Goal: Task Accomplishment & Management: Manage account settings

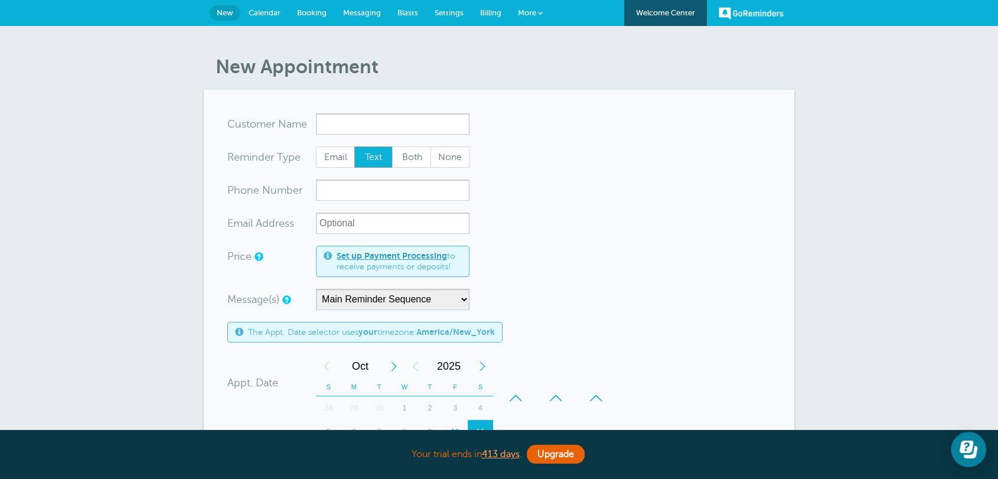
click at [588, 188] on form "You are creating a new customer. To use an existing customer select one from th…" at bounding box center [498, 437] width 543 height 649
click at [645, 318] on form "You are creating a new customer. To use an existing customer select one from th…" at bounding box center [498, 437] width 543 height 649
click at [318, 128] on input "x-no-autofill" at bounding box center [393, 123] width 154 height 21
click at [356, 190] on input "xxx-no-autofill" at bounding box center [393, 189] width 154 height 21
click at [347, 212] on form "You are creating a new customer. To use an existing customer select one from th…" at bounding box center [498, 437] width 543 height 649
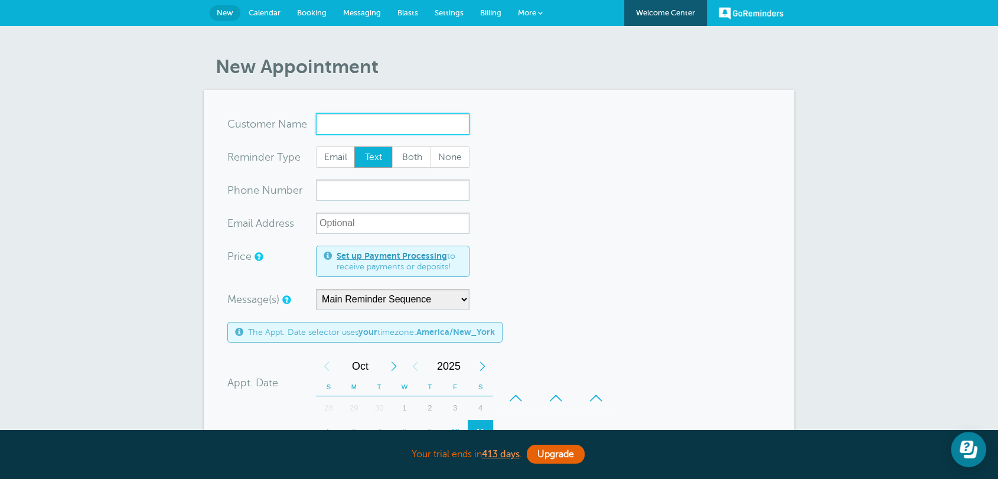
click at [348, 128] on input "x-no-autofill" at bounding box center [393, 123] width 154 height 21
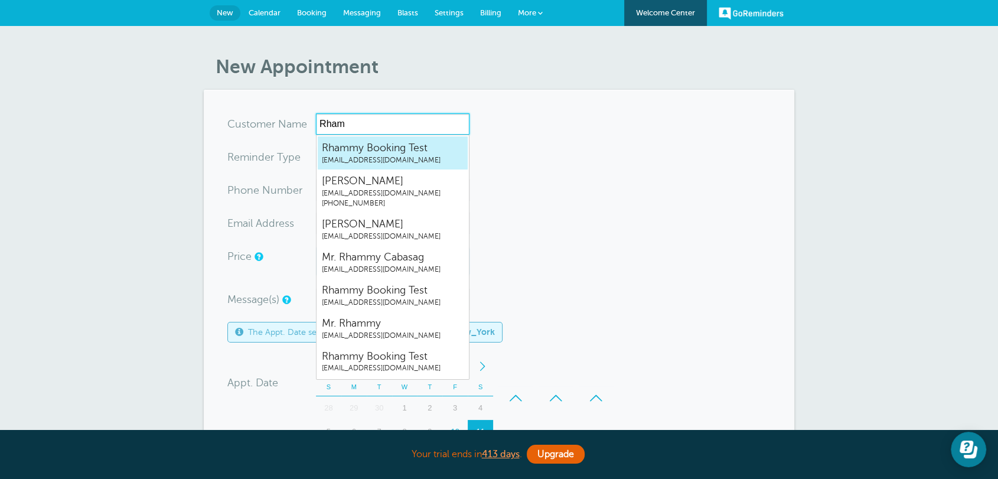
click at [400, 155] on span "rhammy.grtrial@gmail.com" at bounding box center [393, 160] width 142 height 10
type input "RhammyBookingTestrhammy.grtrial@gmail.com"
type input "Rhammy Booking Test"
radio input "true"
type input "rhammy.grtrial@gmail.com"
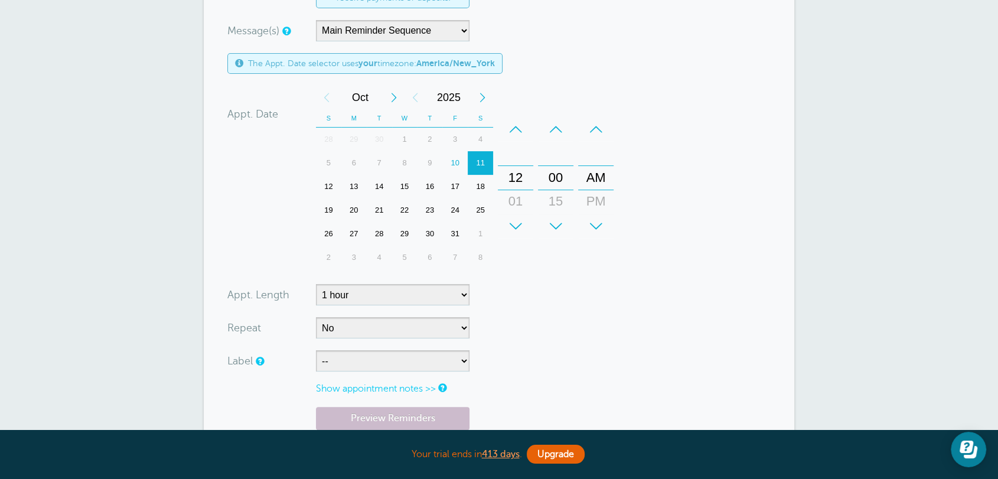
scroll to position [306, 0]
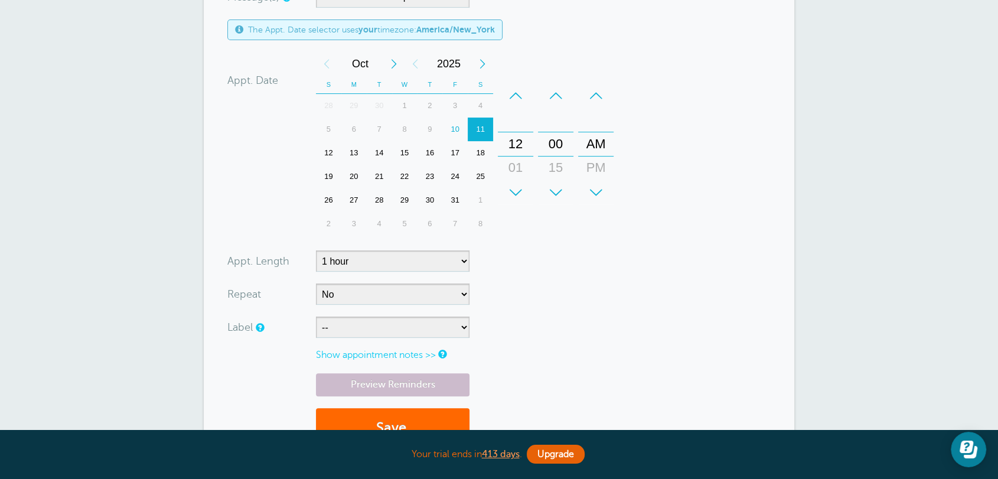
click at [354, 152] on div "13" at bounding box center [353, 153] width 25 height 24
drag, startPoint x: 511, startPoint y: 143, endPoint x: 515, endPoint y: 121, distance: 22.2
click at [515, 121] on div "12" at bounding box center [515, 122] width 28 height 24
drag, startPoint x: 603, startPoint y: 132, endPoint x: 608, endPoint y: 112, distance: 20.6
click at [608, 112] on div "AM" at bounding box center [596, 124] width 28 height 24
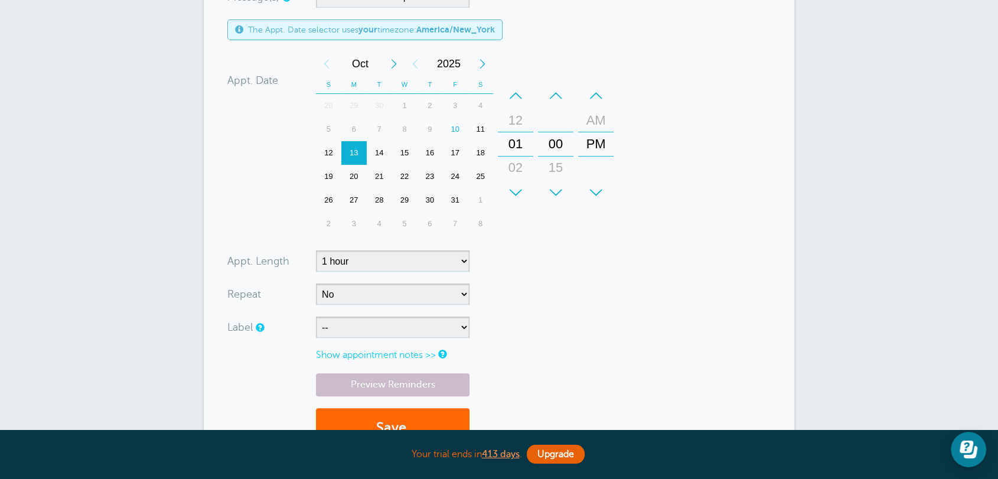
click at [640, 263] on form "You are creating a new customer. To use an existing customer select one from th…" at bounding box center [498, 134] width 543 height 652
click at [373, 378] on link "Preview Reminders" at bounding box center [393, 384] width 154 height 23
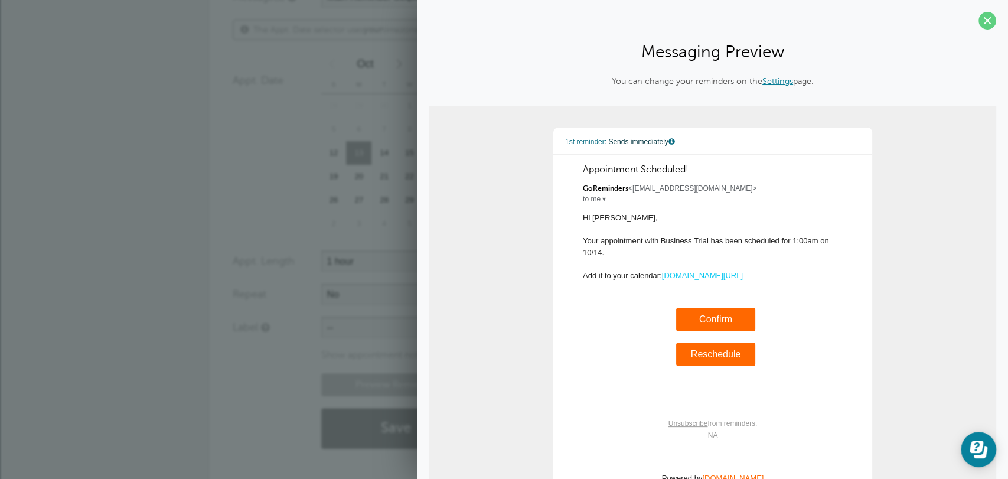
click at [213, 188] on section "You are creating a new customer. To use an existing customer select one from th…" at bounding box center [504, 134] width 590 height 700
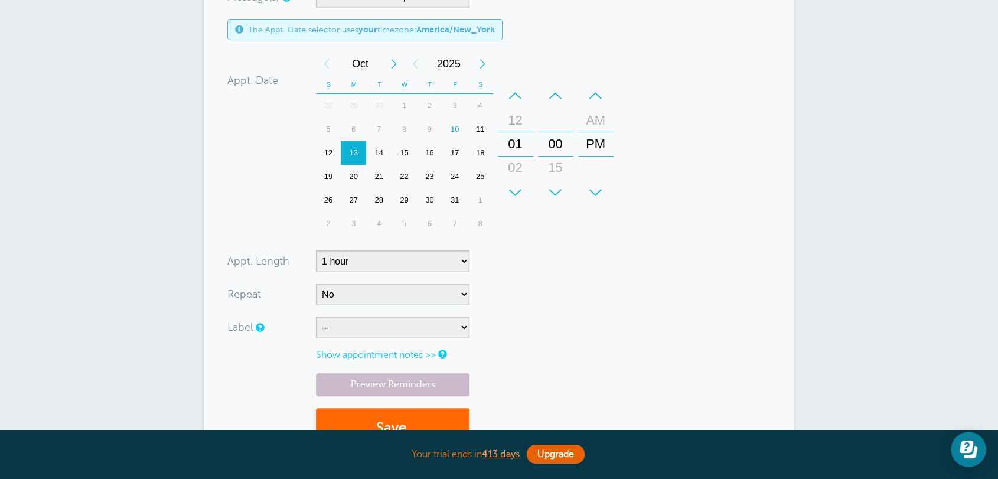
scroll to position [0, 0]
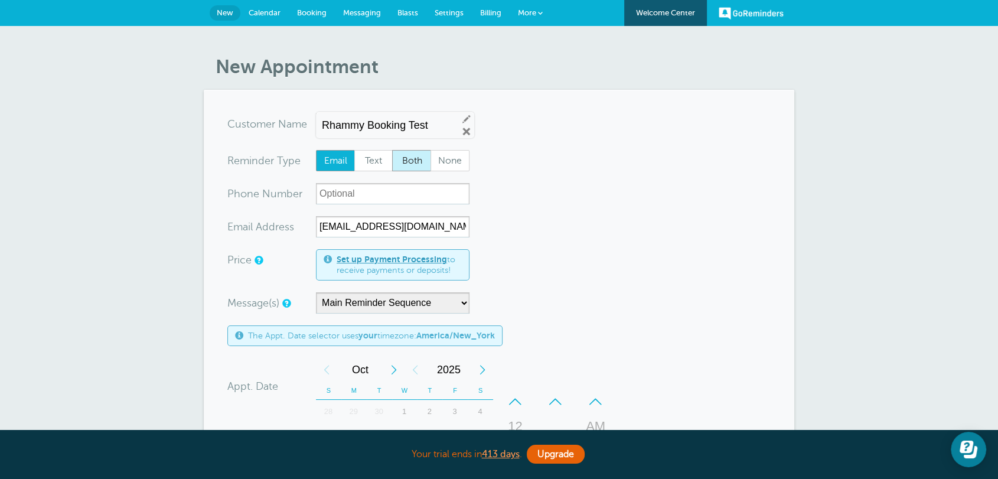
click at [413, 157] on span "Both" at bounding box center [412, 161] width 38 height 20
click at [392, 150] on input "Both" at bounding box center [391, 149] width 1 height 1
radio input "true"
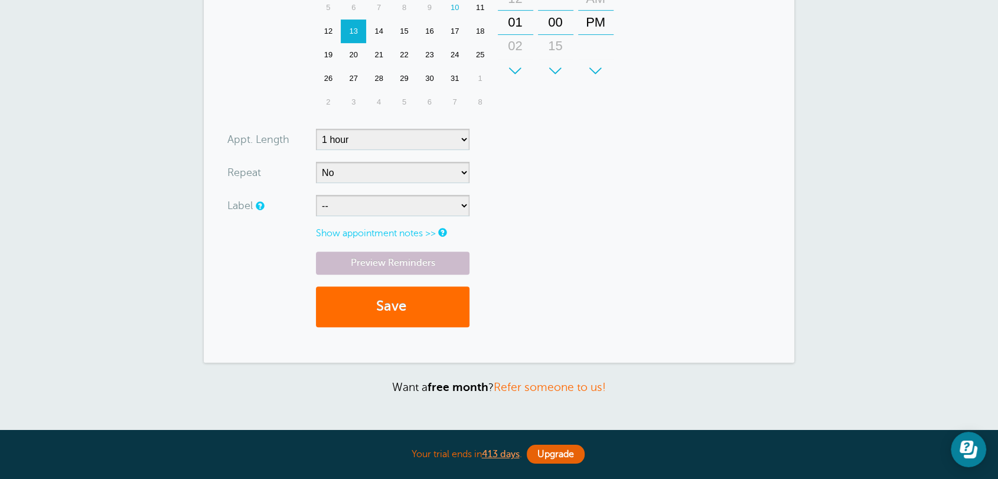
scroll to position [459, 0]
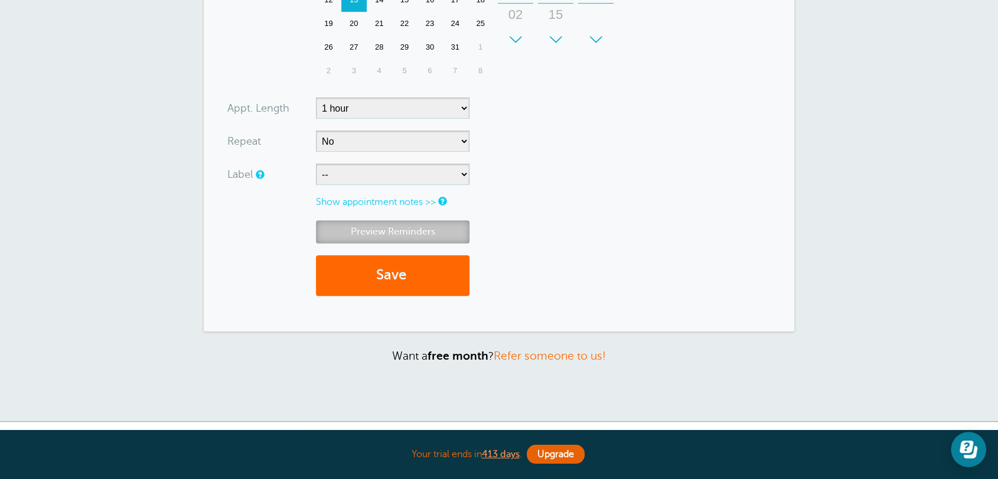
click at [396, 234] on link "Preview Reminders" at bounding box center [393, 231] width 154 height 23
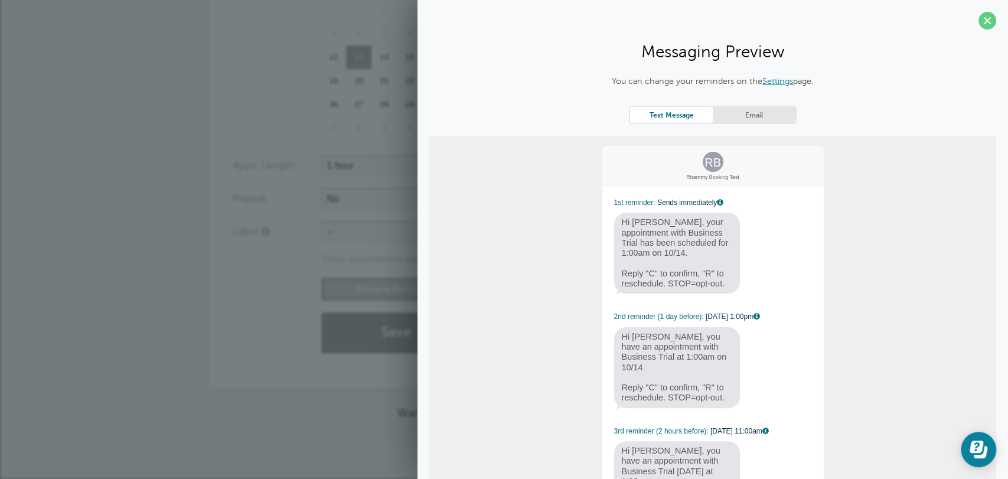
scroll to position [91, 0]
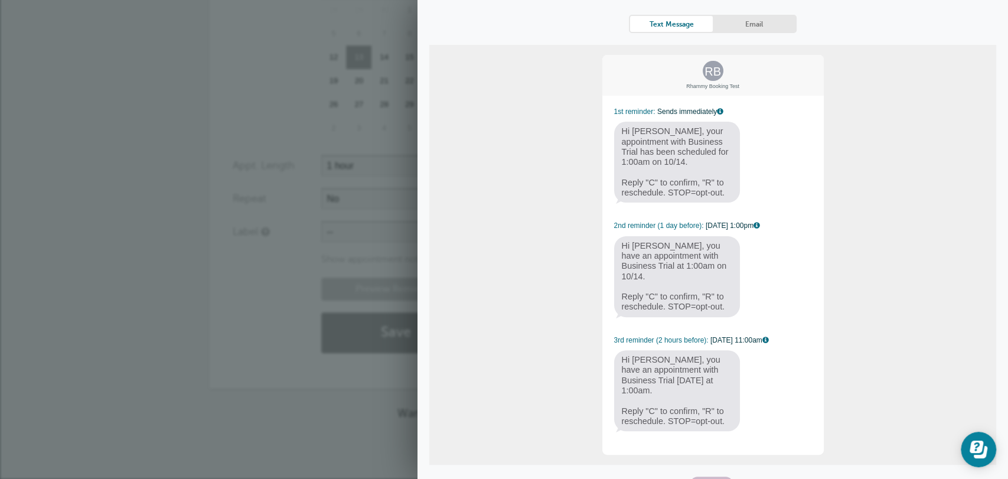
click at [605, 102] on div "RB Rhammy Booking Test 1st reminder: Sends immediately Hi Rhammy, your appointm…" at bounding box center [713, 255] width 224 height 402
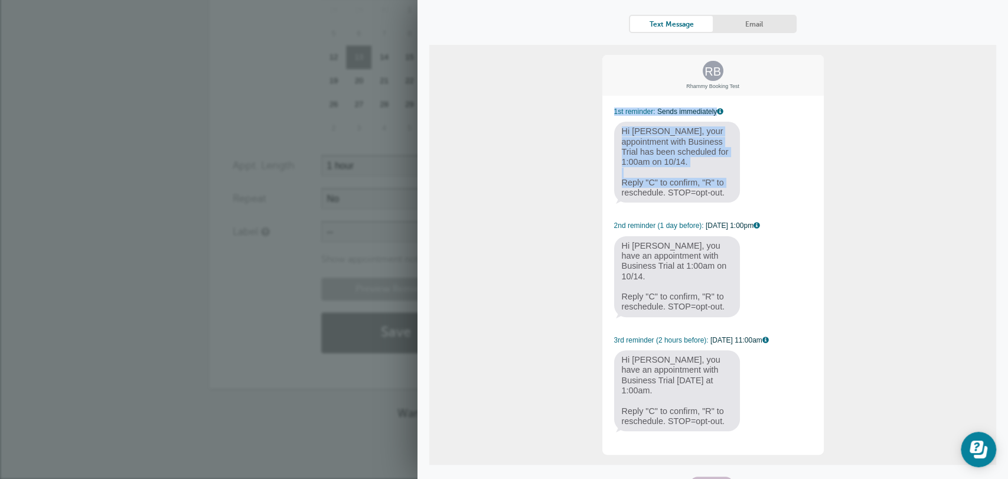
drag, startPoint x: 609, startPoint y: 106, endPoint x: 659, endPoint y: 261, distance: 162.4
click at [721, 178] on div "RB Rhammy Booking Test 1st reminder: Sends immediately Hi Rhammy, your appointm…" at bounding box center [713, 255] width 224 height 402
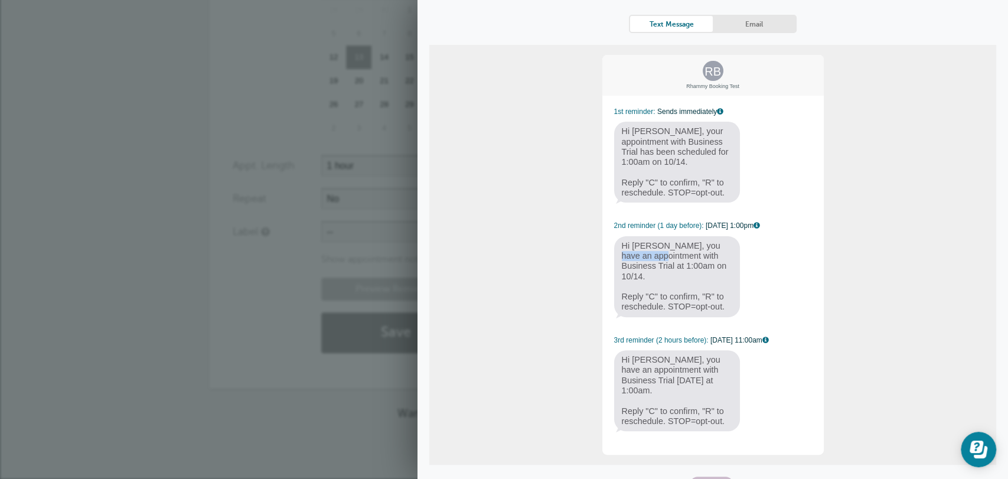
drag, startPoint x: 696, startPoint y: 256, endPoint x: 674, endPoint y: 338, distance: 84.8
click at [698, 256] on div "RB Rhammy Booking Test 1st reminder: Sends immediately Hi Rhammy, your appointm…" at bounding box center [713, 255] width 224 height 402
drag, startPoint x: 717, startPoint y: 370, endPoint x: 725, endPoint y: 401, distance: 32.9
click at [725, 401] on span "Hi Rhammy, you have an appointment with Business Trial today at 1:00am. Reply "…" at bounding box center [677, 390] width 126 height 81
drag, startPoint x: 734, startPoint y: 229, endPoint x: 618, endPoint y: 228, distance: 116.3
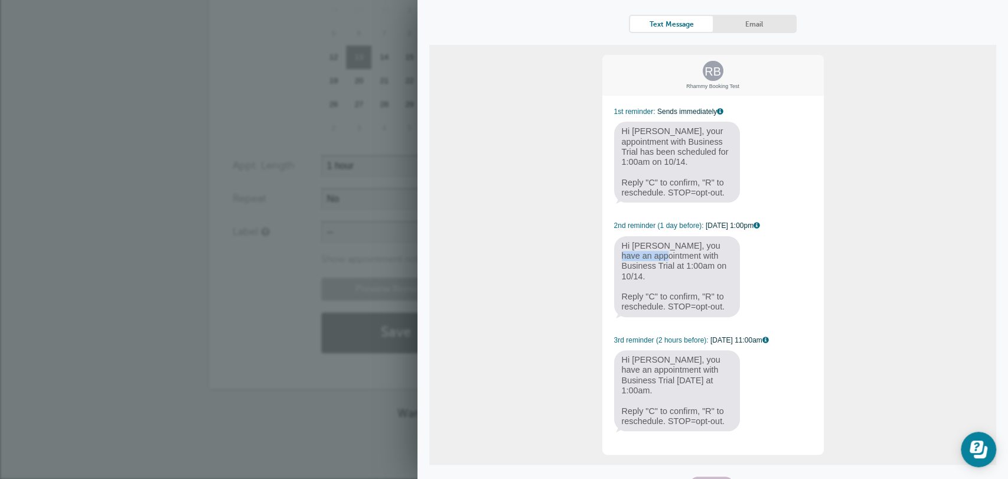
click at [618, 228] on span "2nd reminder (1 day before): 10/12 at 1:00pm" at bounding box center [713, 225] width 198 height 8
click at [742, 19] on link "Email" at bounding box center [754, 24] width 83 height 16
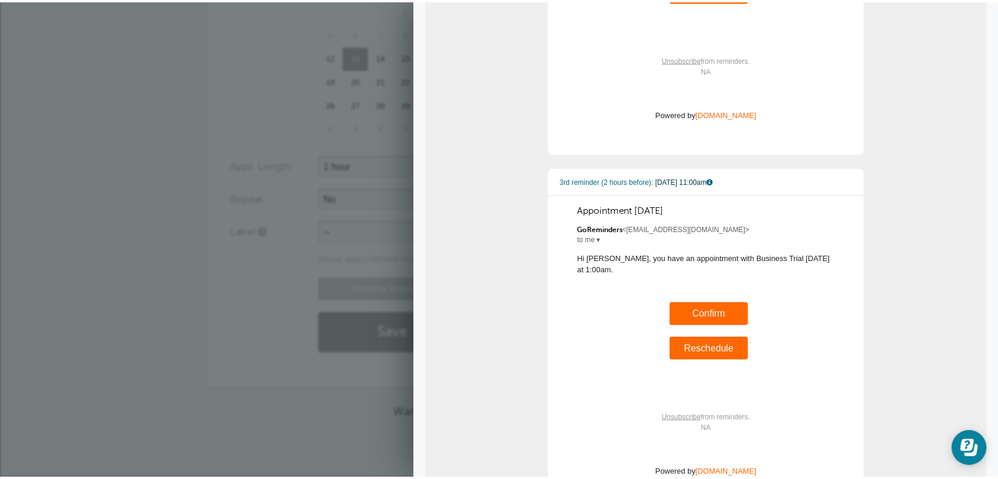
scroll to position [831, 0]
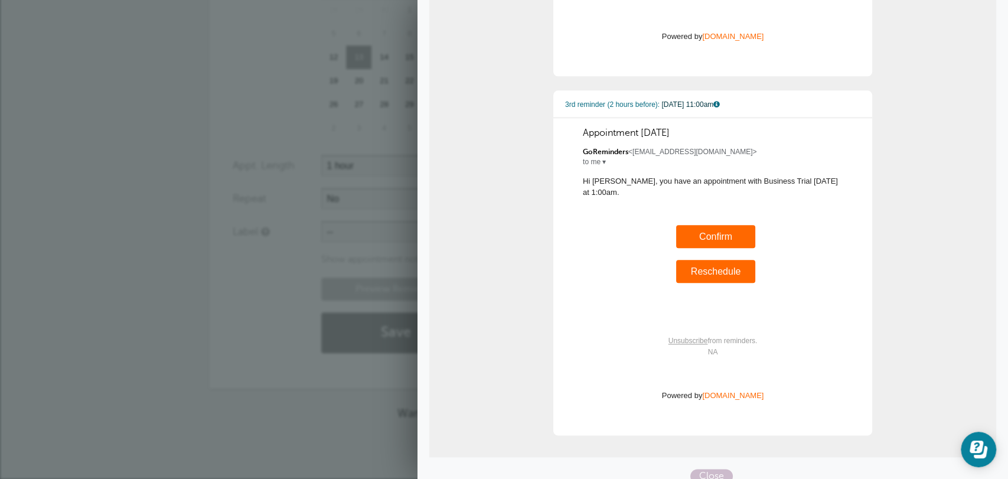
click at [241, 324] on div "Preview Reminders Save" at bounding box center [504, 320] width 543 height 87
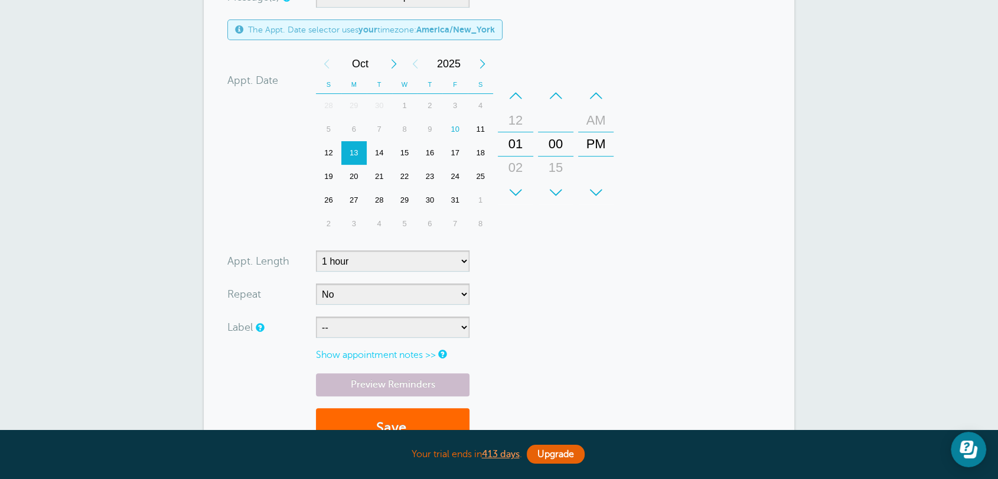
scroll to position [459, 0]
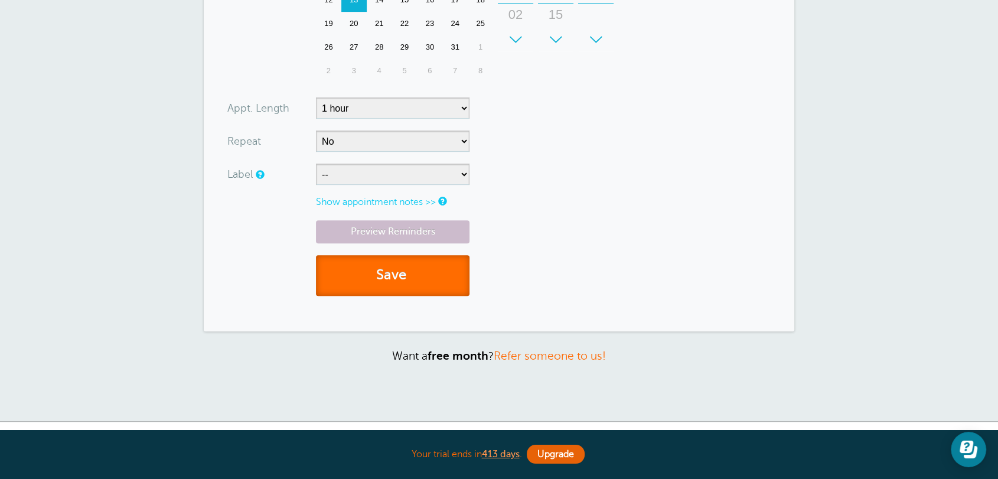
click at [404, 279] on button "Save" at bounding box center [393, 275] width 154 height 41
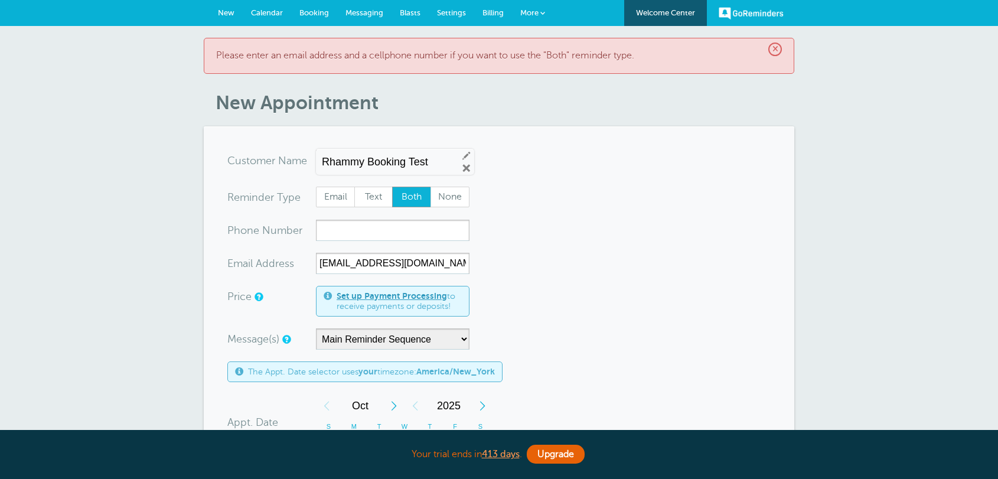
click at [326, 203] on span "Email" at bounding box center [335, 197] width 38 height 20
click at [316, 187] on input "Email" at bounding box center [315, 186] width 1 height 1
radio input "true"
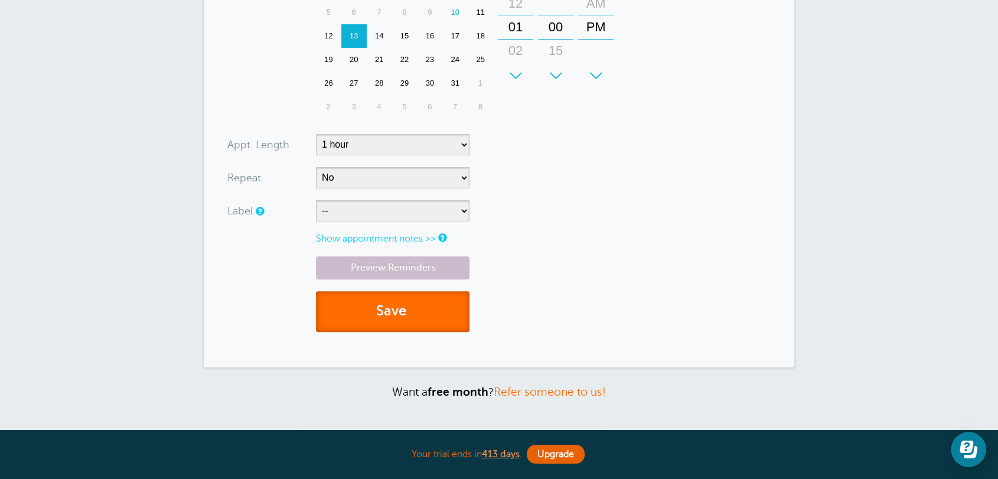
click at [387, 305] on button "Save" at bounding box center [393, 311] width 154 height 41
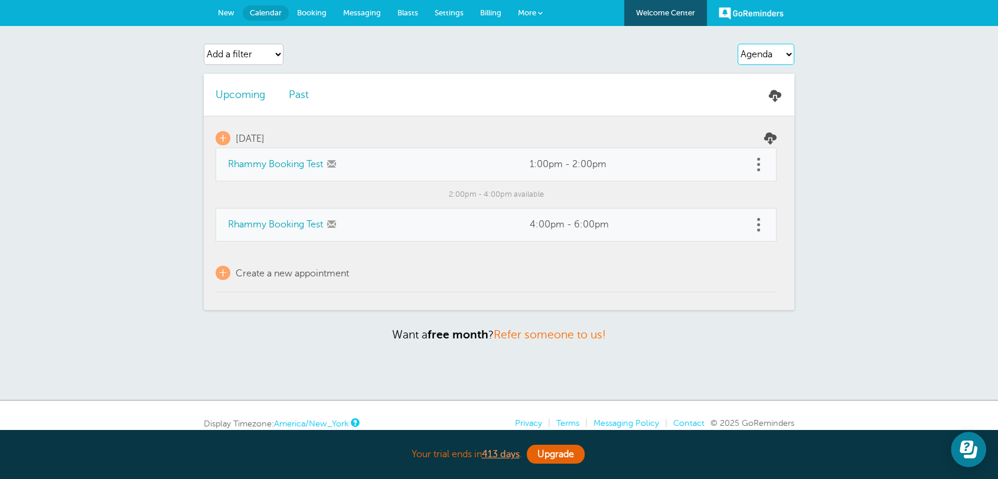
click at [765, 47] on select "Agenda Day Week Month (full view) Month (condensed)" at bounding box center [765, 54] width 57 height 21
drag, startPoint x: 321, startPoint y: 136, endPoint x: 269, endPoint y: 133, distance: 52.0
click at [262, 129] on td "+ Monday, 10/13" at bounding box center [496, 132] width 561 height 32
drag, startPoint x: 217, startPoint y: 159, endPoint x: 425, endPoint y: 175, distance: 209.0
click at [334, 171] on td "Rhammy Booking Test" at bounding box center [367, 164] width 302 height 33
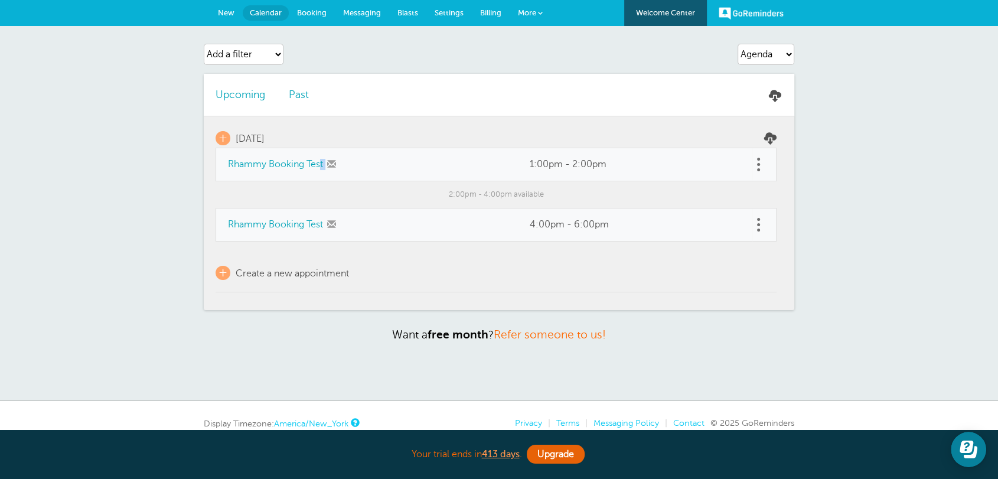
drag, startPoint x: 531, startPoint y: 171, endPoint x: 631, endPoint y: 170, distance: 99.2
click at [631, 170] on td "1:00pm - 2:00pm" at bounding box center [635, 164] width 234 height 33
click at [768, 62] on select "Agenda Day Week Month (full view) Month (condensed)" at bounding box center [765, 54] width 57 height 21
select select "month-full"
click at [737, 44] on select "Agenda Day Week Month (full view) Month (condensed)" at bounding box center [765, 54] width 57 height 21
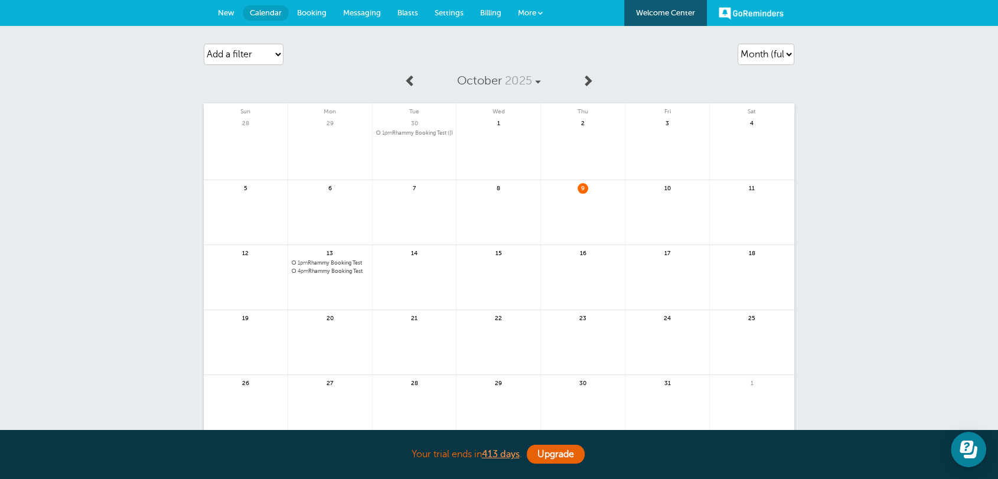
click at [452, 14] on span "Settings" at bounding box center [449, 12] width 29 height 9
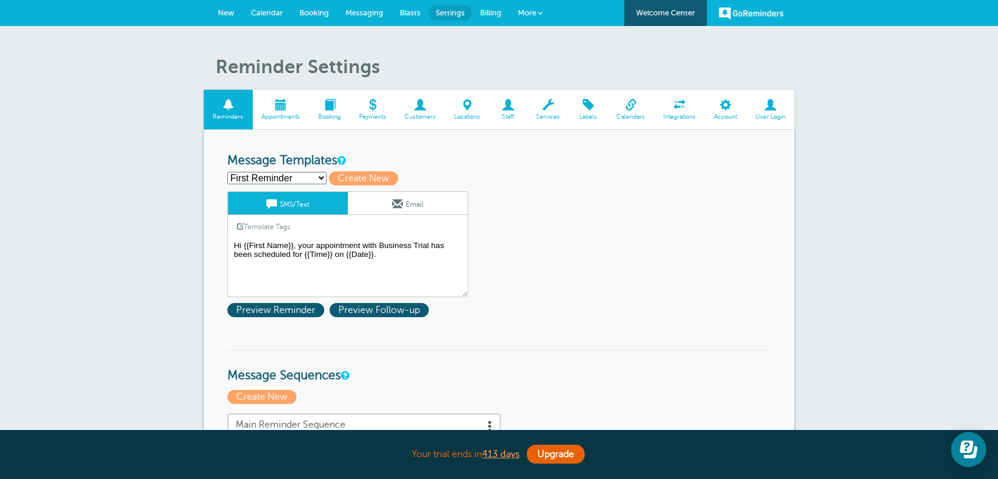
click at [268, 9] on span "Calendar" at bounding box center [267, 12] width 32 height 9
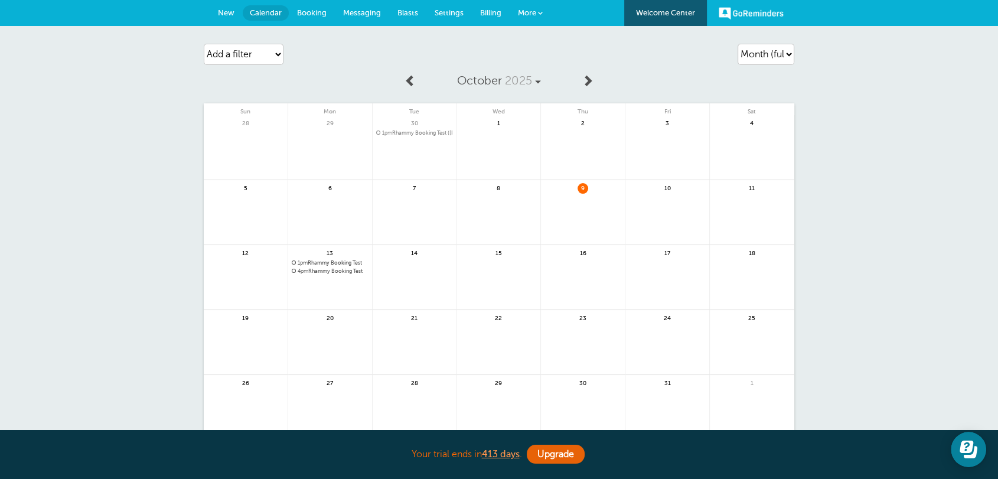
click at [324, 263] on span "1pm Rhammy Booking Test" at bounding box center [330, 263] width 77 height 6
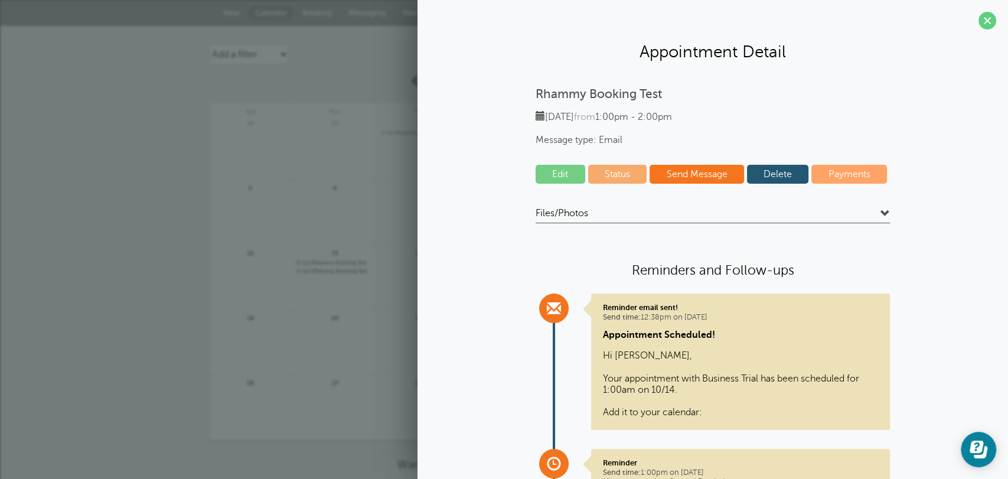
click at [568, 168] on link "Edit" at bounding box center [561, 174] width 50 height 19
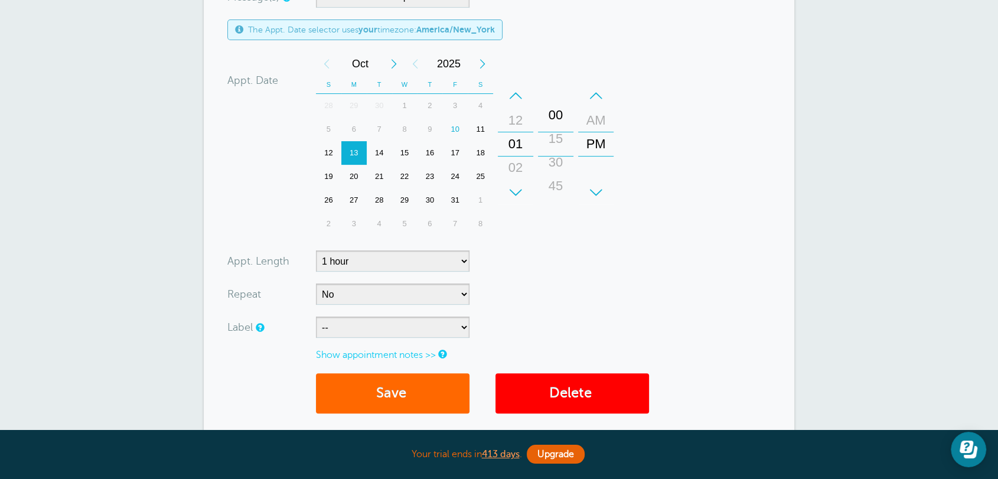
drag, startPoint x: 552, startPoint y: 128, endPoint x: 407, endPoint y: 176, distance: 153.1
click at [567, 102] on div "+ – Minutes 00 15 30 45" at bounding box center [555, 144] width 35 height 120
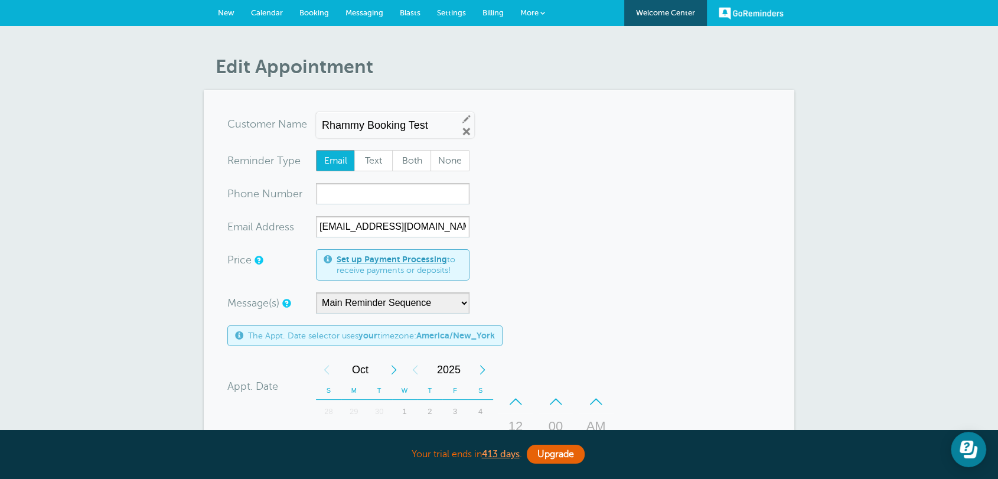
click at [564, 203] on form "You are creating a new customer. To use an existing customer select one from th…" at bounding box center [498, 422] width 543 height 618
click at [451, 19] on link "Settings" at bounding box center [451, 13] width 45 height 26
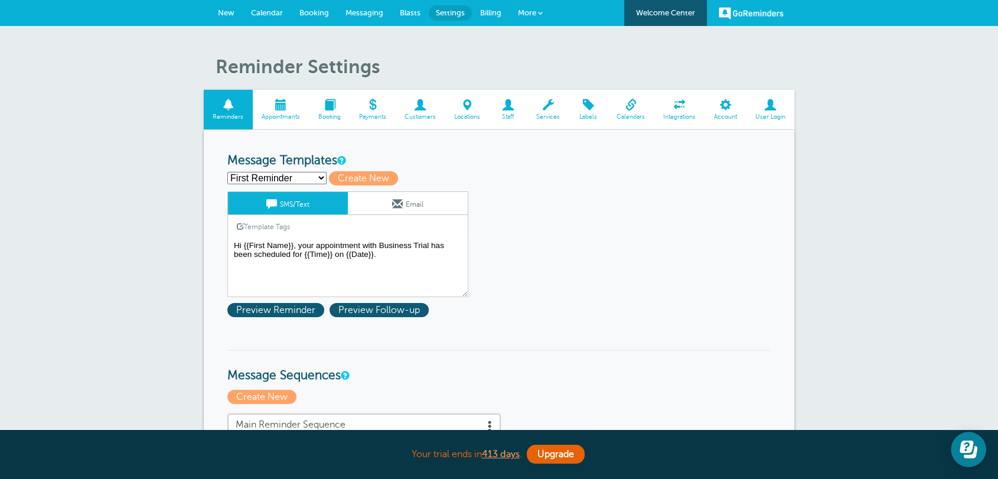
click at [285, 176] on select "First Reminder Follow Up: Ask For Review Second Reminder Third Reminder Create …" at bounding box center [276, 178] width 99 height 12
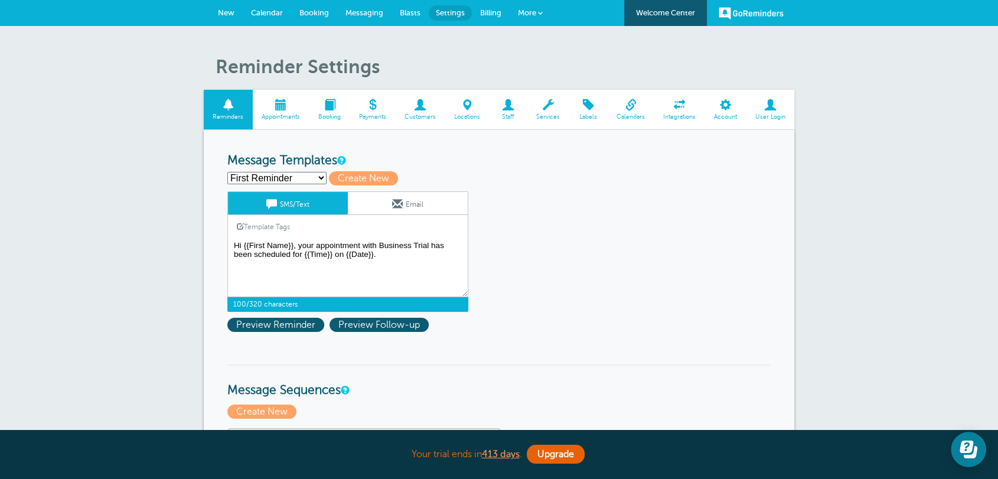
click at [409, 266] on textarea "Hi {{First Name}}, your appointment with Business Trial has been scheduled for …" at bounding box center [347, 267] width 241 height 59
click at [259, 178] on select "First Reminder Follow Up: Ask For Review Second Reminder Third Reminder Create …" at bounding box center [276, 178] width 99 height 12
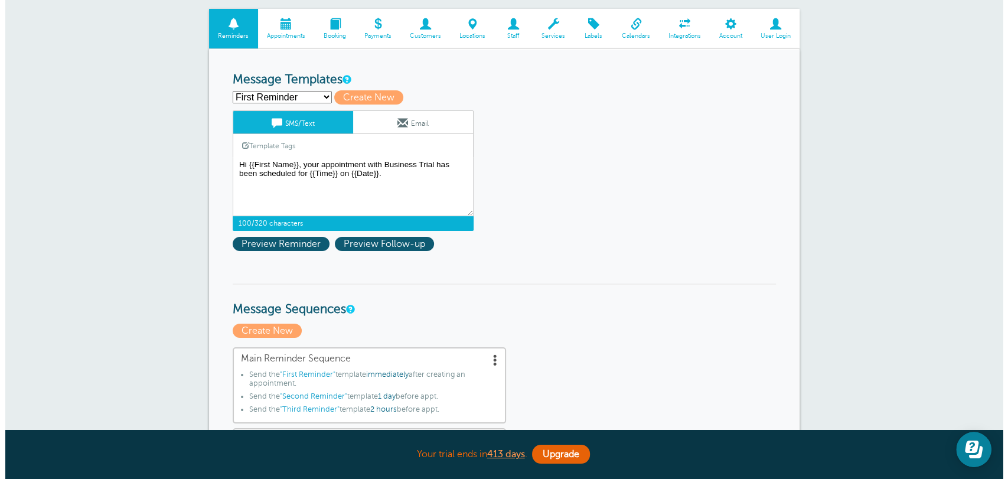
scroll to position [153, 0]
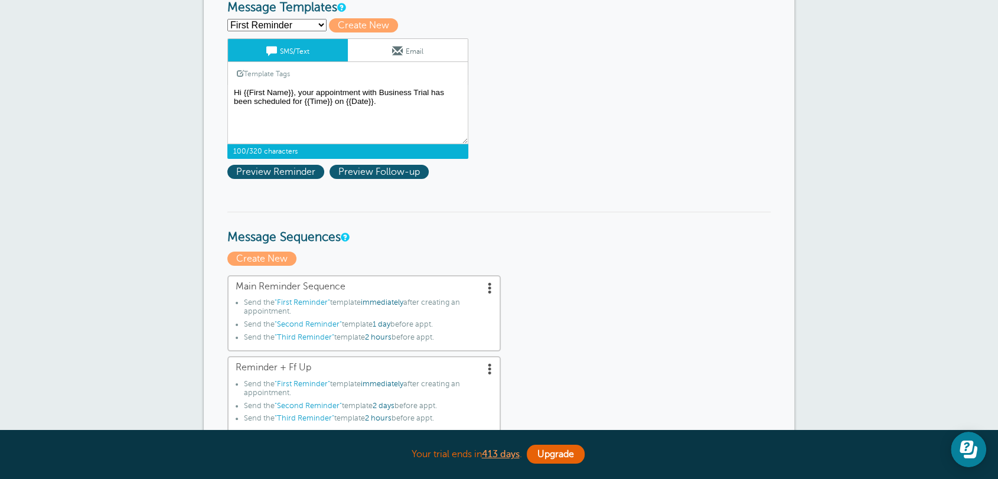
click at [491, 291] on span at bounding box center [490, 288] width 12 height 12
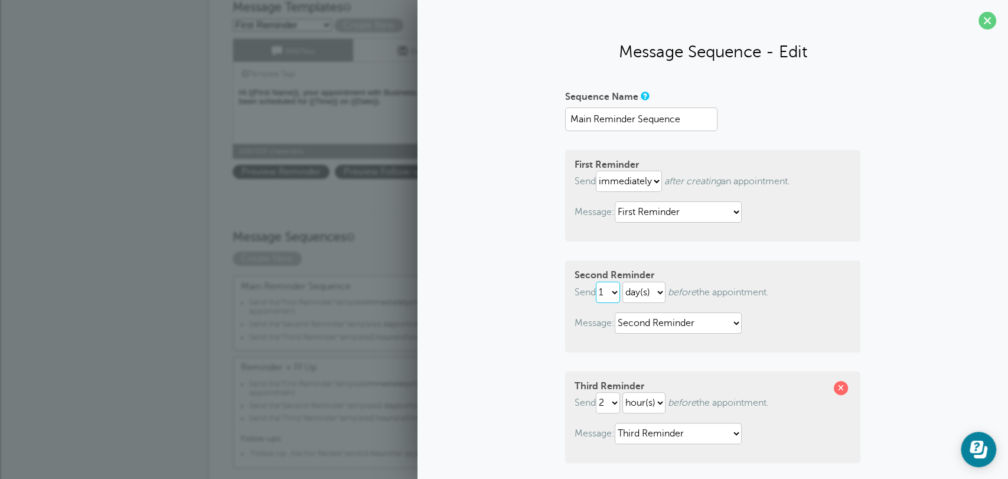
drag, startPoint x: 605, startPoint y: 281, endPoint x: 588, endPoint y: 282, distance: 16.6
click at [588, 282] on p "Send 1 2 3 4 5 6 7 8 9 10 11 12 13 14 15 16 17 18 19 20 21 22 23 24 25 26 27 28…" at bounding box center [712, 292] width 276 height 21
click at [607, 295] on select "1 2 3 4 5 6 7 8 9 10 11 12 13 14 15 16 17 18 19 20 21 22 23 24 25 26 27 28 29 30" at bounding box center [608, 292] width 24 height 21
click at [680, 323] on select "First Reminder Follow Up: Ask For Review Second Reminder Third Reminder" at bounding box center [678, 322] width 127 height 21
click at [530, 349] on div "Sequence Name Main Reminder Sequence First Reminder Send immediately 1 2 3 4 5 …" at bounding box center [712, 345] width 567 height 517
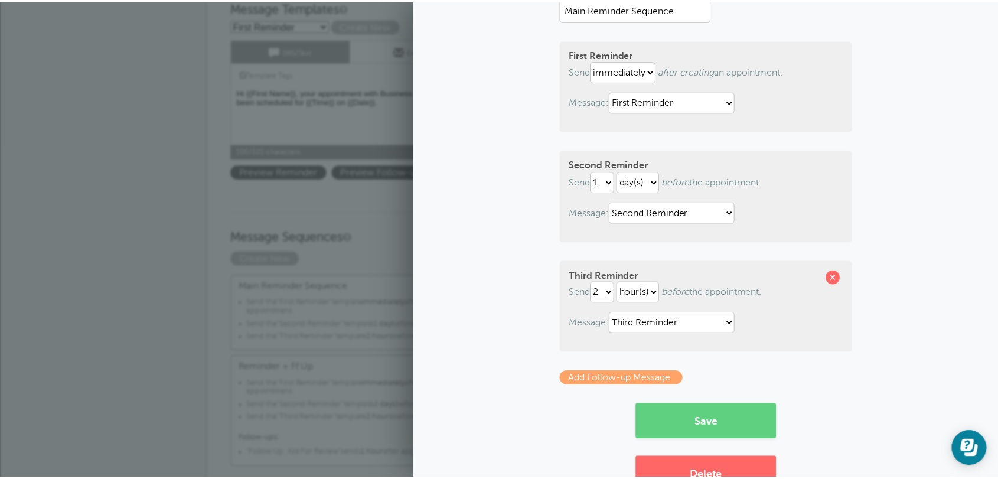
scroll to position [151, 0]
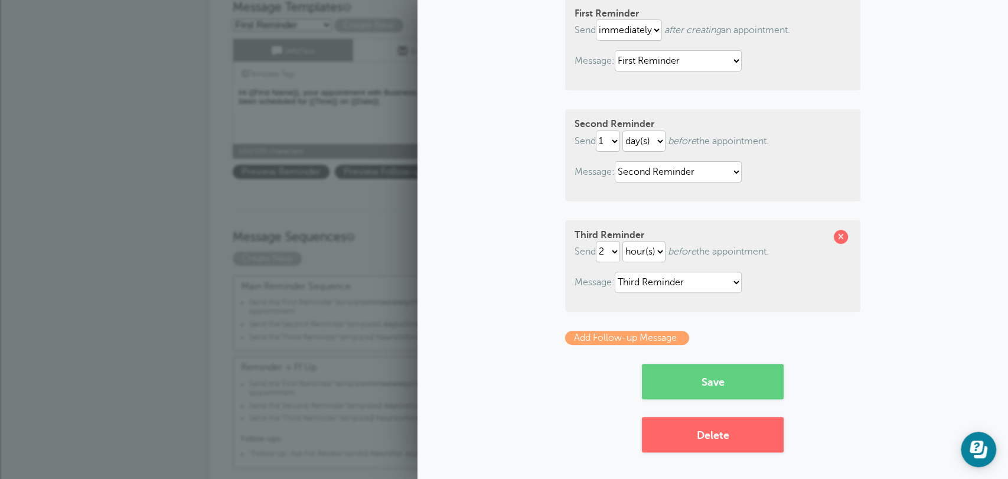
click at [381, 221] on h3 "Message Sequences" at bounding box center [504, 228] width 543 height 34
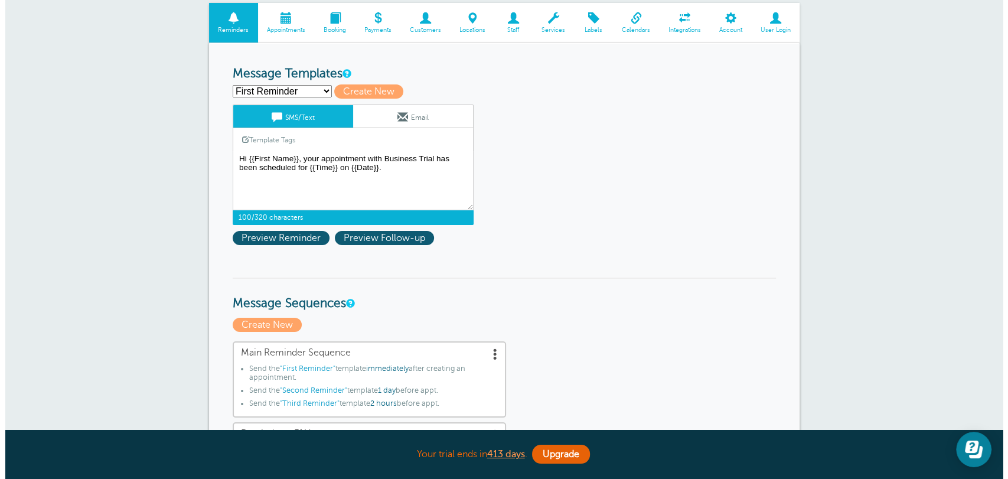
scroll to position [0, 0]
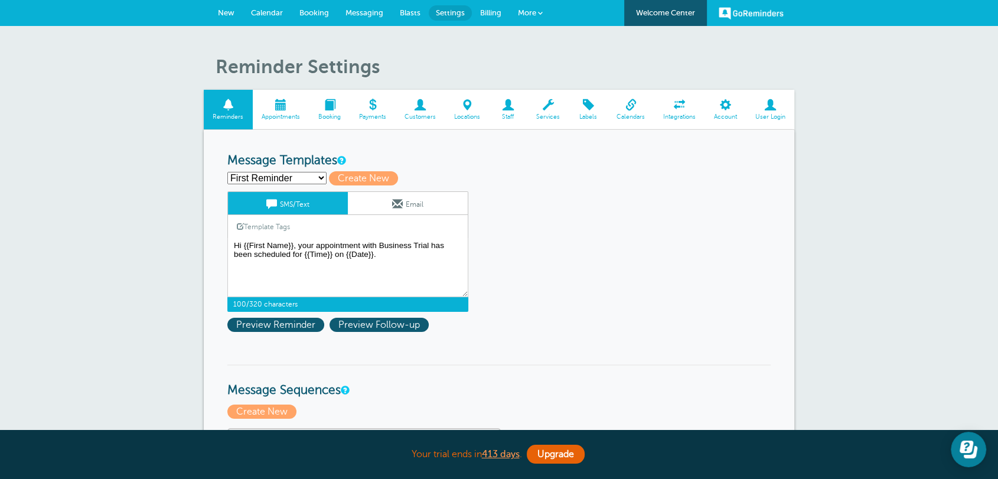
click at [536, 6] on link "More" at bounding box center [530, 13] width 41 height 27
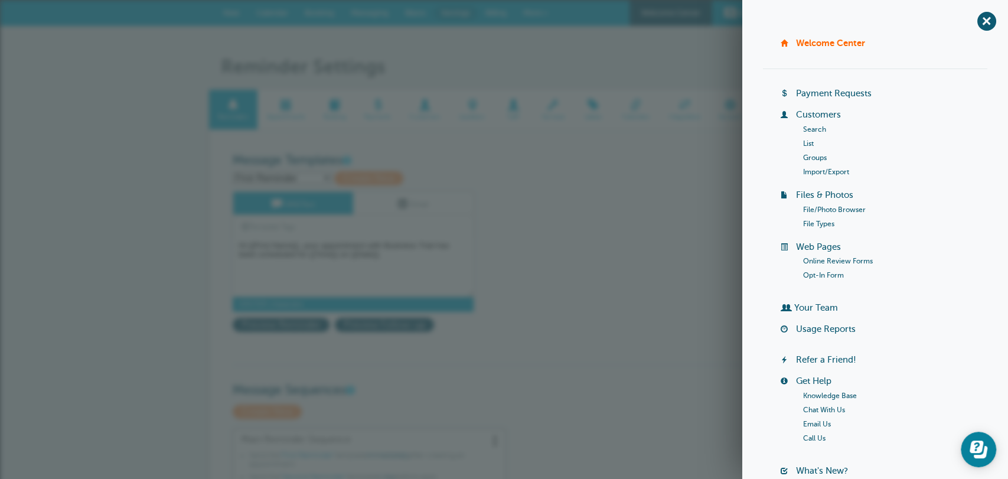
click at [809, 171] on link "Import/Export" at bounding box center [826, 172] width 46 height 8
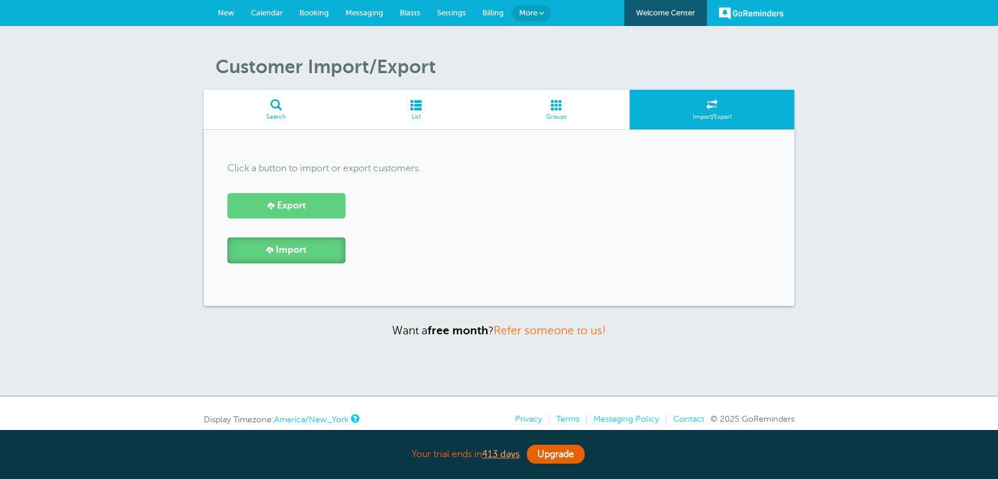
click at [256, 244] on link "Import" at bounding box center [286, 249] width 118 height 25
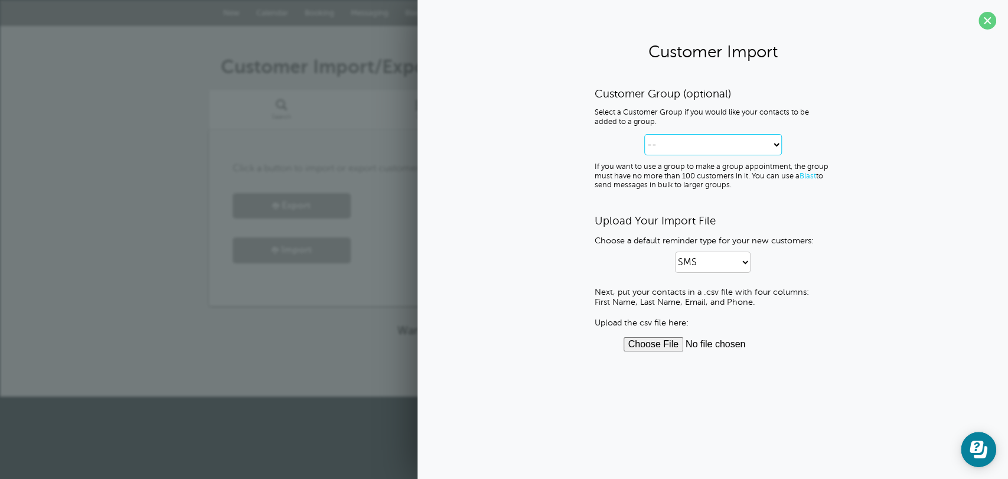
click at [674, 141] on select "-- Create new Customer Group Group 1 Group 2" at bounding box center [713, 144] width 138 height 21
select select "--create-new-group--"
click at [644, 134] on select "-- Create new Customer Group Group 1 Group 2" at bounding box center [713, 144] width 138 height 21
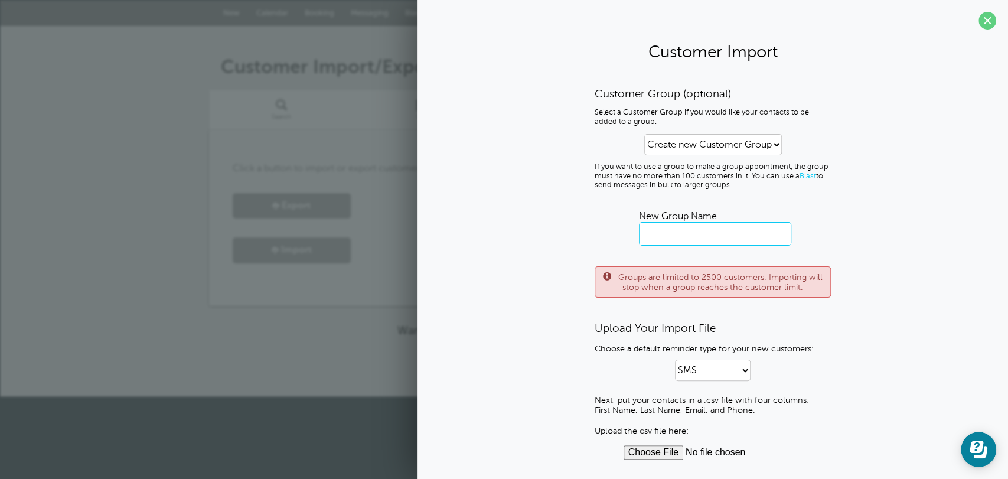
click at [671, 237] on input "text" at bounding box center [715, 234] width 152 height 24
type input "Past Custom"
drag, startPoint x: 730, startPoint y: 401, endPoint x: 695, endPoint y: 398, distance: 35.0
click at [695, 398] on p "Next, put your contacts in a .csv file with four columns: First Name, Last Name…" at bounding box center [713, 415] width 236 height 41
click at [634, 411] on p "Next, put your contacts in a .csv file with four columns: First Name, Last Name…" at bounding box center [713, 415] width 236 height 41
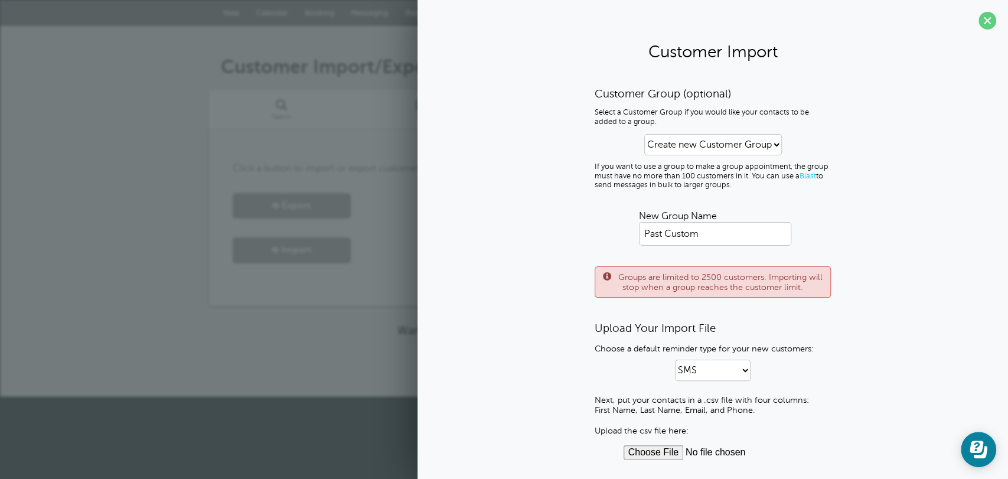
drag, startPoint x: 593, startPoint y: 410, endPoint x: 763, endPoint y: 409, distance: 169.5
click at [763, 409] on div "Customer Group (optional) Select a Customer Group if you would like your contac…" at bounding box center [712, 273] width 567 height 373
click at [981, 24] on span at bounding box center [987, 21] width 18 height 18
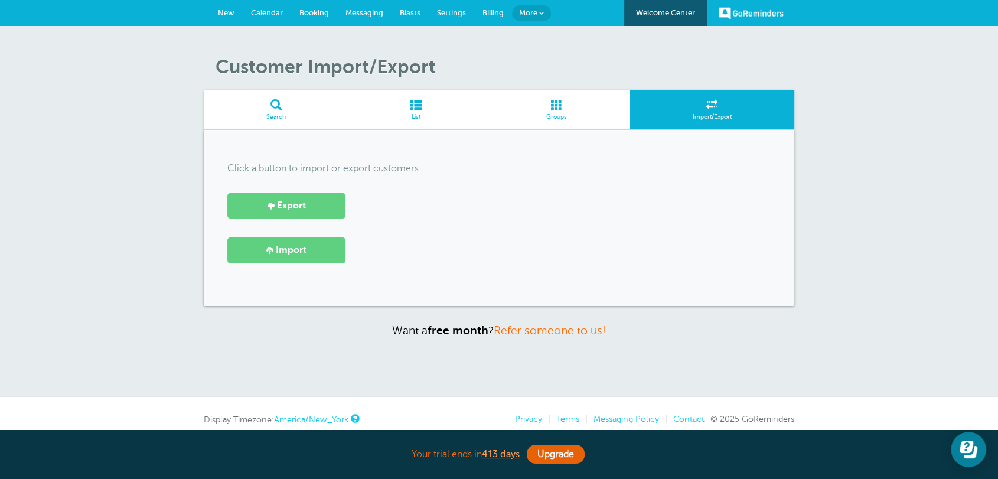
click at [551, 114] on span "Groups" at bounding box center [556, 116] width 135 height 7
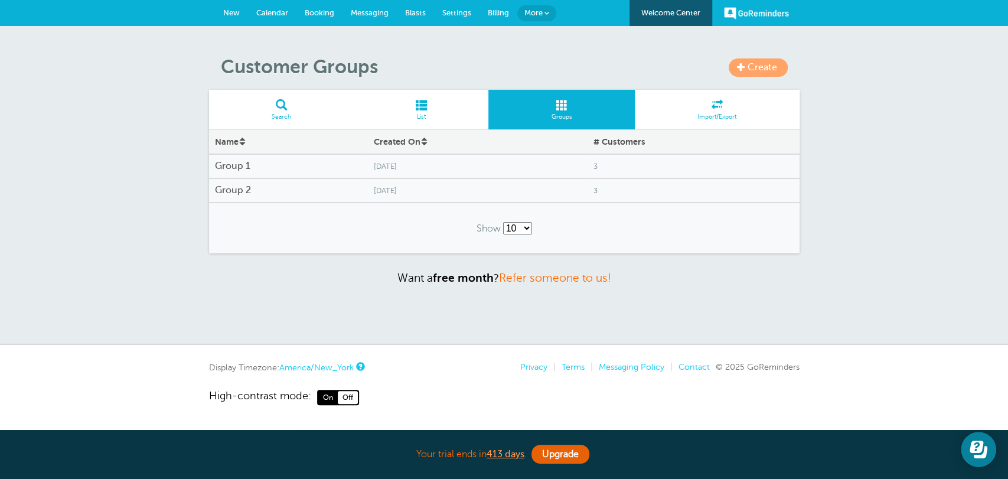
click at [243, 11] on link "New" at bounding box center [231, 13] width 33 height 26
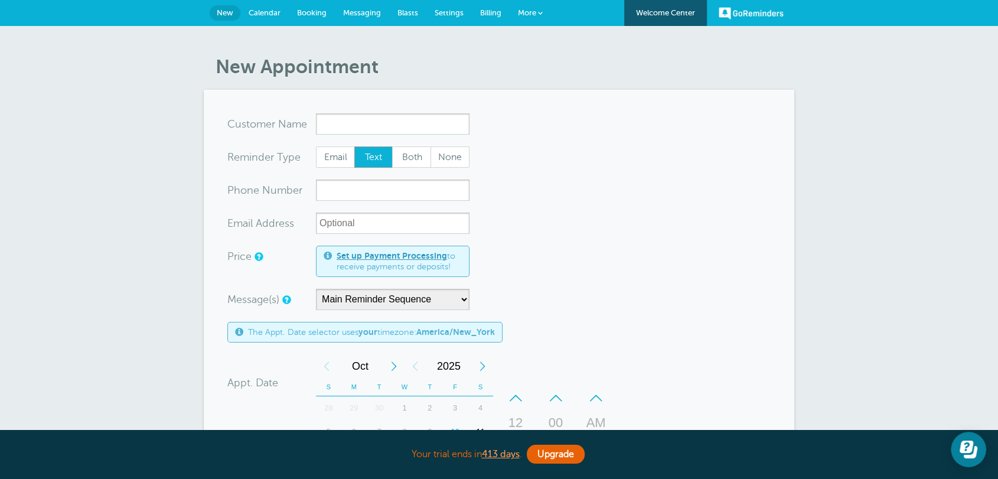
click at [353, 127] on input "x-no-autofill" at bounding box center [393, 123] width 154 height 21
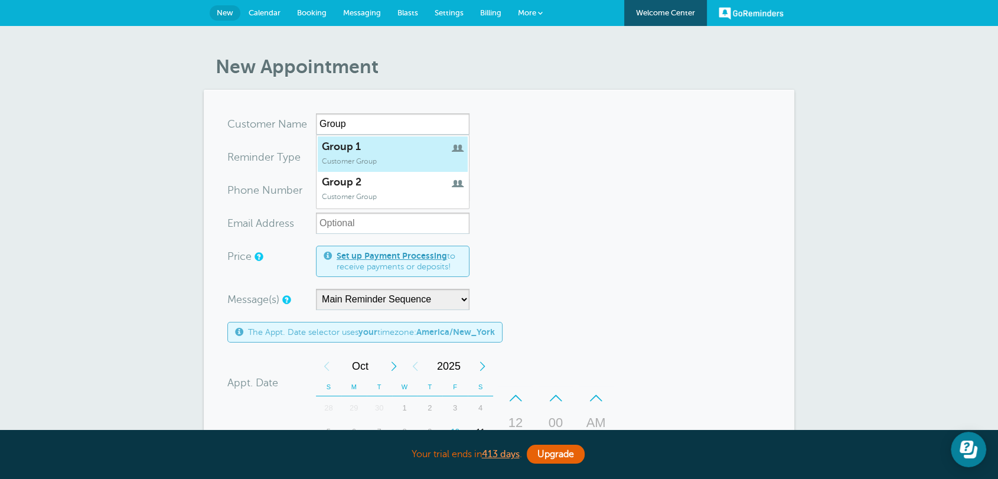
click at [354, 162] on span "Customer Group" at bounding box center [349, 161] width 55 height 8
type input "Group1"
type input "Group 1"
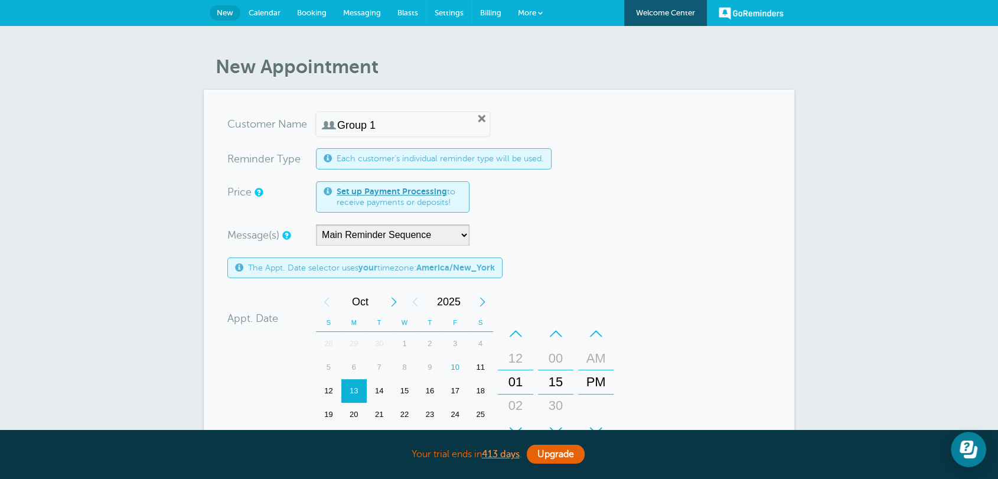
drag, startPoint x: 454, startPoint y: 8, endPoint x: 547, endPoint y: 83, distance: 119.6
click at [454, 8] on span "Settings" at bounding box center [449, 12] width 29 height 9
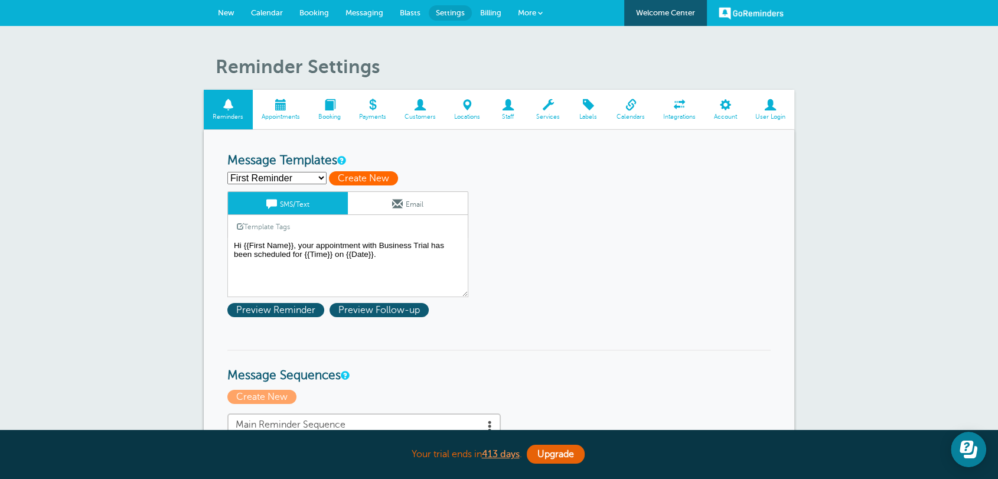
click at [356, 180] on span "Create New" at bounding box center [363, 178] width 69 height 14
select select
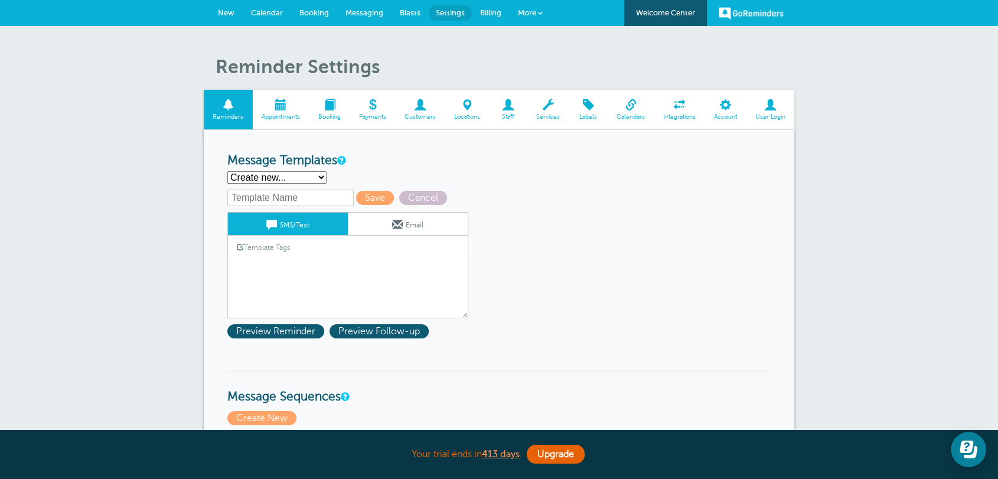
click at [312, 194] on input "text" at bounding box center [290, 198] width 126 height 17
type input "Past Customers"
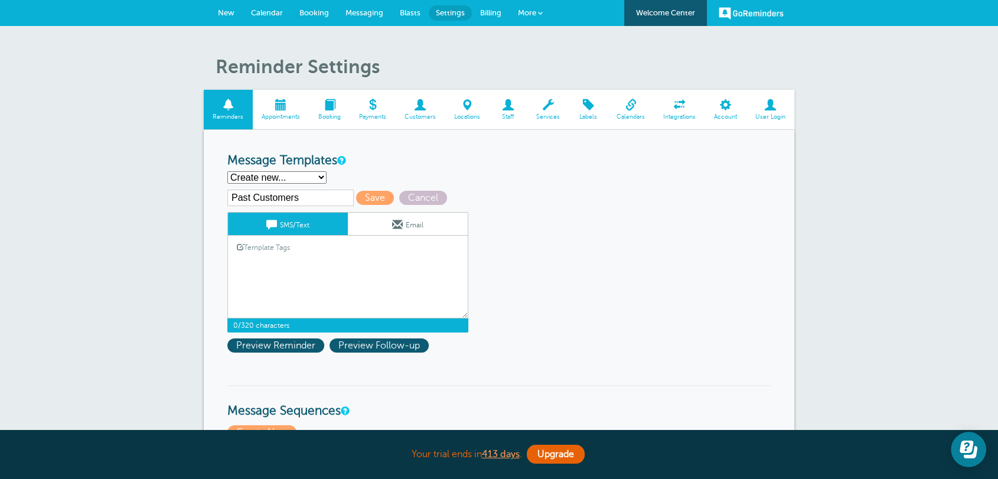
click at [300, 260] on textarea "Hi {{First Name}}, your appointment with Business Trial has been scheduled for …" at bounding box center [347, 288] width 241 height 59
click at [261, 247] on link "Template Tags" at bounding box center [263, 247] width 71 height 23
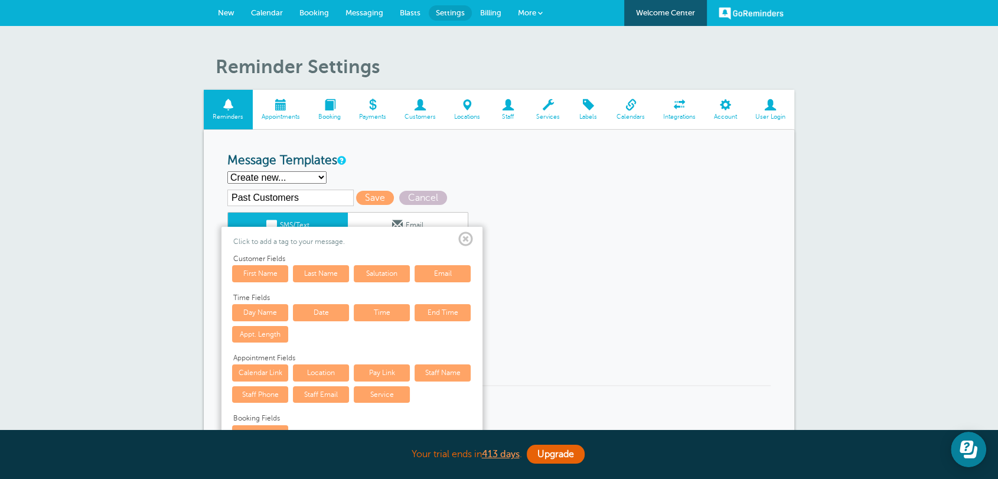
click at [265, 280] on link "First Name" at bounding box center [260, 273] width 56 height 17
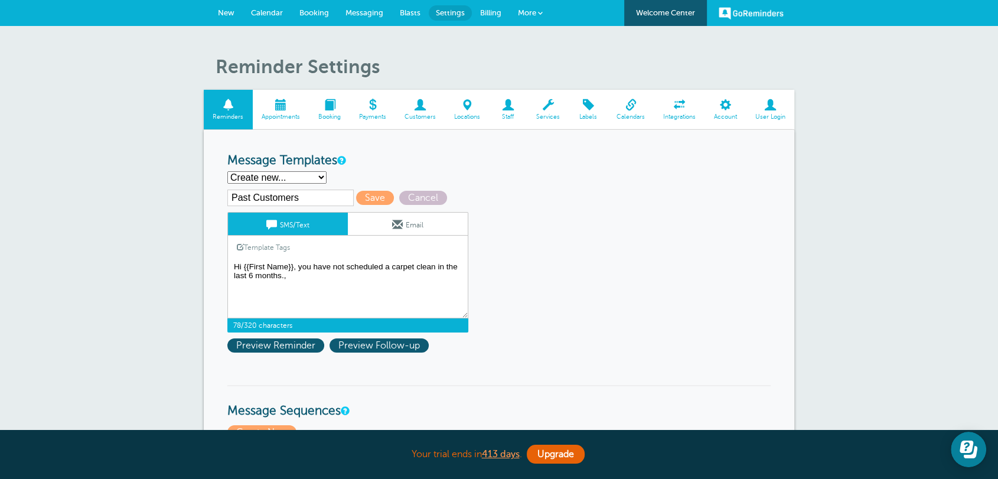
click at [303, 272] on textarea "Hi {{First Name}}, your appointment with Business Trial has been scheduled for …" at bounding box center [347, 288] width 241 height 59
type textarea "Hi {{First Name}}, you have not scheduled a carpet clean in the last 6 months. …"
drag, startPoint x: 641, startPoint y: 257, endPoint x: 634, endPoint y: 257, distance: 7.1
click at [377, 201] on span "Save" at bounding box center [375, 198] width 38 height 14
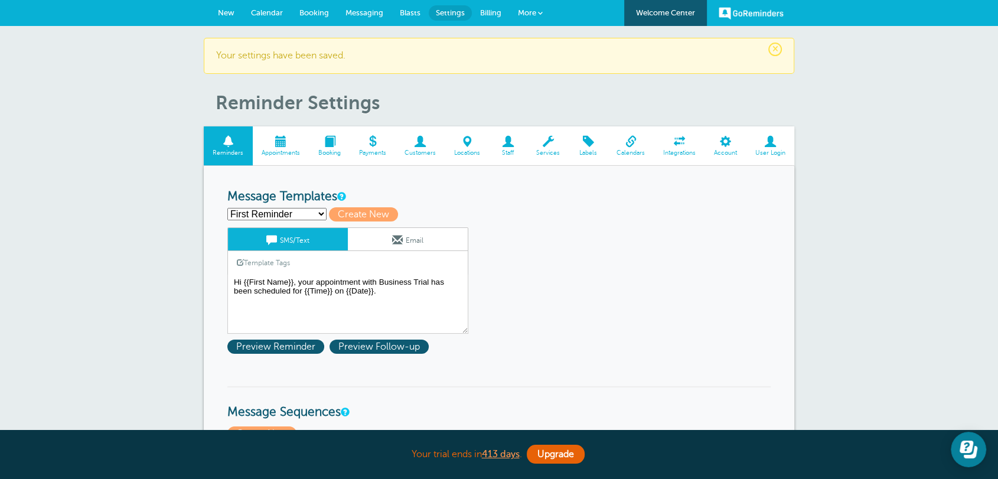
click at [281, 218] on select "First Reminder Follow Up: Ask For Review Past Customers Second Reminder Third R…" at bounding box center [276, 214] width 99 height 12
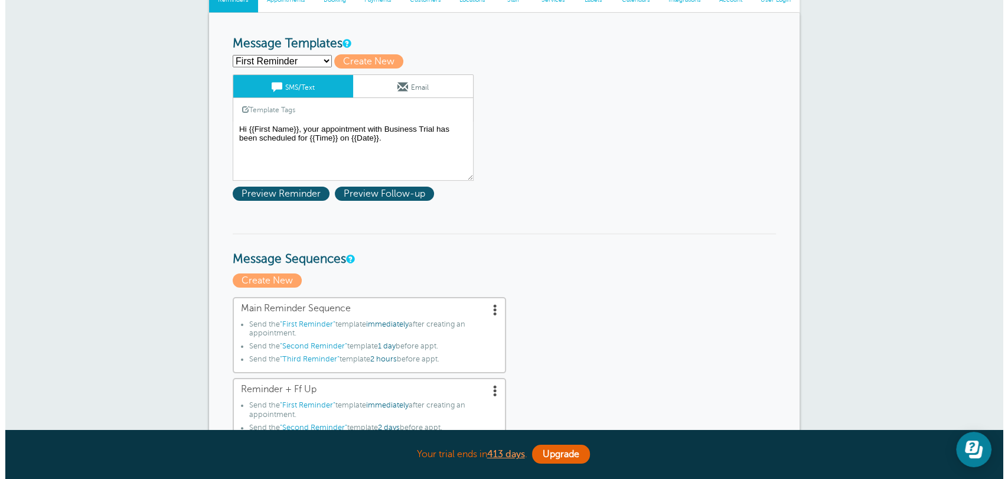
scroll to position [306, 0]
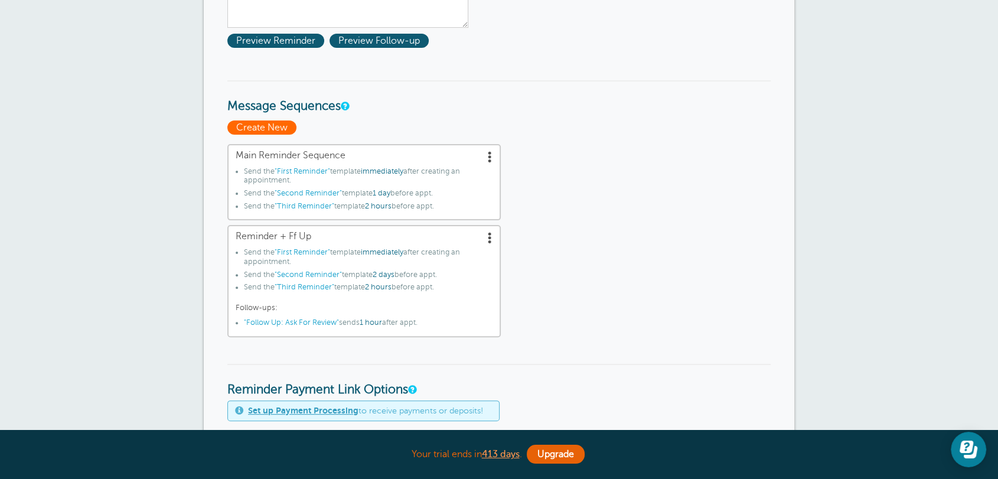
click at [273, 128] on span "Create New" at bounding box center [261, 127] width 69 height 14
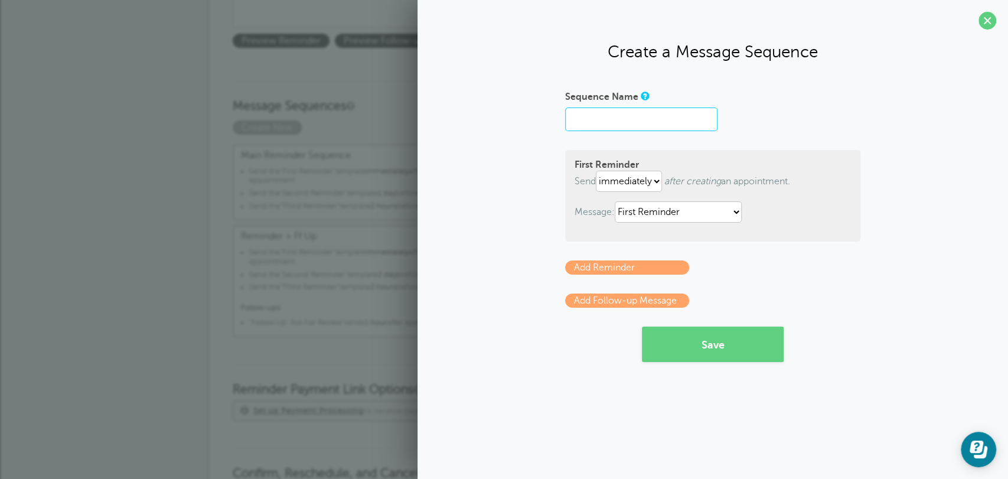
click at [661, 116] on input "Sequence Name" at bounding box center [641, 119] width 152 height 24
type input "Past Customer Sequence"
click at [636, 221] on select "First Reminder Follow Up: Ask For Review Past Customers Second Reminder Third R…" at bounding box center [678, 211] width 127 height 21
select select "163654"
click at [616, 201] on select "First Reminder Follow Up: Ask For Review Past Customers Second Reminder Third R…" at bounding box center [678, 211] width 127 height 21
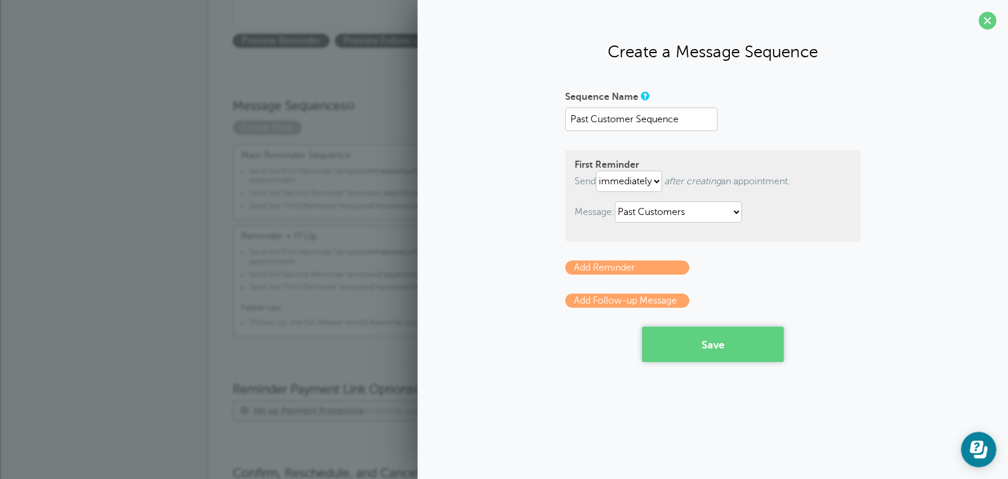
click at [693, 351] on button "Save" at bounding box center [713, 343] width 142 height 35
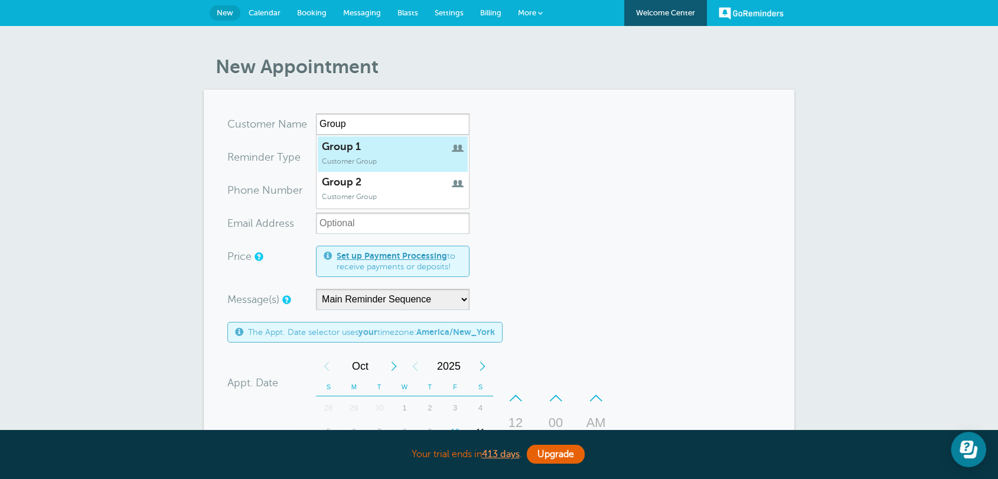
click at [347, 161] on span "Customer Group" at bounding box center [349, 161] width 55 height 8
type input "Group1"
type input "Group 1"
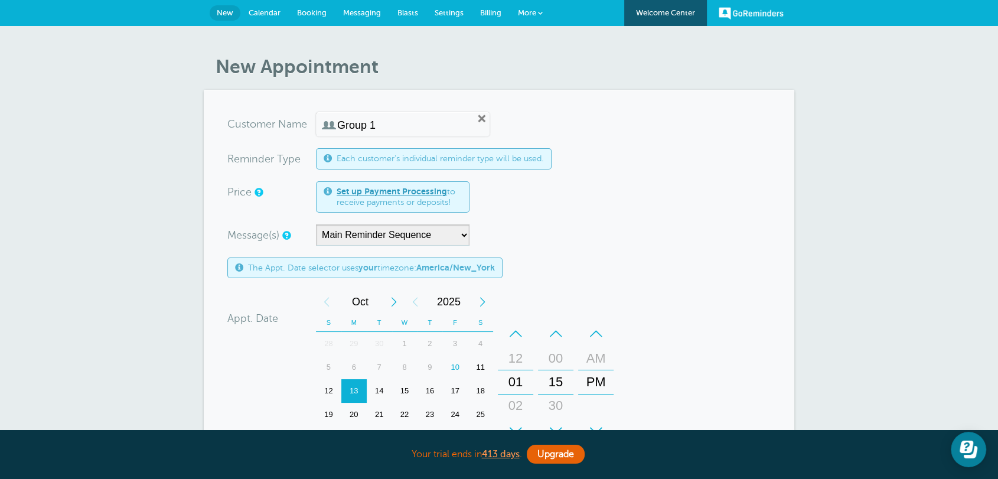
scroll to position [153, 0]
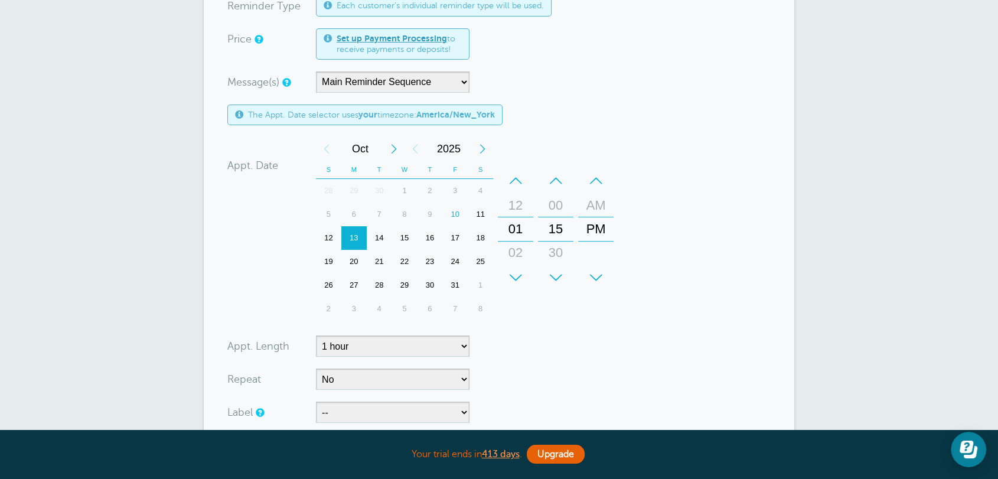
click at [432, 214] on div "9" at bounding box center [429, 215] width 25 height 24
click at [456, 213] on div "10" at bounding box center [454, 215] width 25 height 24
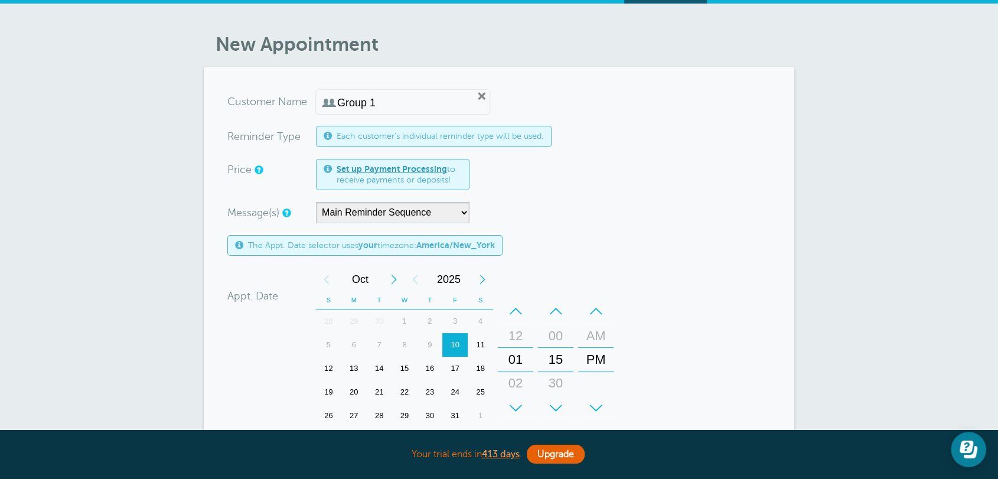
scroll to position [0, 0]
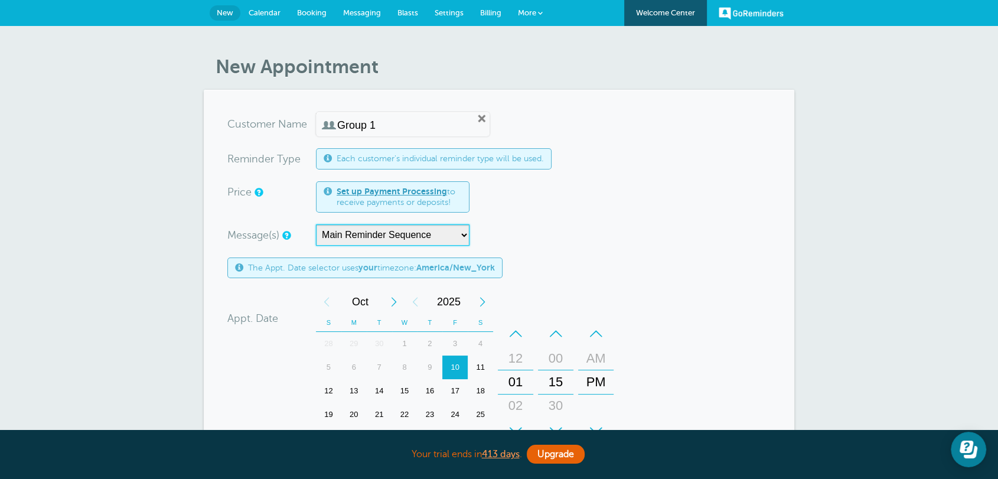
click at [374, 236] on select "Main Reminder Sequence Past Customer Sequence Reminder + Ff Up" at bounding box center [393, 234] width 154 height 21
select select "163655"
click at [316, 224] on select "Main Reminder Sequence Past Customer Sequence Reminder + Ff Up" at bounding box center [393, 234] width 154 height 21
click at [458, 12] on span "Settings" at bounding box center [449, 12] width 29 height 9
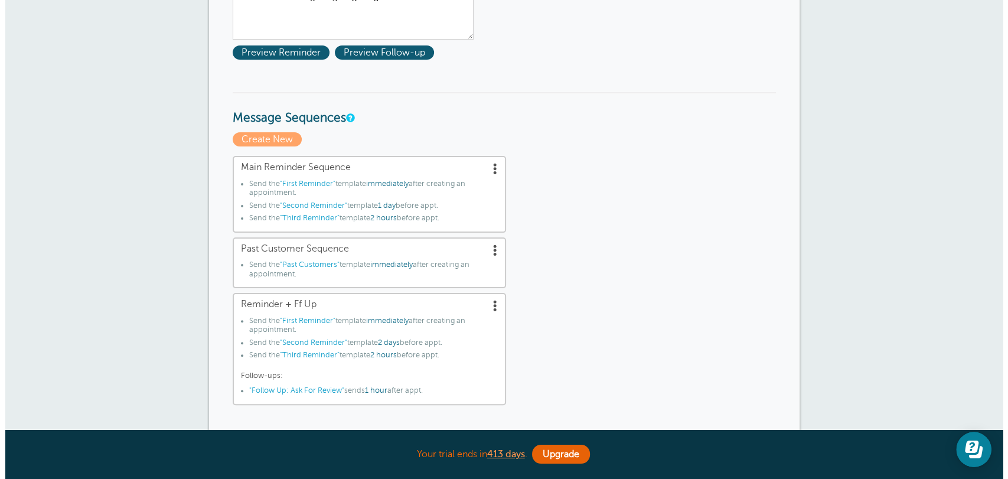
scroll to position [306, 0]
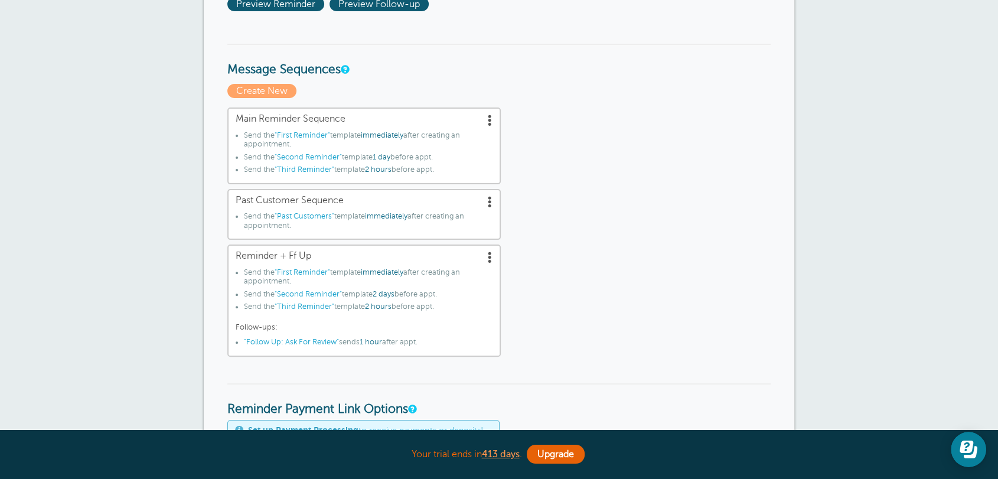
click at [491, 202] on span at bounding box center [490, 201] width 12 height 12
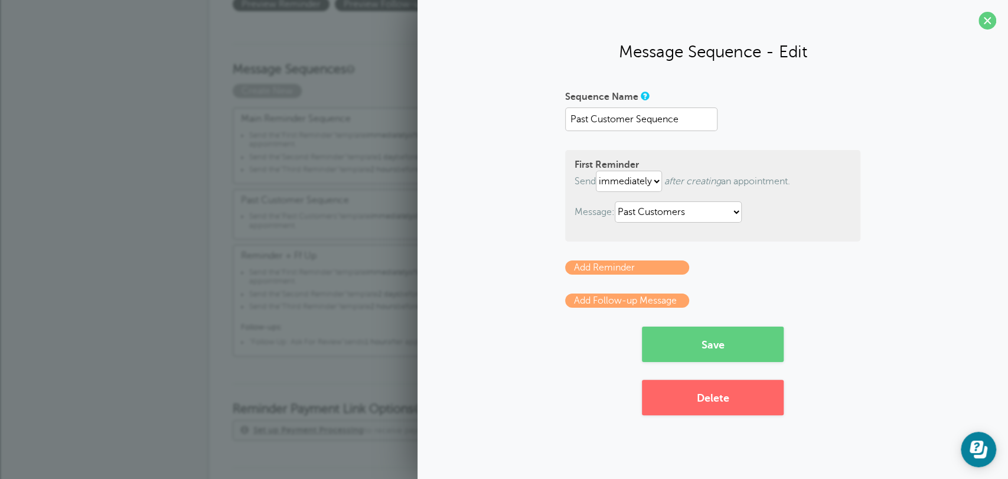
click at [631, 263] on link "Add Reminder" at bounding box center [627, 267] width 124 height 14
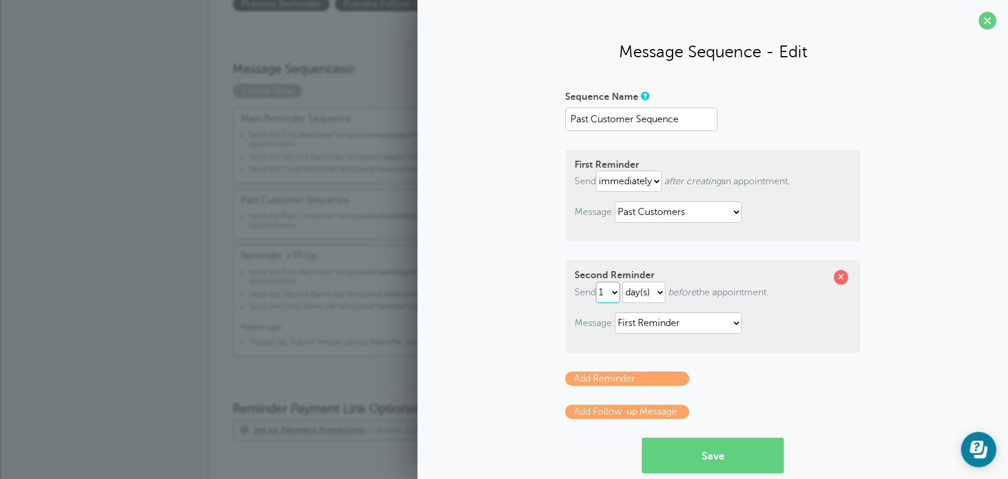
click at [612, 296] on select "1 2 3 4 5 6 7 8 9 10 11 12 13 14 15 16 17 18 19 20 21 22 23 24 25 26 27 28 29 30" at bounding box center [608, 292] width 24 height 21
select select "2"
click at [596, 282] on select "1 2 3 4 5 6 7 8 9 10 11 12 13 14 15 16 17 18 19 20 21 22 23 24 25 26 27 28 29 30" at bounding box center [608, 292] width 24 height 21
click at [645, 288] on select "hour(s) day(s)" at bounding box center [643, 292] width 43 height 21
drag, startPoint x: 712, startPoint y: 306, endPoint x: 716, endPoint y: 311, distance: 6.7
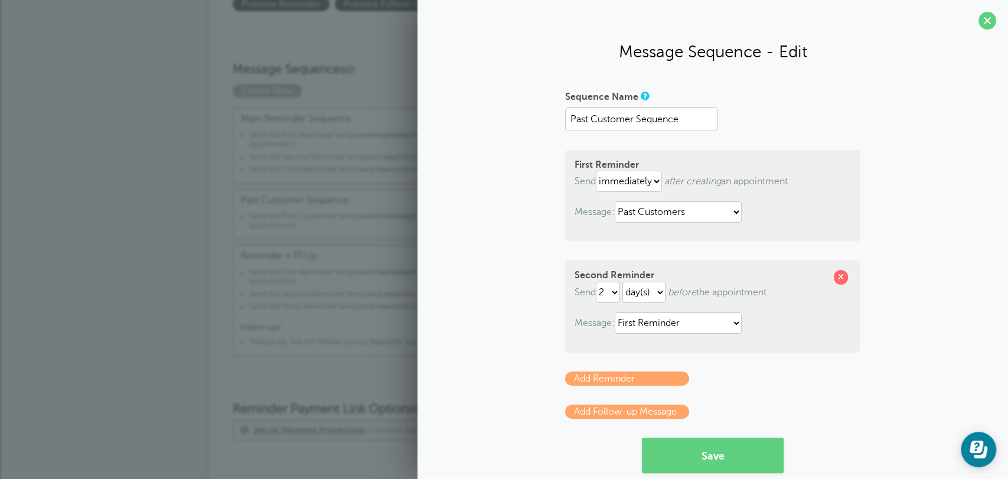
click at [712, 306] on div "Second Reminder Send 1 2 3 4 5 6 7 8 9 10 11 12 13 14 15 16 17 18 19 20 21 22 2…" at bounding box center [712, 306] width 295 height 92
click at [698, 320] on select "First Reminder Follow Up: Ask For Review Past Customers Second Reminder Third R…" at bounding box center [678, 322] width 127 height 21
select select "163654"
click at [615, 312] on select "First Reminder Follow Up: Ask For Review Past Customers Second Reminder Third R…" at bounding box center [678, 322] width 127 height 21
click at [691, 454] on button "Save" at bounding box center [713, 454] width 142 height 35
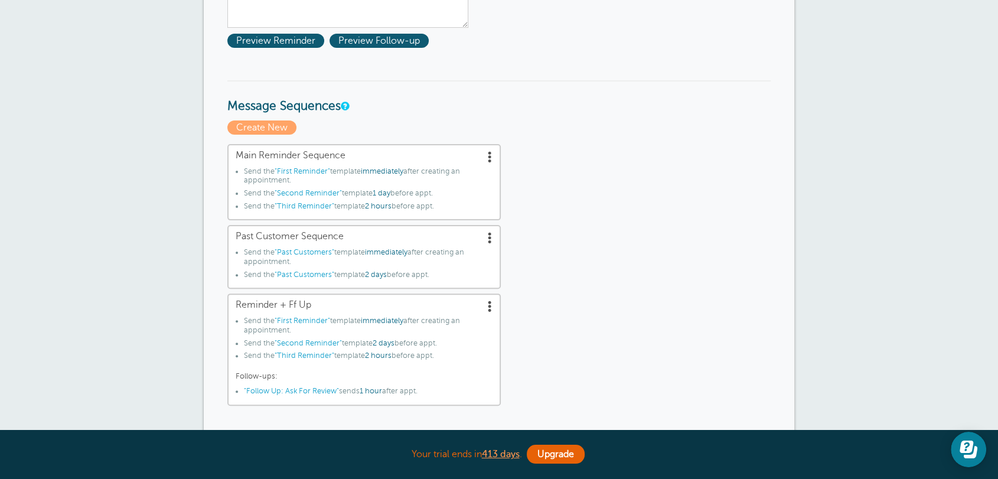
click at [631, 239] on div "Main Reminder Sequence Send the "First Reminder" template immediately after cre…" at bounding box center [498, 275] width 543 height 262
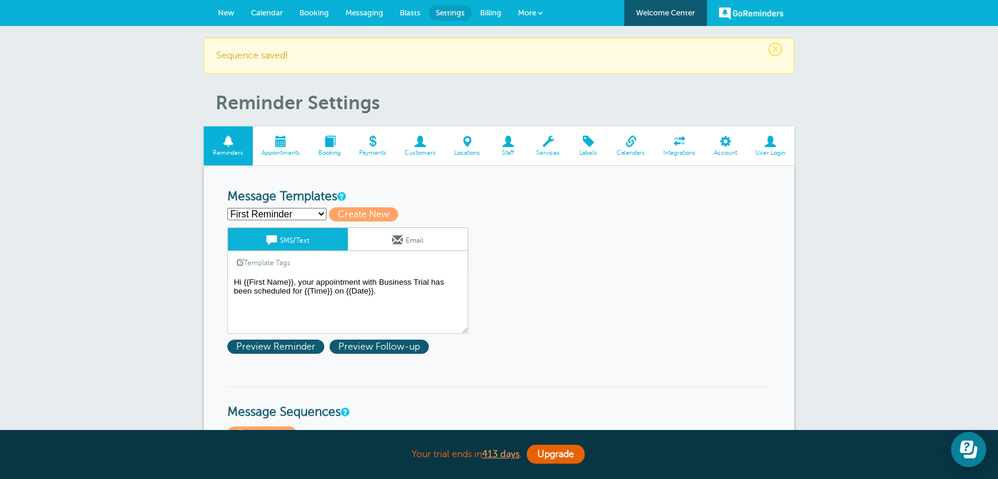
click at [222, 12] on span "New" at bounding box center [226, 12] width 17 height 9
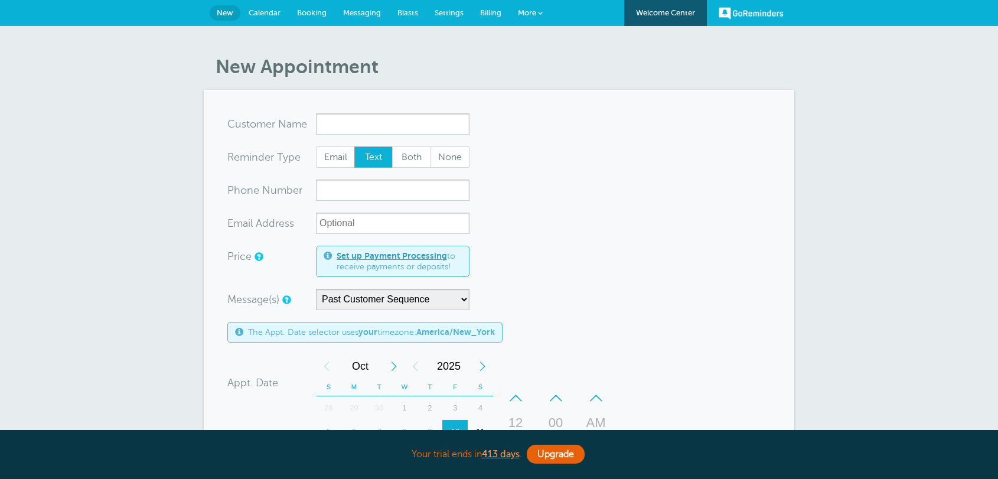
select select "163655"
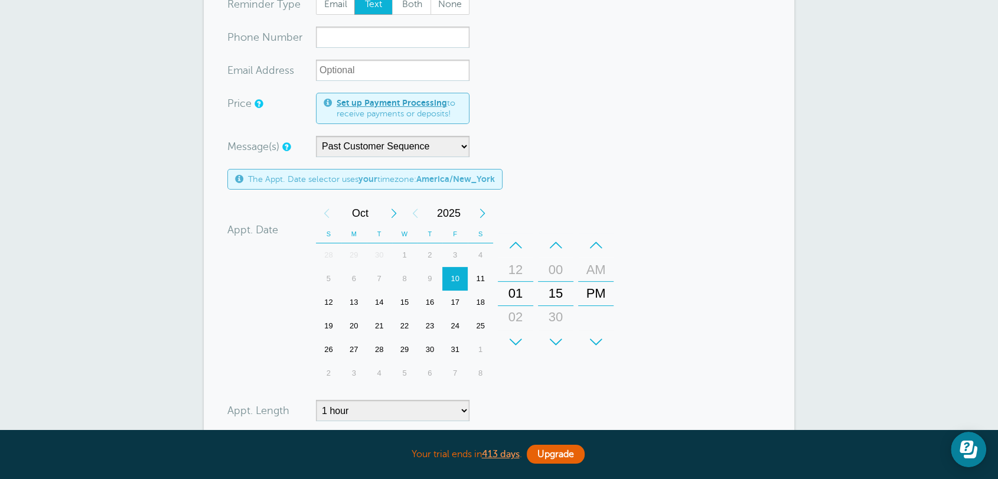
scroll to position [153, 0]
click at [406, 308] on div "15" at bounding box center [404, 302] width 25 height 24
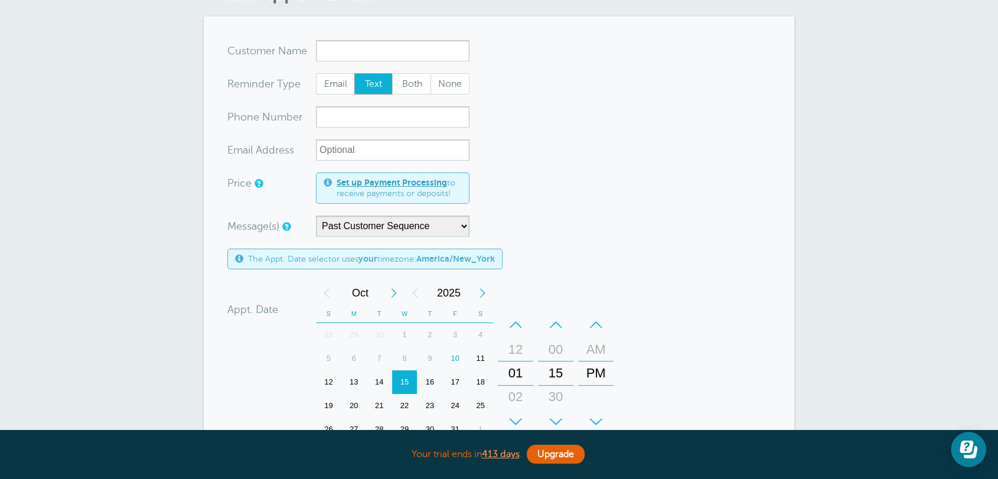
scroll to position [0, 0]
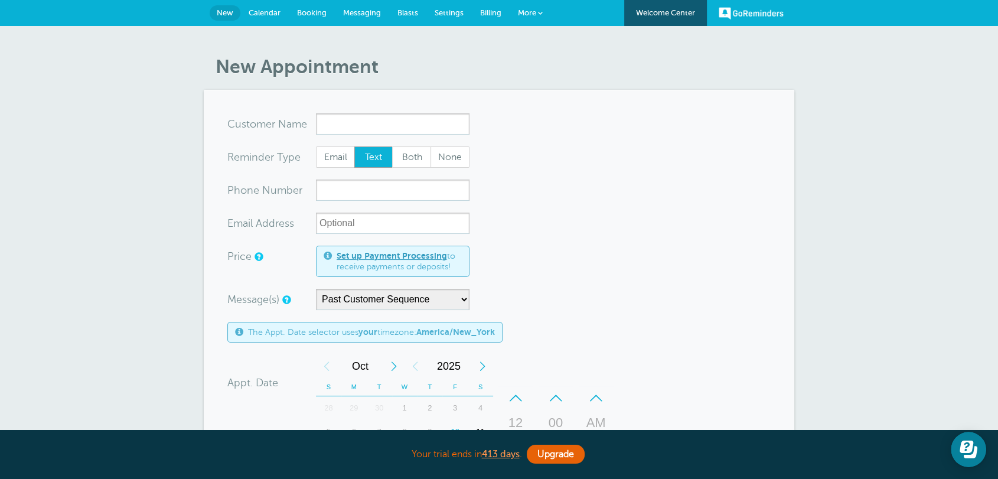
click at [448, 15] on span "Settings" at bounding box center [449, 12] width 29 height 9
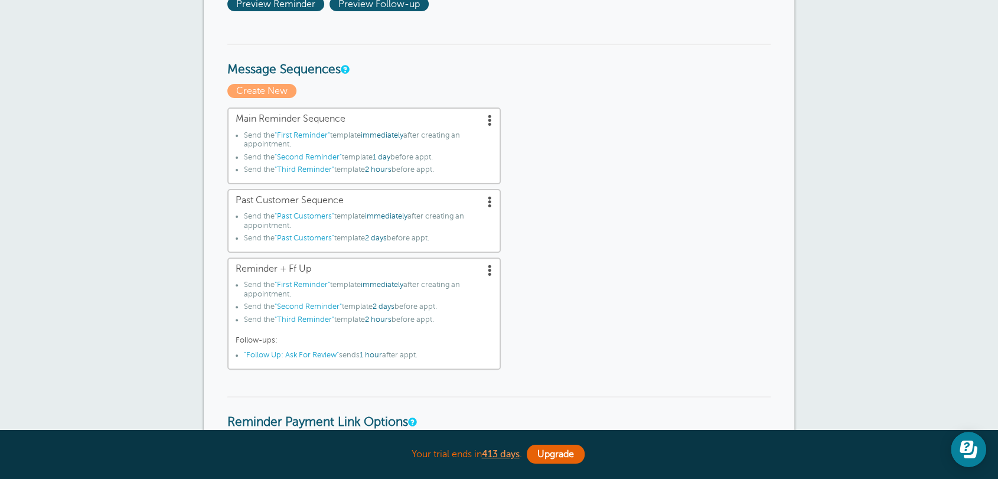
click at [583, 214] on div "Main Reminder Sequence Send the "First Reminder" template immediately after cre…" at bounding box center [498, 238] width 543 height 262
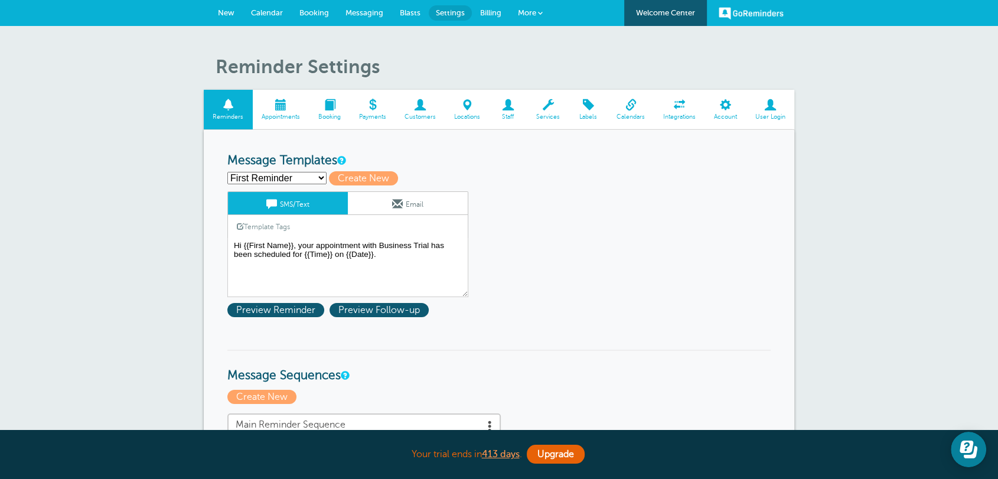
click at [228, 11] on span "New" at bounding box center [226, 12] width 17 height 9
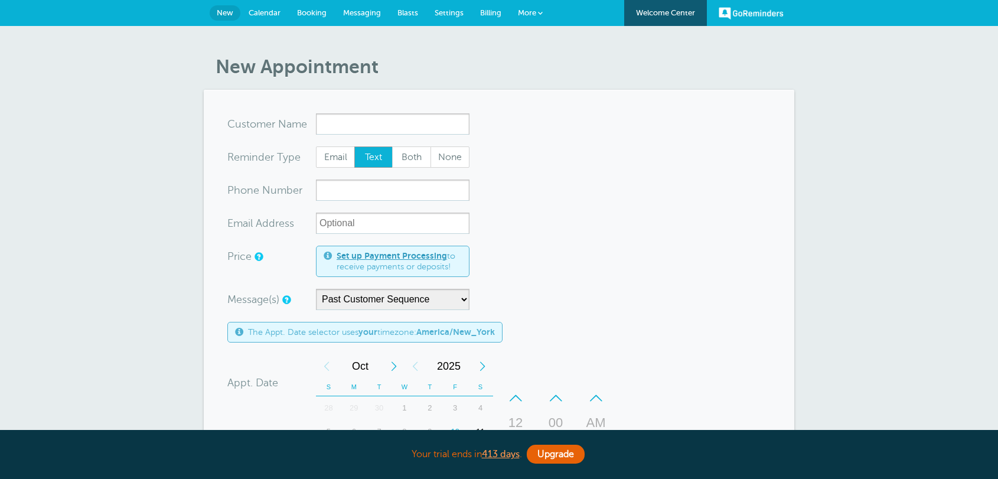
select select "163655"
click at [523, 13] on span "More" at bounding box center [527, 12] width 18 height 9
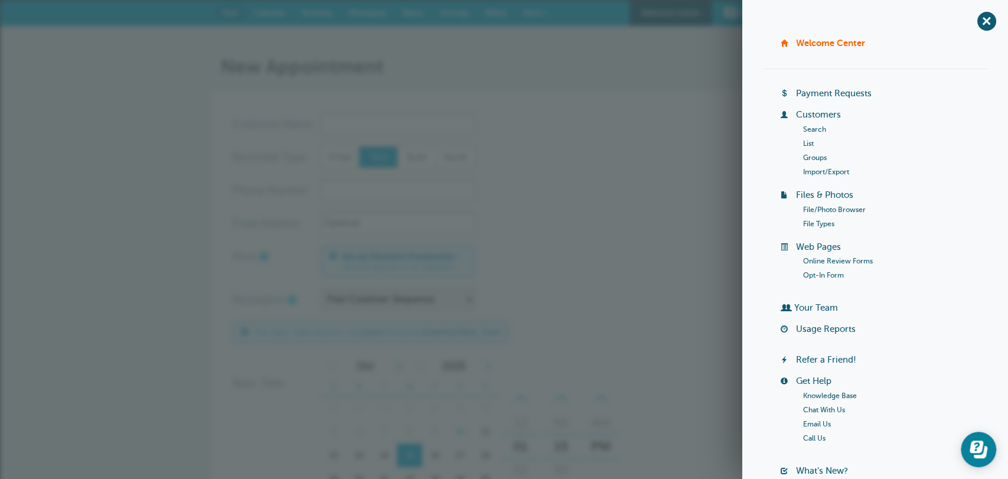
click at [803, 172] on link "Import/Export" at bounding box center [826, 172] width 46 height 8
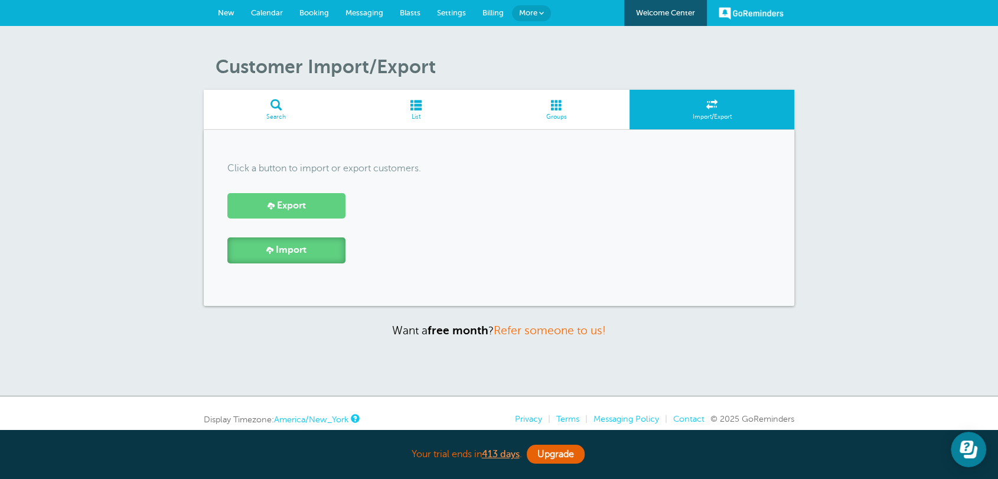
drag, startPoint x: 0, startPoint y: 0, endPoint x: 295, endPoint y: 249, distance: 385.5
click at [295, 249] on span "Import" at bounding box center [291, 249] width 31 height 11
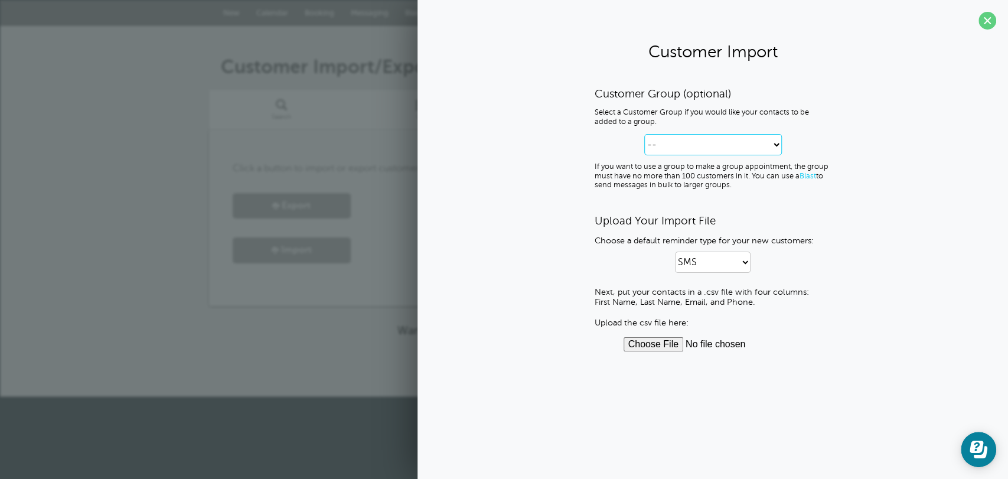
click at [694, 149] on select "-- Create new Customer Group Group 1 Group 2" at bounding box center [713, 144] width 138 height 21
select select "--create-new-group--"
click at [644, 134] on select "-- Create new Customer Group Group 1 Group 2" at bounding box center [713, 144] width 138 height 21
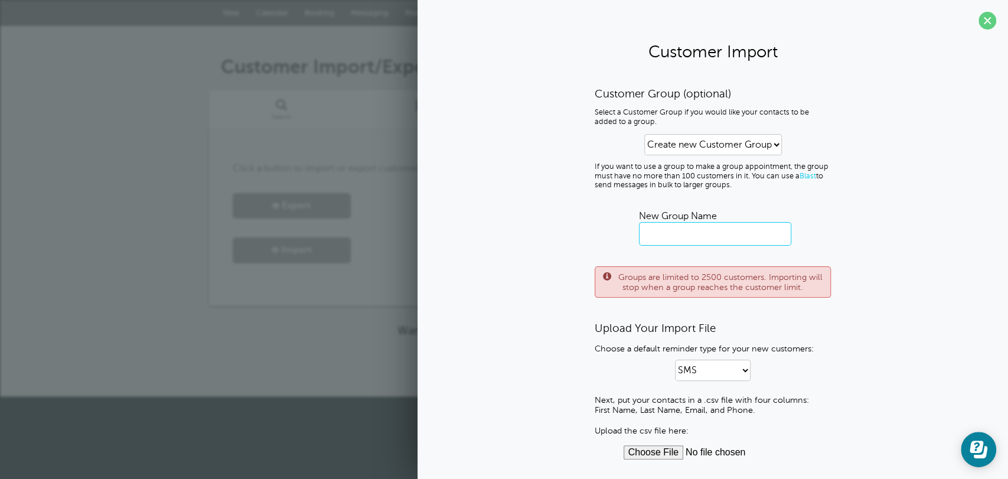
click at [674, 235] on input "text" at bounding box center [715, 234] width 152 height 24
type input "2"
drag, startPoint x: 716, startPoint y: 239, endPoint x: 599, endPoint y: 228, distance: 117.4
click at [599, 228] on div "Customer Group (optional) Select a Customer Group if you would like your contac…" at bounding box center [713, 192] width 236 height 211
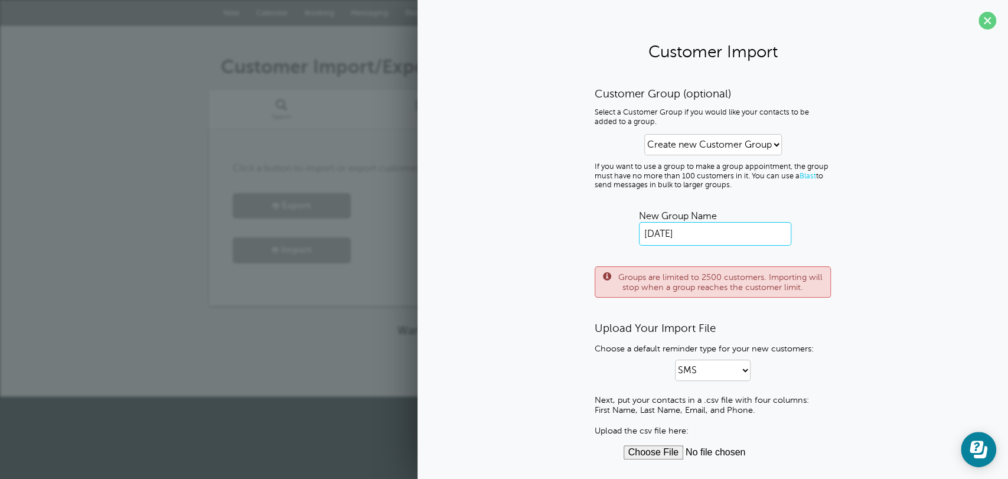
click at [730, 236] on input "March 2024" at bounding box center [715, 234] width 152 height 24
type input "March 2025"
click at [857, 244] on div "Customer Group (optional) Select a Customer Group if you would like your contac…" at bounding box center [712, 273] width 567 height 373
click at [981, 26] on span at bounding box center [987, 21] width 18 height 18
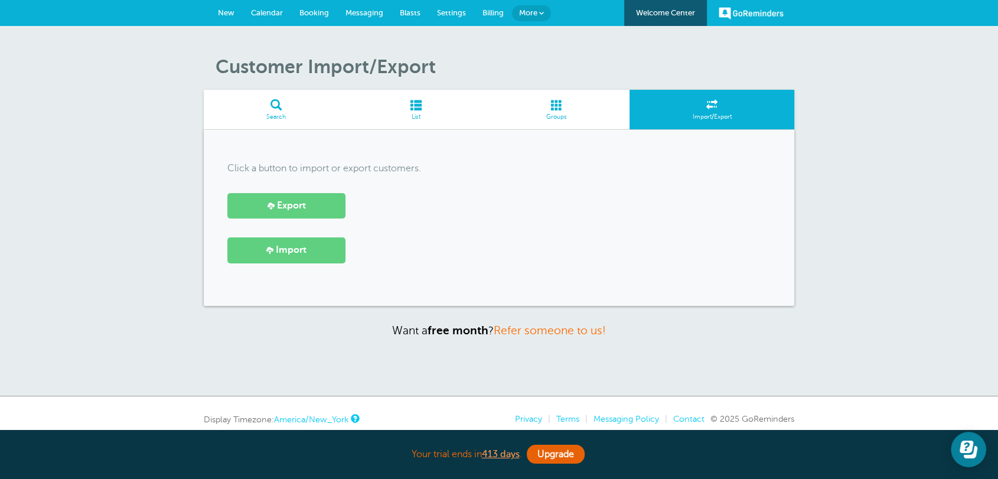
click at [783, 243] on div "Click a button to import or export customers. Export Import" at bounding box center [499, 218] width 590 height 176
click at [236, 9] on link "New" at bounding box center [226, 13] width 33 height 26
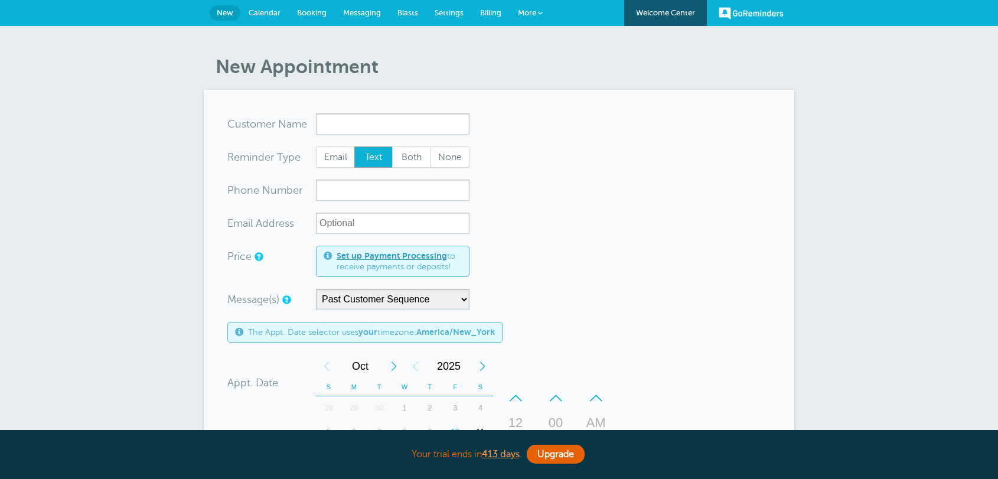
select select "163655"
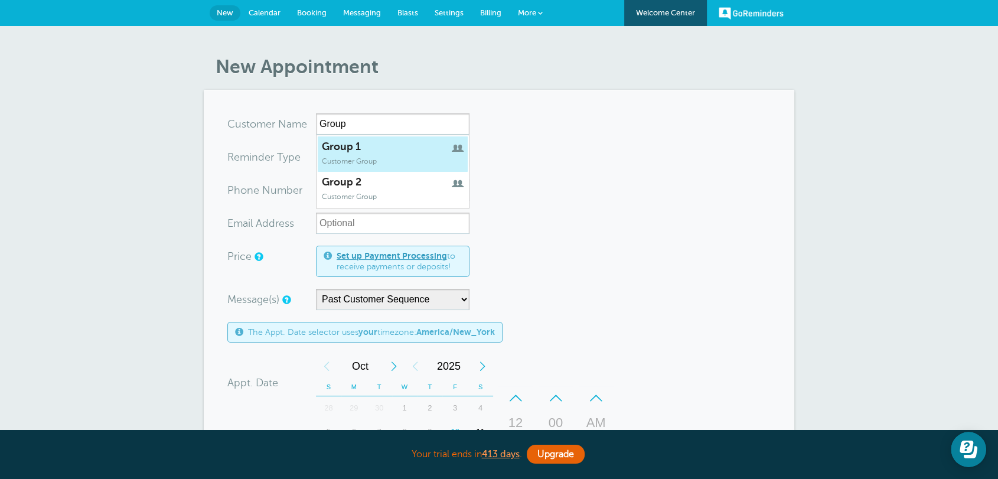
click at [374, 157] on span "Customer Group" at bounding box center [349, 161] width 55 height 8
type input "Group1"
type input "Group 1"
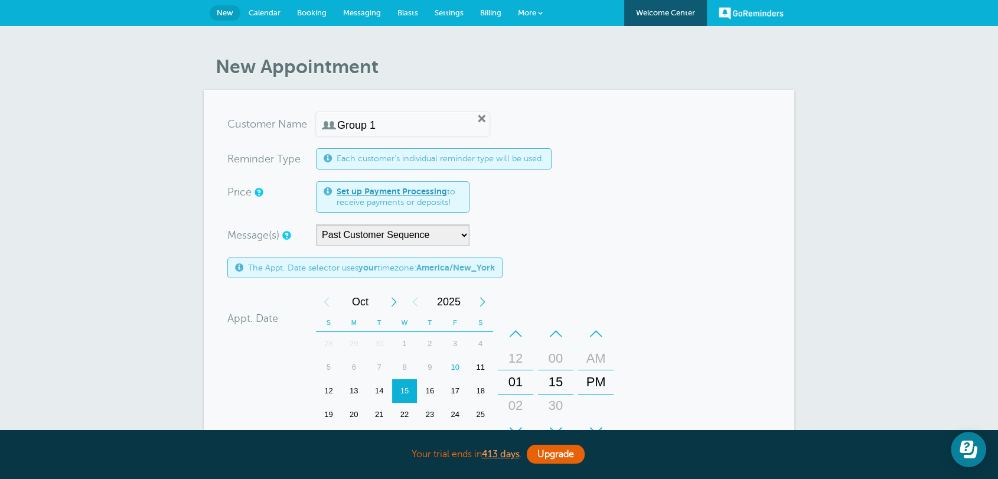
click at [529, 16] on link "More" at bounding box center [530, 13] width 41 height 27
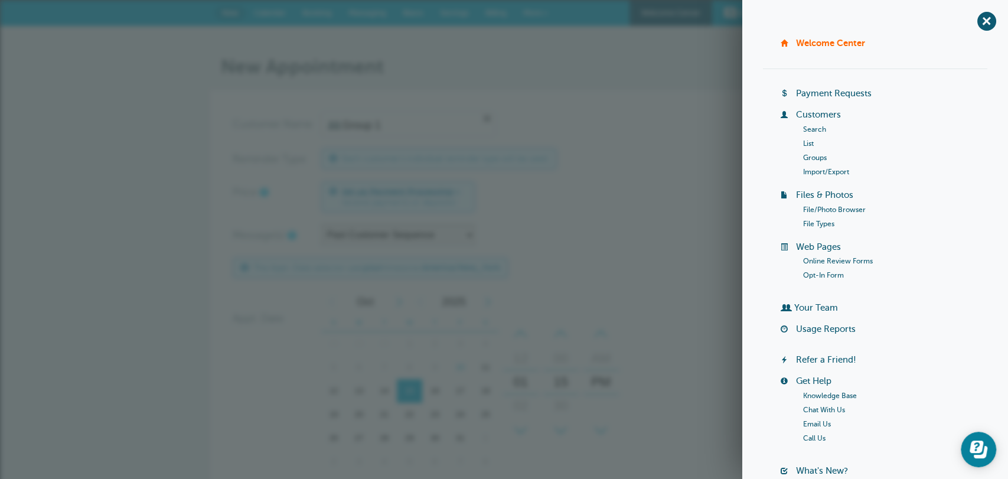
click at [806, 160] on link "Groups" at bounding box center [815, 158] width 24 height 8
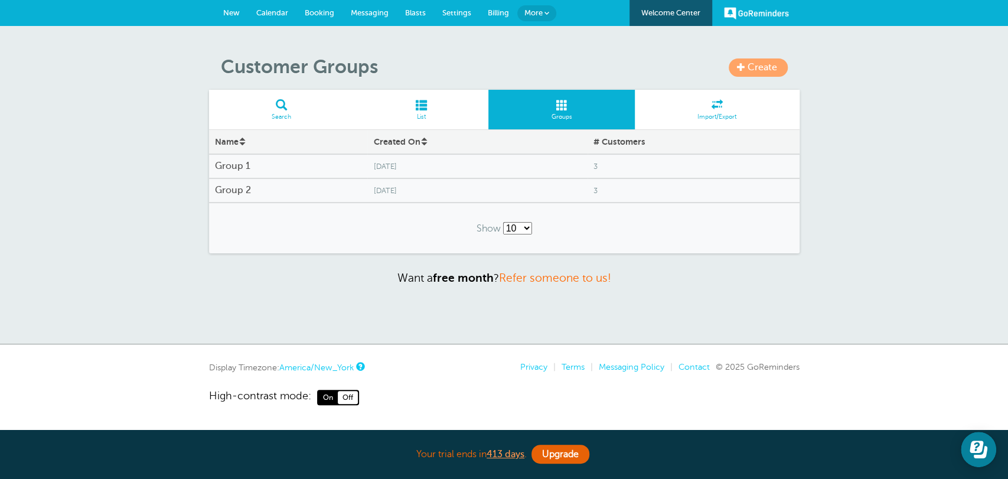
click at [232, 14] on span "New" at bounding box center [231, 12] width 17 height 9
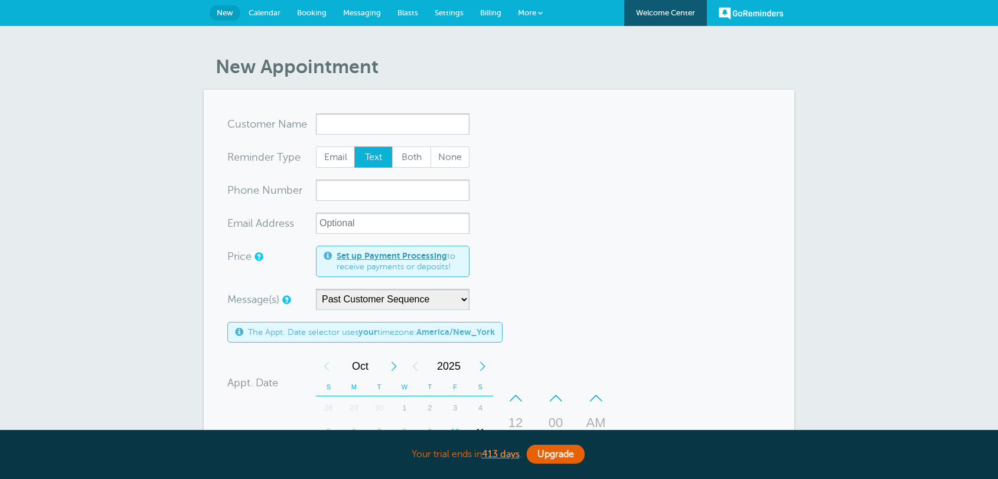
select select "163655"
click at [336, 134] on input "x-no-autofill" at bounding box center [393, 123] width 154 height 21
click at [518, 83] on article "New Appointment You are creating a new customer. To use an existing customer se…" at bounding box center [499, 420] width 590 height 731
click at [413, 16] on span "Blasts" at bounding box center [407, 12] width 21 height 9
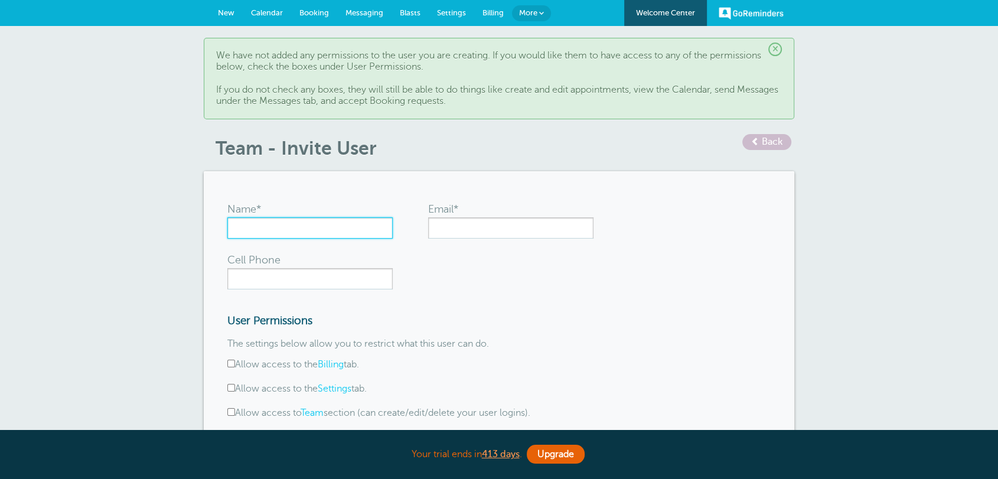
click at [282, 227] on input "Name*" at bounding box center [309, 227] width 165 height 21
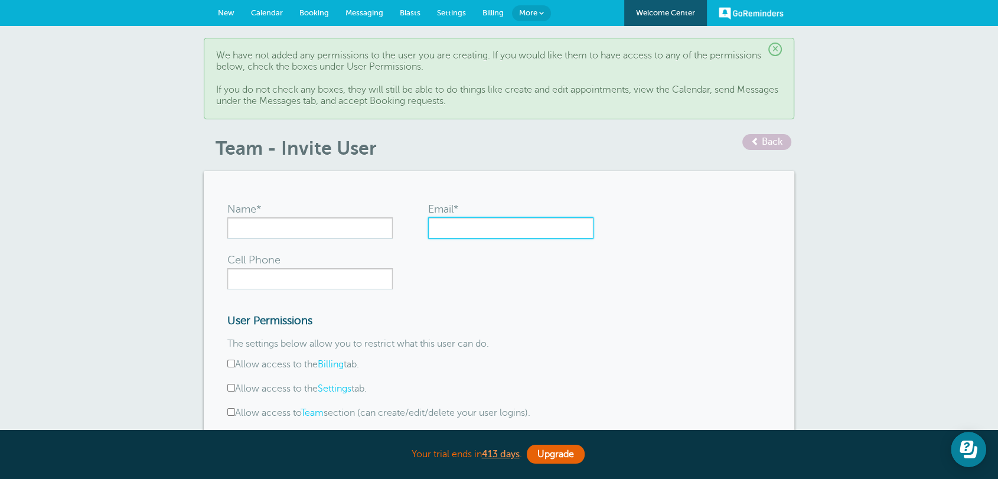
click at [454, 228] on input "Email*" at bounding box center [510, 227] width 165 height 21
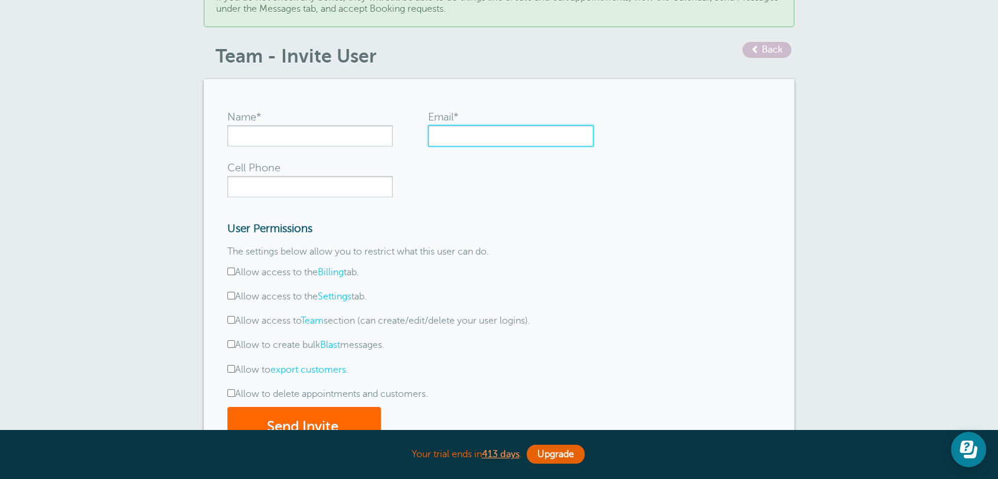
scroll to position [153, 0]
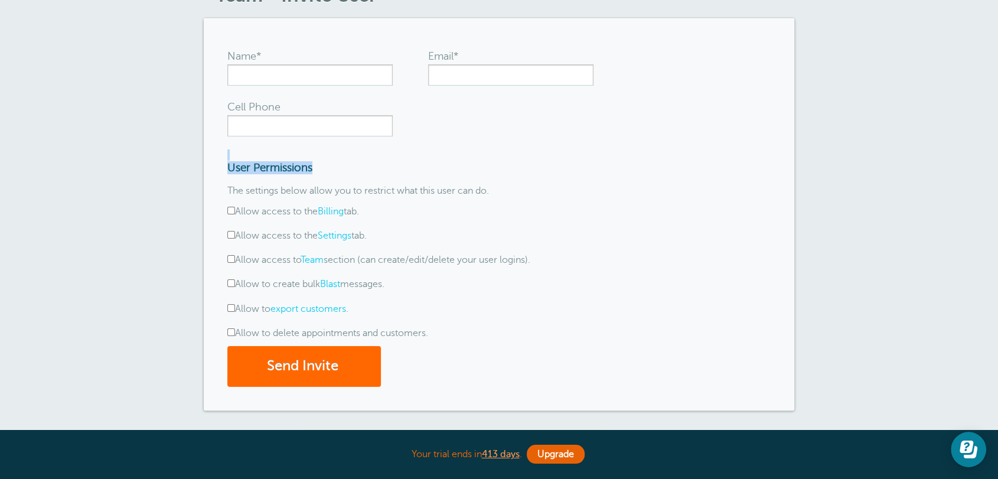
drag, startPoint x: 334, startPoint y: 171, endPoint x: 279, endPoint y: 167, distance: 55.0
click at [254, 159] on div "User Permissions The settings below allow you to restrict what this user can do…" at bounding box center [404, 183] width 354 height 68
click at [482, 146] on form "Name* Email* Cell Phone User Permissions The settings below allow you to restri…" at bounding box center [498, 214] width 543 height 344
click at [585, 331] on form "Name* Email* Cell Phone User Permissions The settings below allow you to restri…" at bounding box center [498, 214] width 543 height 344
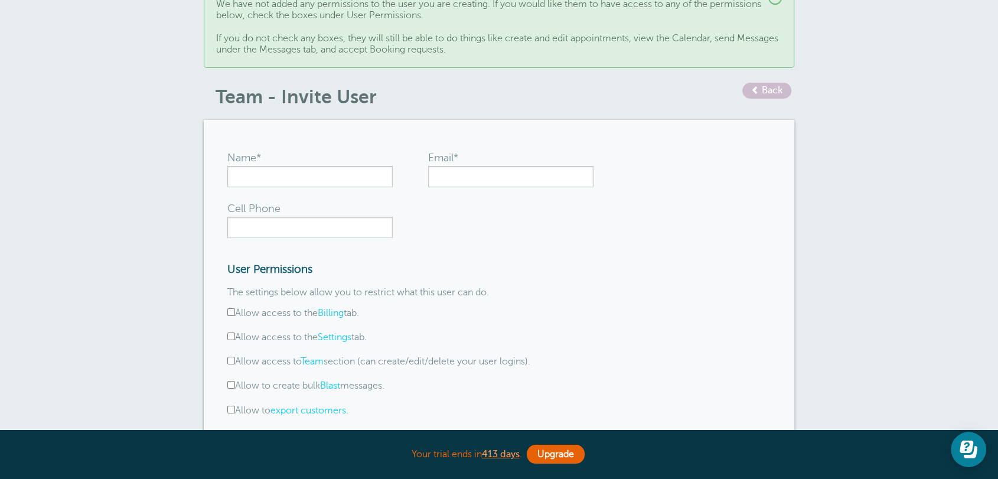
scroll to position [0, 0]
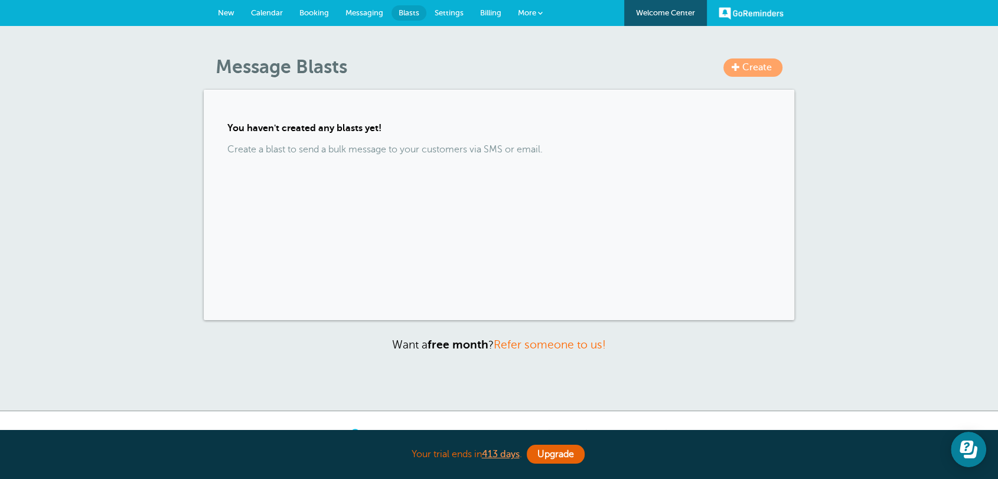
click at [444, 17] on link "Settings" at bounding box center [448, 13] width 45 height 26
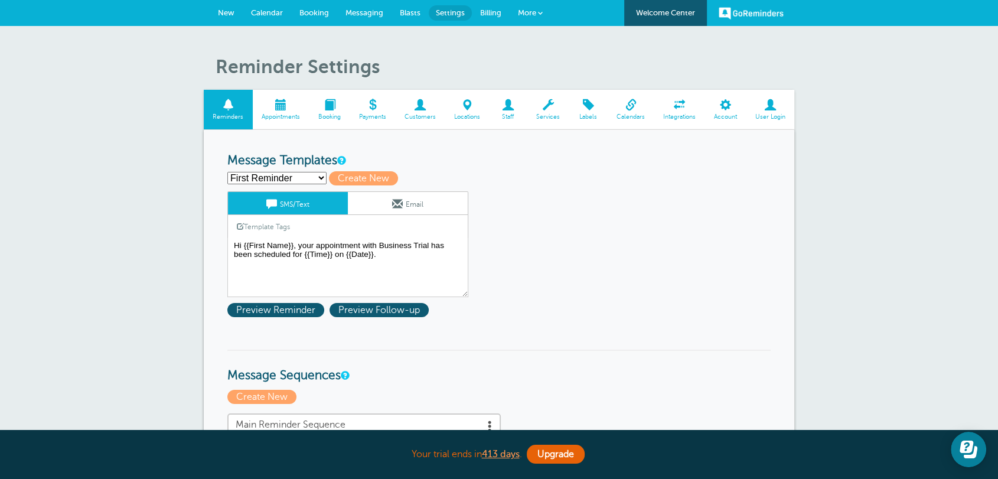
click at [490, 6] on link "Billing" at bounding box center [491, 13] width 38 height 26
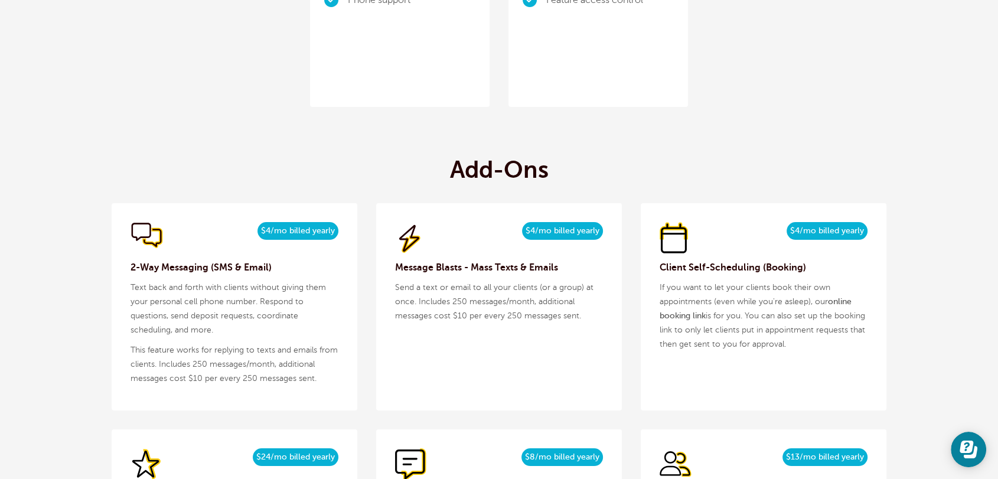
scroll to position [1224, 0]
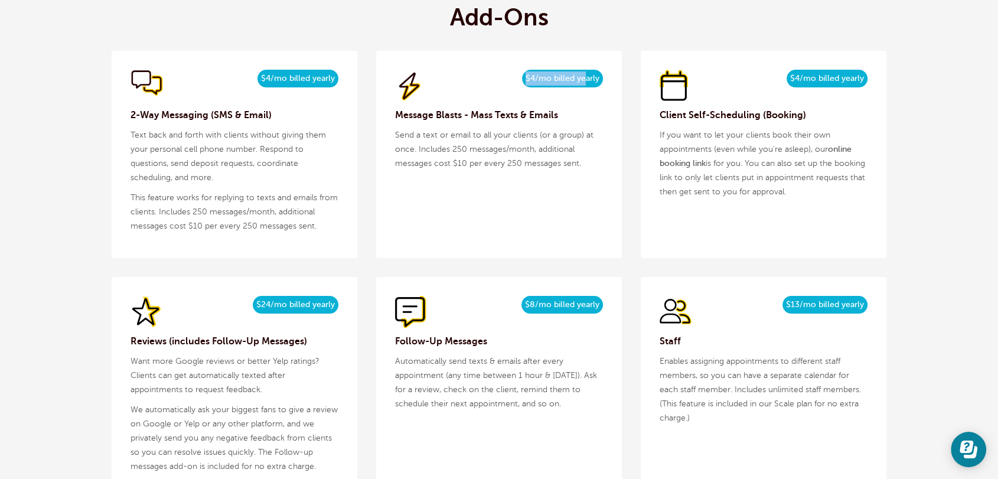
drag, startPoint x: 524, startPoint y: 74, endPoint x: 583, endPoint y: 77, distance: 59.1
click at [583, 77] on span "$4/mo billed yearly" at bounding box center [562, 79] width 81 height 18
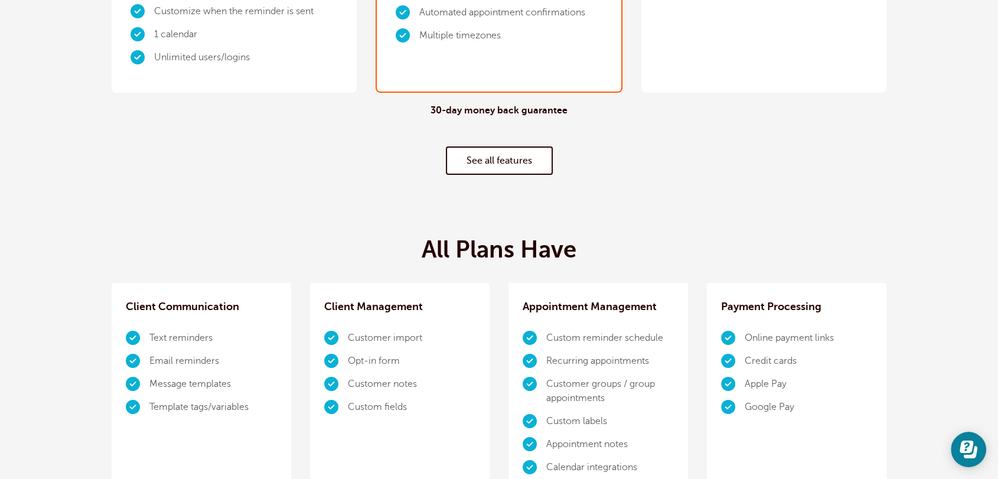
scroll to position [0, 0]
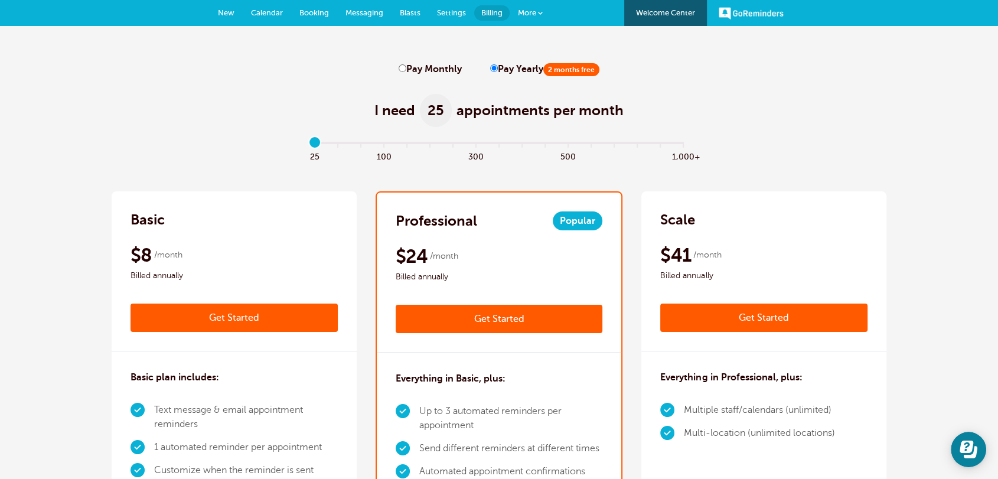
click at [414, 12] on span "Blasts" at bounding box center [410, 12] width 21 height 9
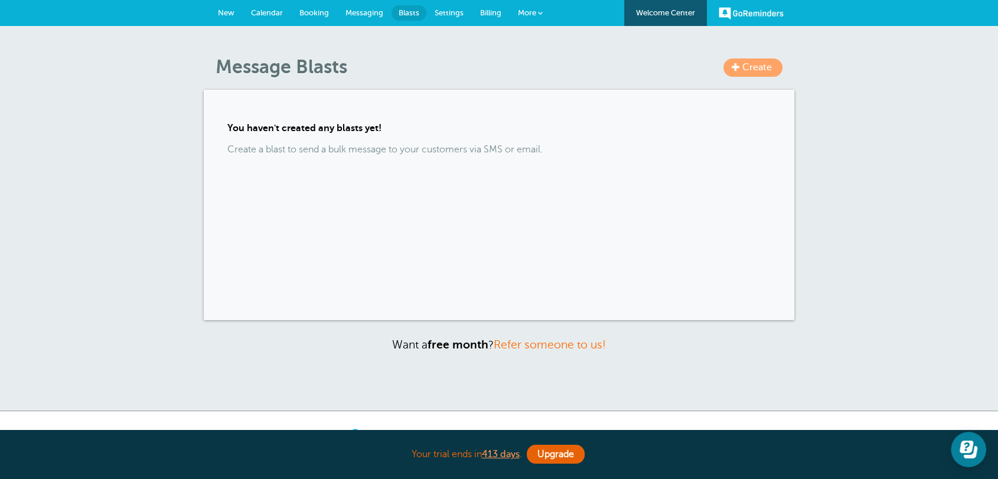
click at [227, 18] on link "New" at bounding box center [226, 13] width 33 height 26
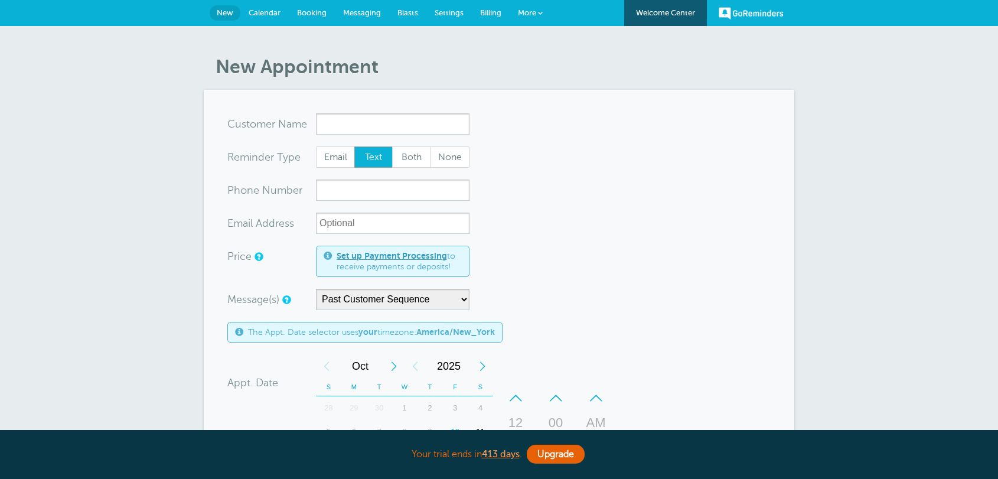
select select "163655"
click at [413, 9] on span "Blasts" at bounding box center [407, 12] width 21 height 9
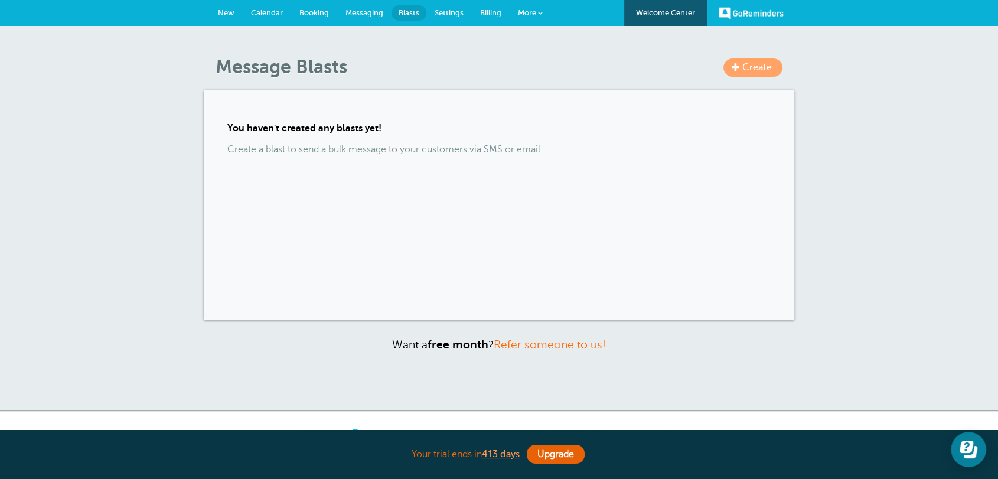
click at [448, 15] on span "Settings" at bounding box center [449, 12] width 29 height 9
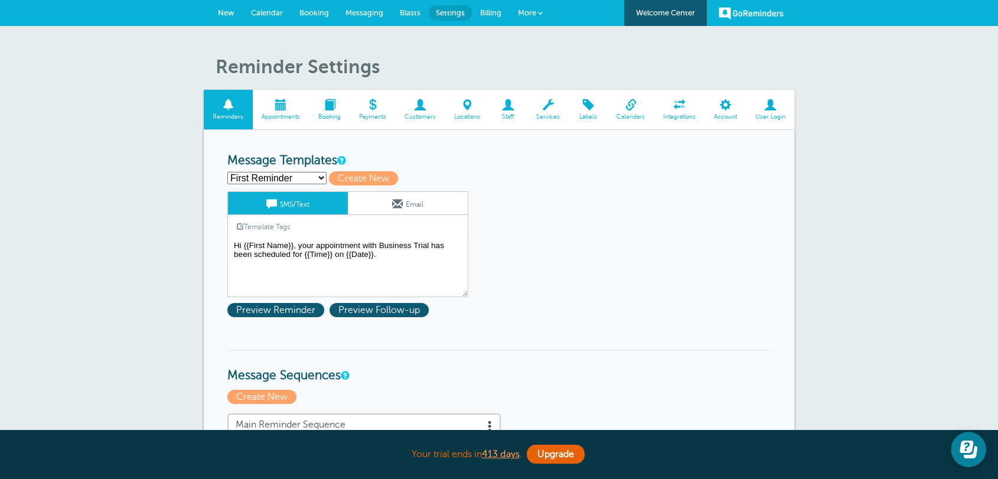
click at [491, 14] on span "Billing" at bounding box center [490, 12] width 21 height 9
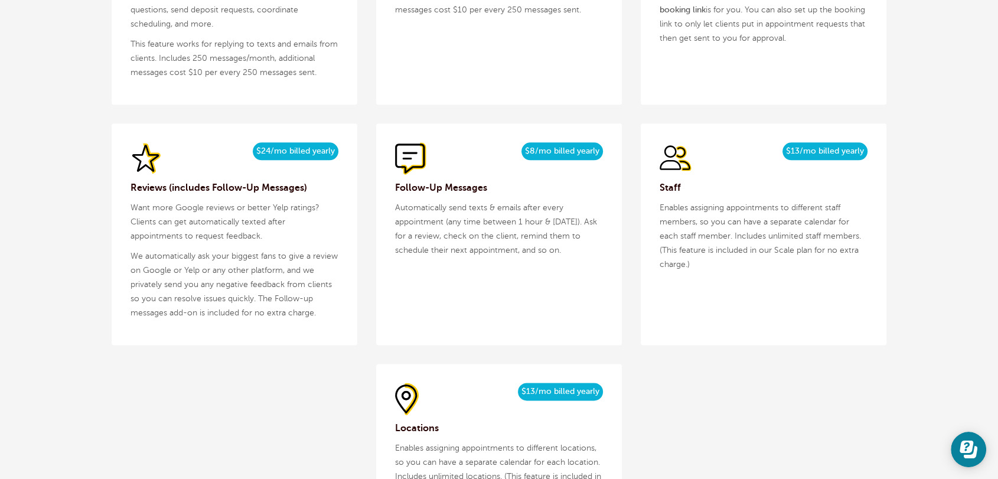
scroll to position [1072, 0]
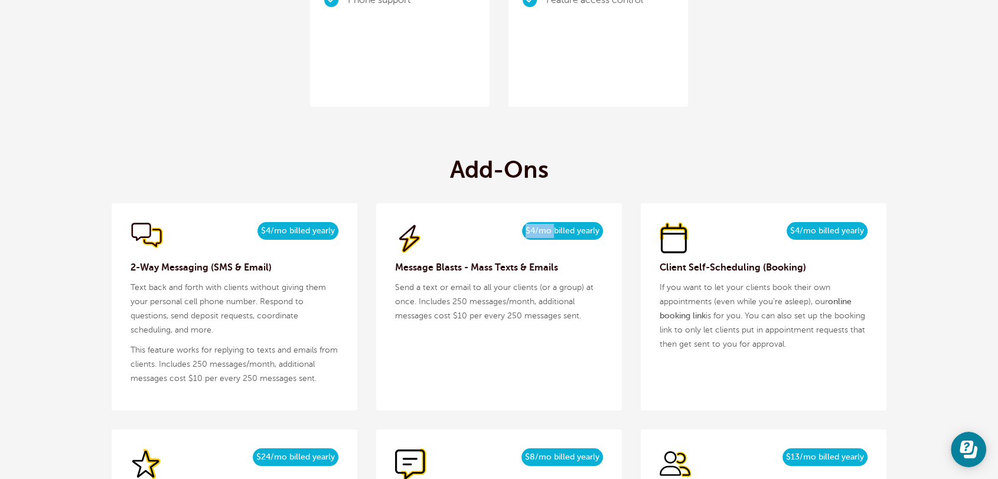
drag, startPoint x: 519, startPoint y: 240, endPoint x: 513, endPoint y: 305, distance: 65.8
click at [555, 237] on div "$5/month $4/mo billed yearly" at bounding box center [499, 238] width 208 height 32
click at [484, 308] on p "Send a text or email to all your clients (or a group) at once. Includes 250 mes…" at bounding box center [499, 301] width 208 height 43
drag, startPoint x: 448, startPoint y: 303, endPoint x: 531, endPoint y: 296, distance: 83.5
click at [531, 296] on p "Send a text or email to all your clients (or a group) at once. Includes 250 mes…" at bounding box center [499, 301] width 208 height 43
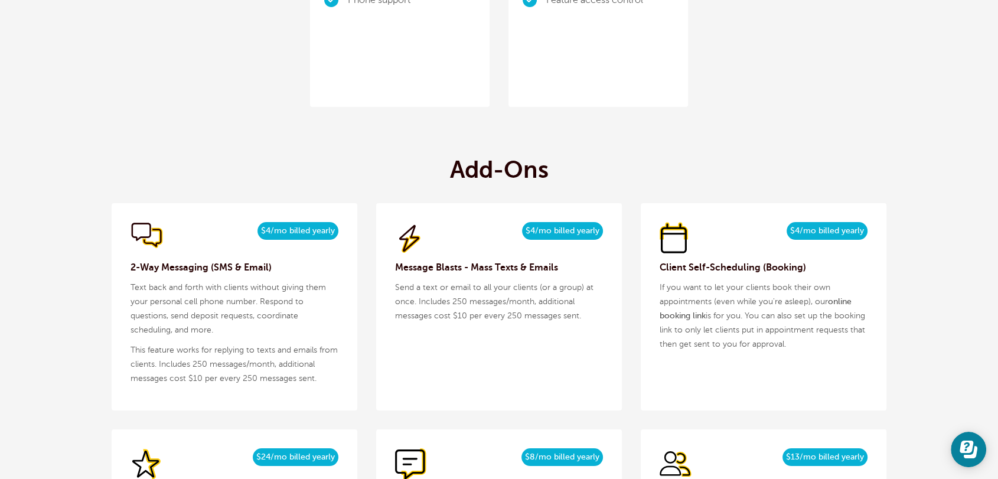
click at [465, 318] on p "Send a text or email to all your clients (or a group) at once. Includes 250 mes…" at bounding box center [499, 301] width 208 height 43
drag, startPoint x: 455, startPoint y: 316, endPoint x: 615, endPoint y: 312, distance: 160.1
click at [615, 312] on div "$5/month $4/mo billed yearly Message Blasts - Mass Texts & Emails Send a text o…" at bounding box center [499, 306] width 246 height 207
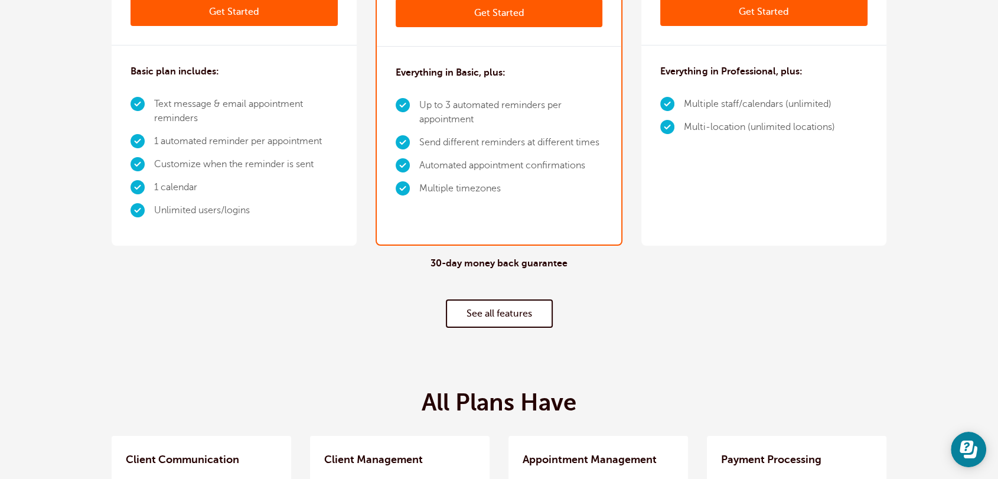
scroll to position [0, 0]
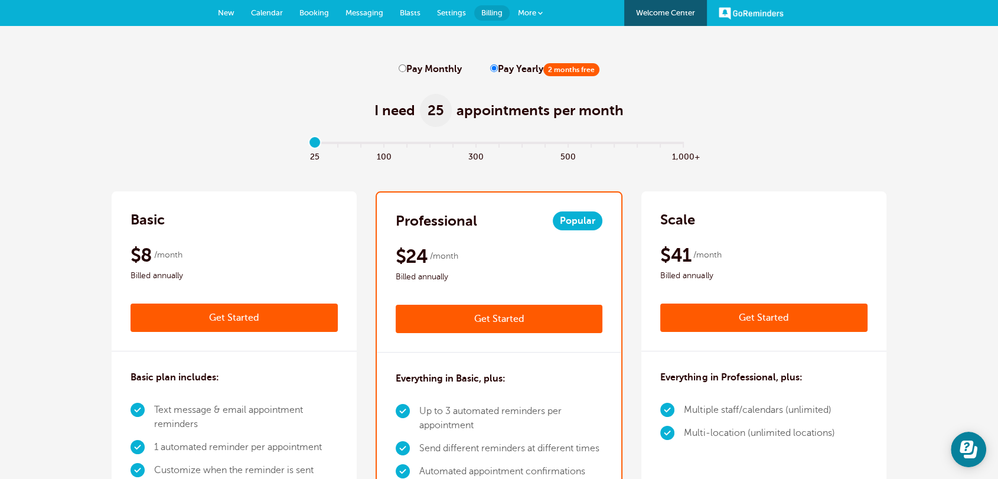
click at [414, 9] on span "Blasts" at bounding box center [410, 12] width 21 height 9
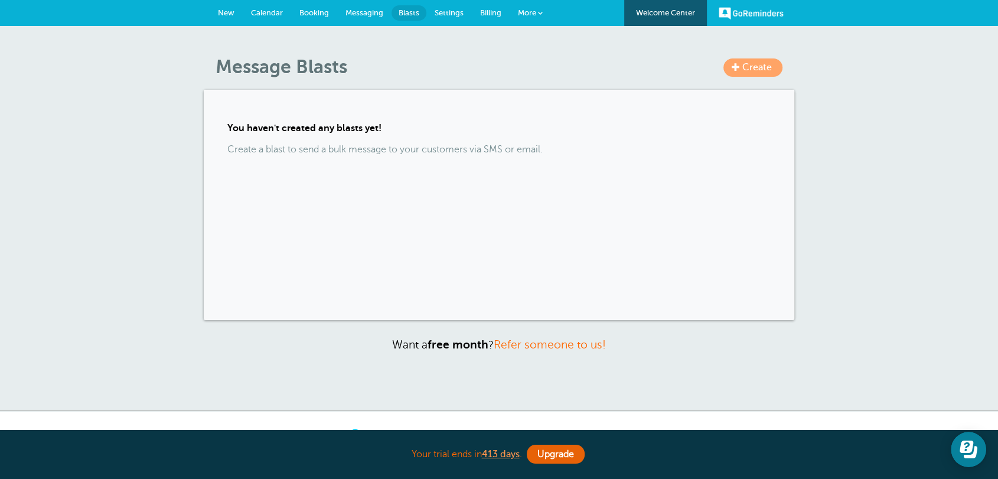
click at [537, 13] on link "More" at bounding box center [530, 13] width 41 height 27
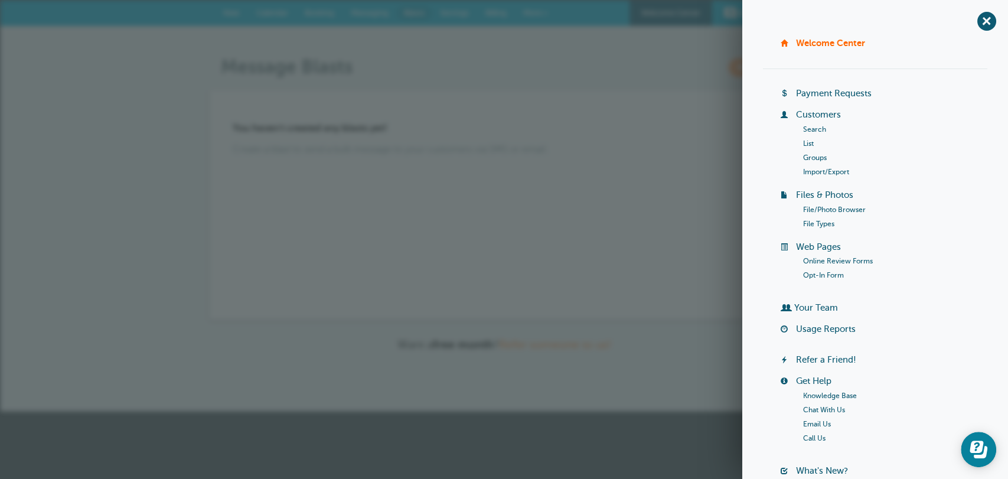
click at [592, 200] on div "You haven't created any blasts yet! Create a blast to send a bulk message to yo…" at bounding box center [504, 205] width 590 height 230
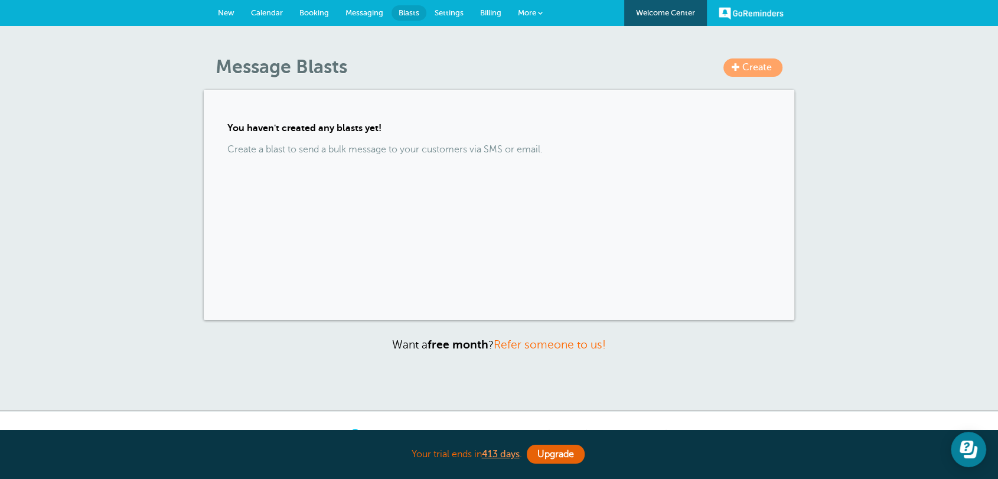
click at [651, 363] on div "Create Message Blasts You haven't created any blasts yet! Create a blast to sen…" at bounding box center [499, 218] width 998 height 385
click at [236, 13] on link "New" at bounding box center [226, 13] width 33 height 26
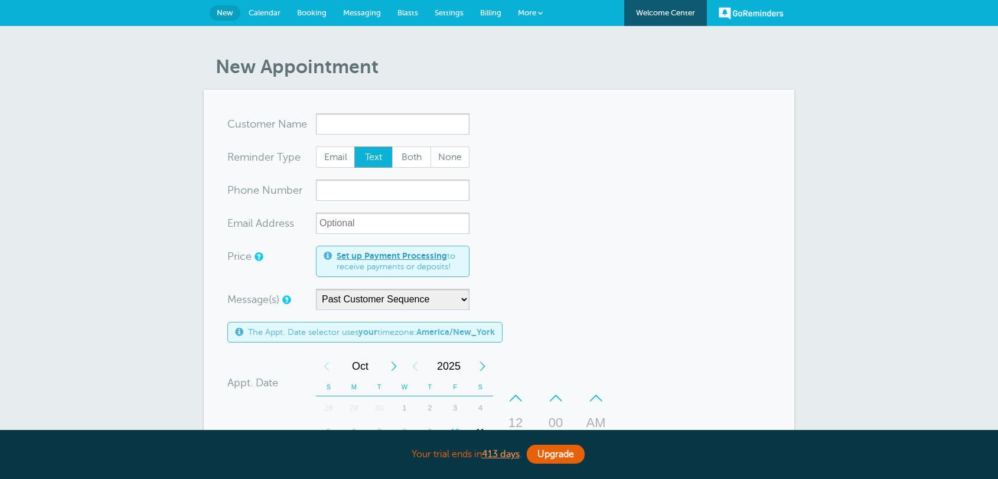
select select "163655"
click at [482, 15] on span "Billing" at bounding box center [490, 12] width 21 height 9
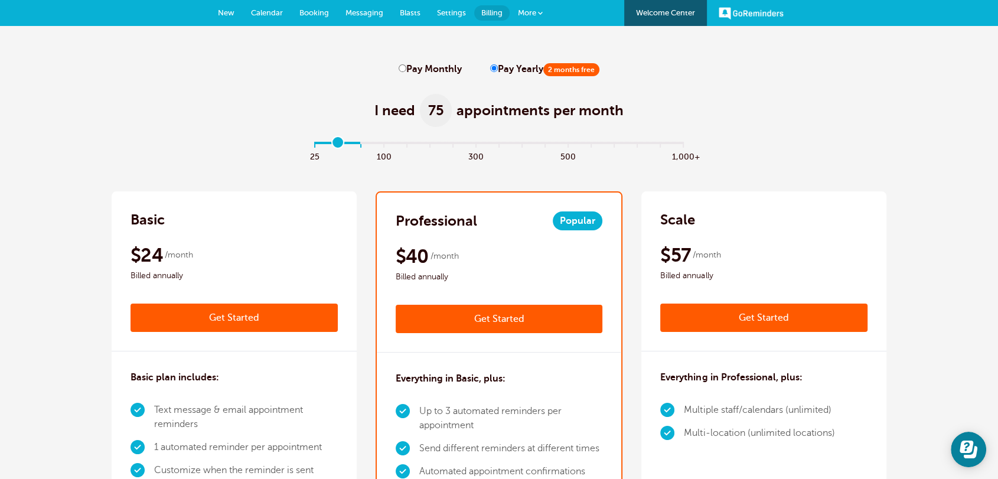
type input "0"
drag, startPoint x: 321, startPoint y: 142, endPoint x: 211, endPoint y: 126, distance: 111.5
click at [308, 144] on input "range" at bounding box center [499, 145] width 382 height 2
drag, startPoint x: 190, startPoint y: 119, endPoint x: 151, endPoint y: 55, distance: 74.9
click at [189, 115] on div "I need 25 appointments per month" at bounding box center [499, 104] width 775 height 58
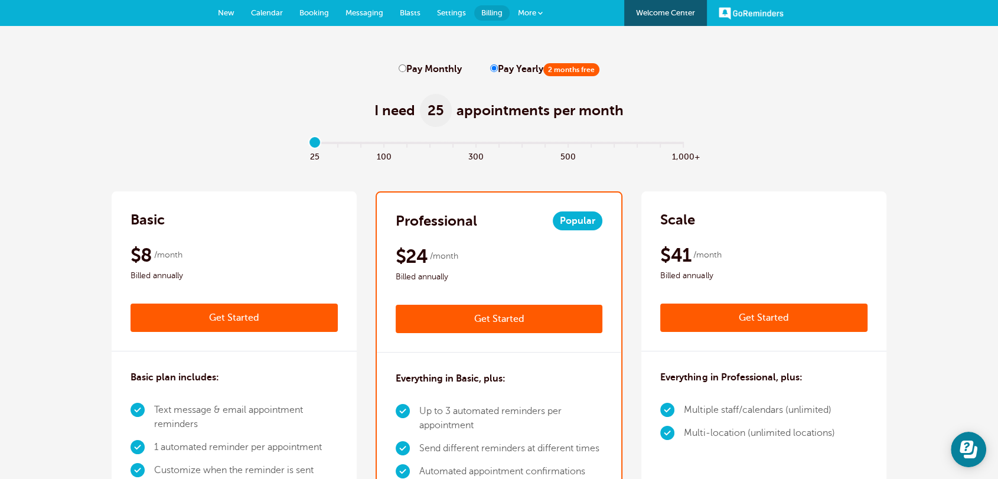
click at [226, 20] on link "New" at bounding box center [226, 13] width 33 height 26
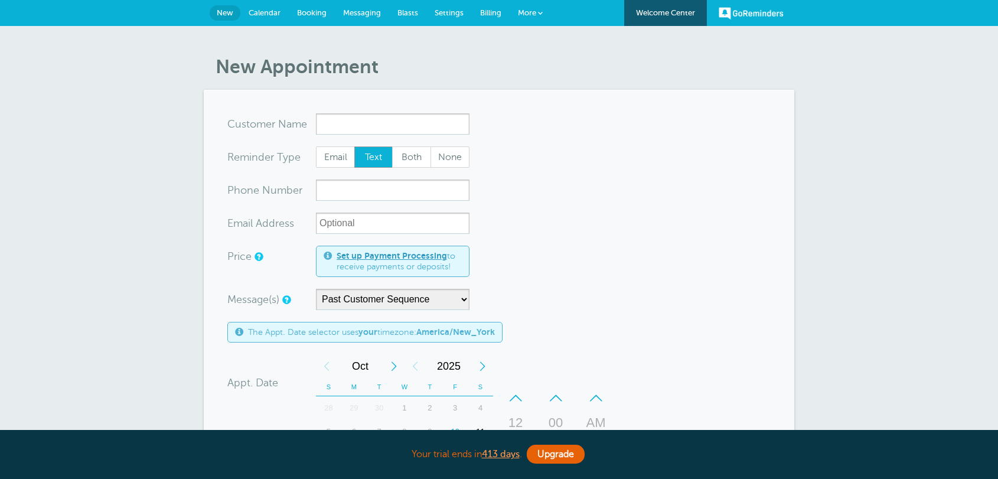
select select "163655"
click at [488, 72] on h1 "New Appointment" at bounding box center [505, 66] width 579 height 22
click at [481, 15] on span "Billing" at bounding box center [490, 12] width 21 height 9
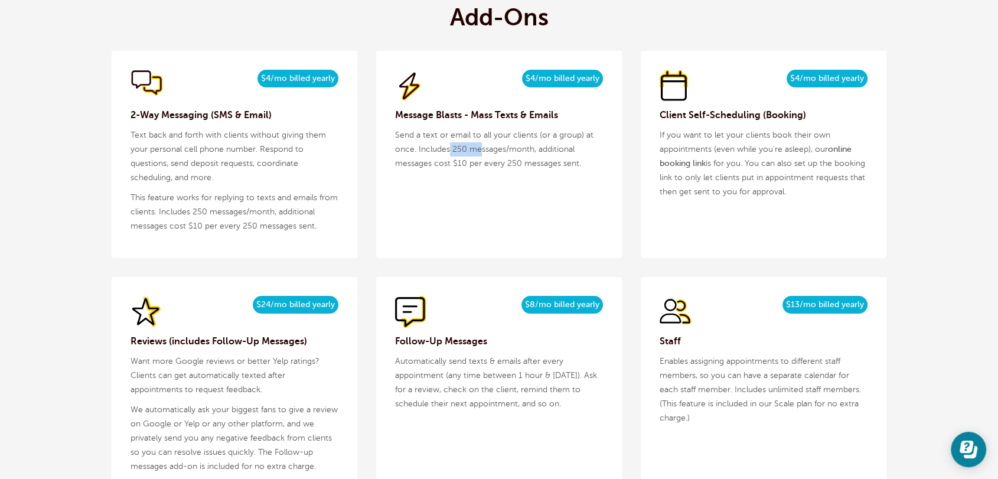
drag, startPoint x: 481, startPoint y: 151, endPoint x: 489, endPoint y: 126, distance: 26.3
click at [452, 147] on p "Send a text or email to all your clients (or a group) at once. Includes 250 mes…" at bounding box center [499, 149] width 208 height 43
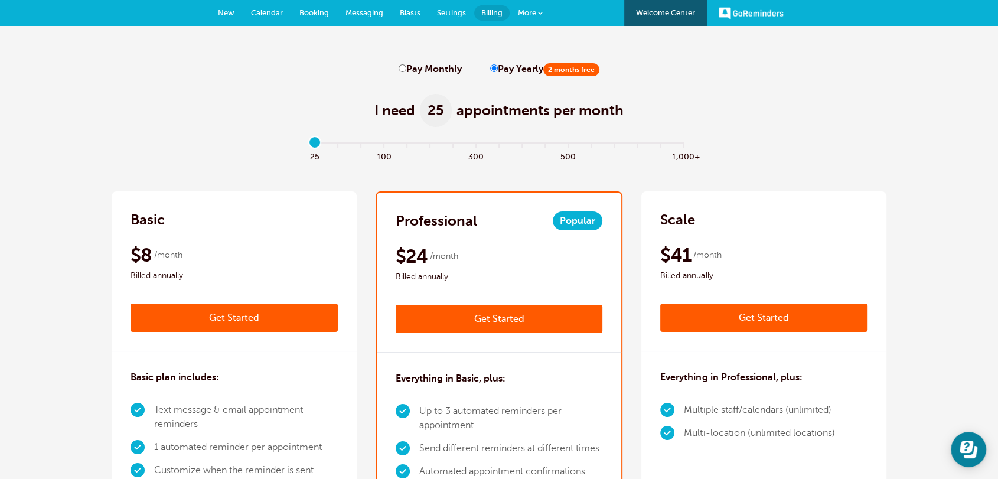
click at [405, 70] on input "Pay Monthly" at bounding box center [403, 68] width 8 height 8
radio input "true"
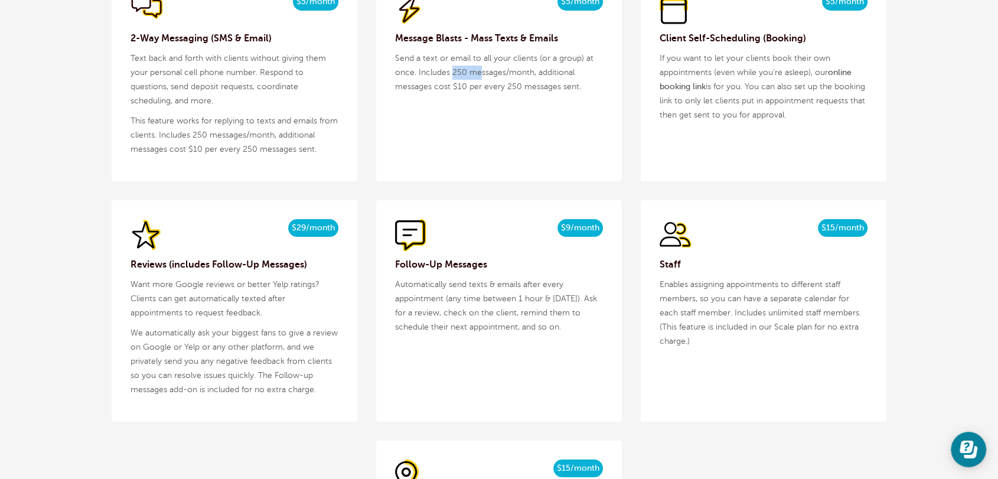
scroll to position [1072, 0]
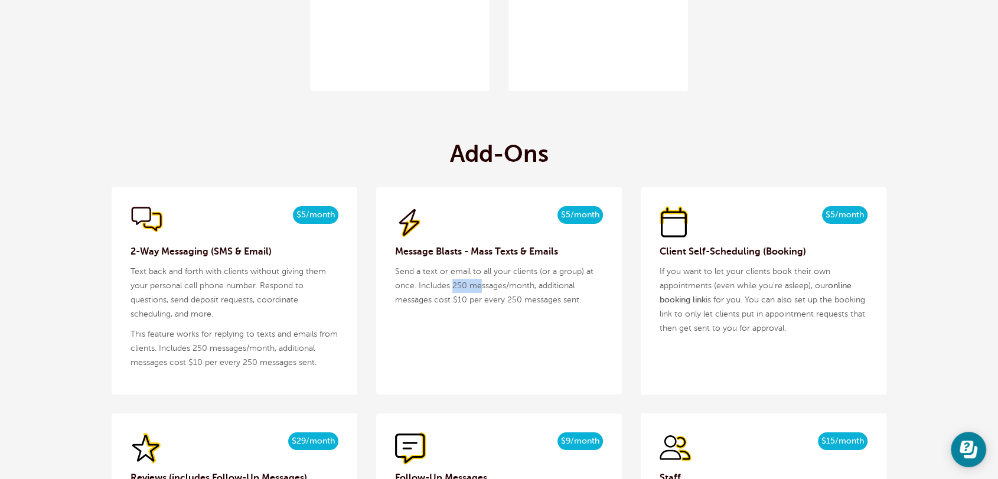
click at [481, 285] on p "Send a text or email to all your clients (or a group) at once. Includes 250 mes…" at bounding box center [499, 286] width 208 height 43
click at [482, 285] on p "Send a text or email to all your clients (or a group) at once. Includes 250 mes…" at bounding box center [499, 286] width 208 height 43
click at [481, 286] on p "Send a text or email to all your clients (or a group) at once. Includes 250 mes…" at bounding box center [499, 286] width 208 height 43
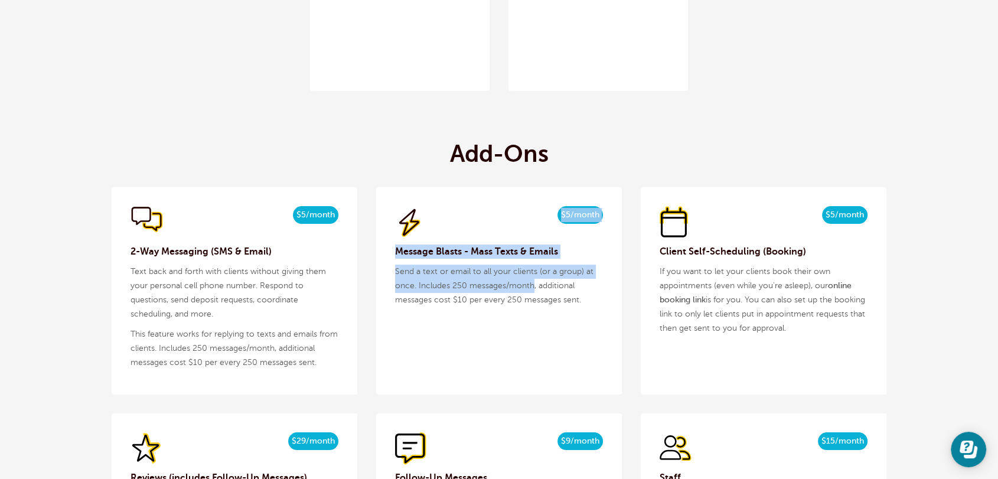
drag, startPoint x: 556, startPoint y: 214, endPoint x: 534, endPoint y: 283, distance: 73.0
click at [534, 283] on div "$5/month $4/mo billed yearly Message Blasts - Mass Texts & Emails Send a text o…" at bounding box center [499, 290] width 246 height 207
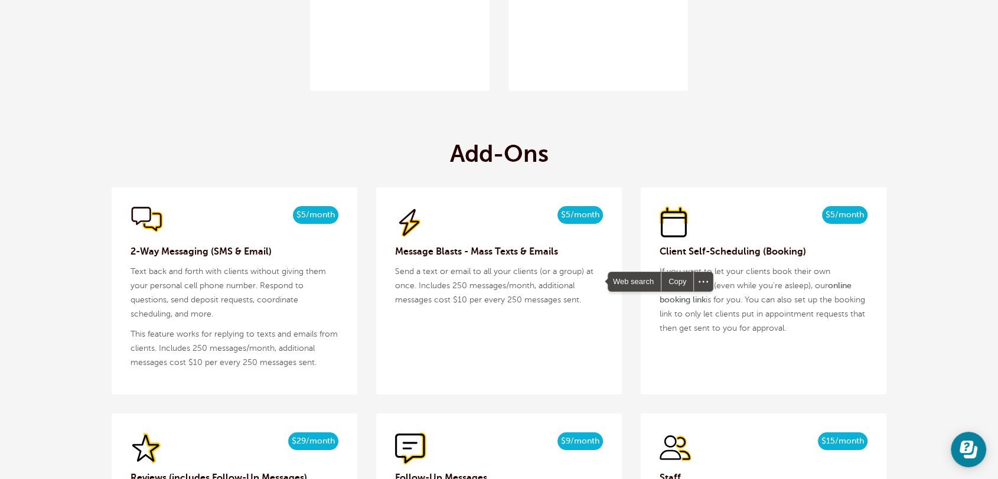
click at [520, 314] on div "$5/month $4/mo billed yearly Message Blasts - Mass Texts & Emails Send a text o…" at bounding box center [499, 290] width 246 height 207
drag, startPoint x: 509, startPoint y: 303, endPoint x: 590, endPoint y: 303, distance: 81.5
click at [599, 303] on p "Send a text or email to all your clients (or a group) at once. Includes 250 mes…" at bounding box center [499, 286] width 208 height 43
click at [456, 299] on p "Send a text or email to all your clients (or a group) at once. Includes 250 mes…" at bounding box center [499, 286] width 208 height 43
click at [749, 250] on h3 "Client Self-Scheduling (Booking)" at bounding box center [763, 251] width 208 height 14
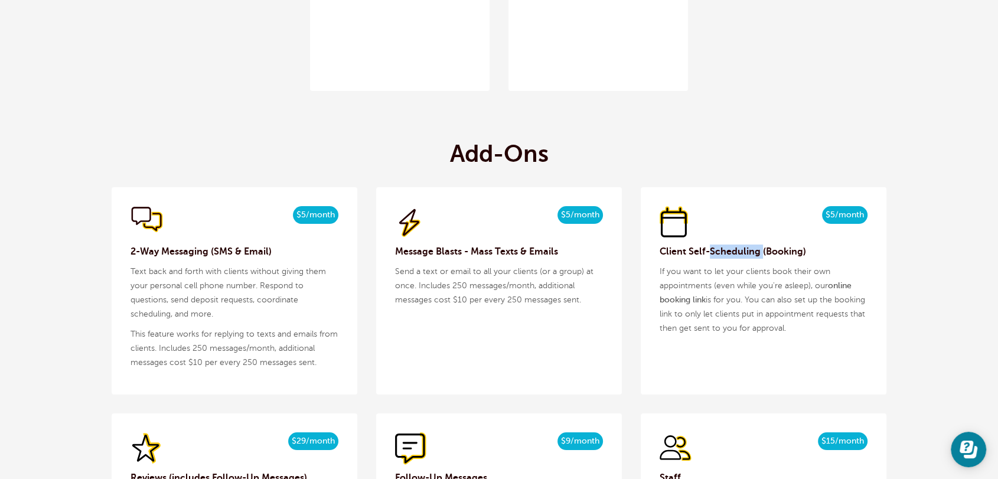
click at [749, 250] on h3 "Client Self-Scheduling (Booking)" at bounding box center [763, 251] width 208 height 14
click at [779, 234] on div "$5/month $4/mo billed yearly" at bounding box center [763, 222] width 208 height 32
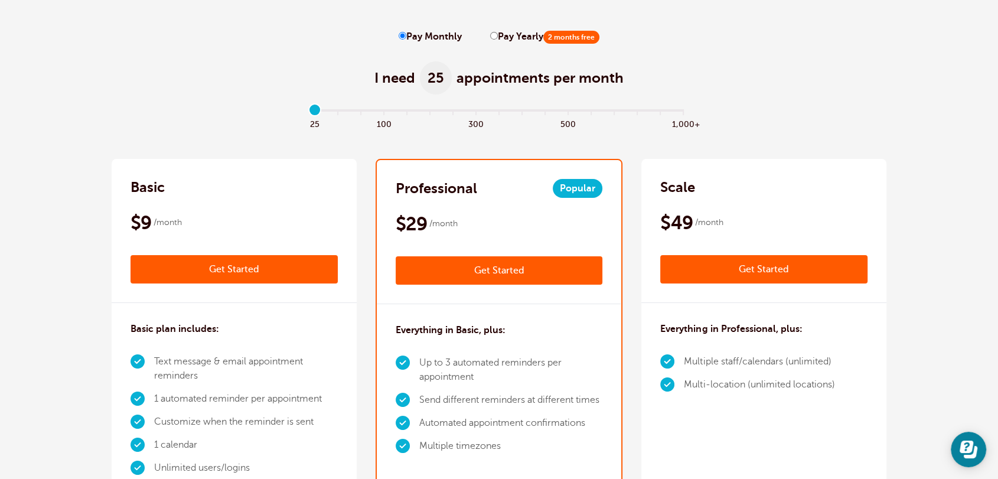
scroll to position [0, 0]
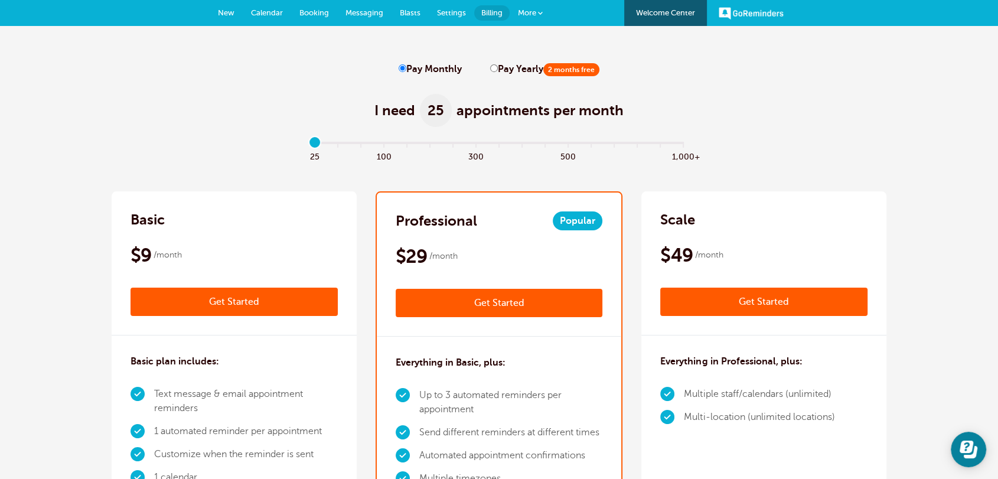
click at [309, 11] on span "Booking" at bounding box center [314, 12] width 30 height 9
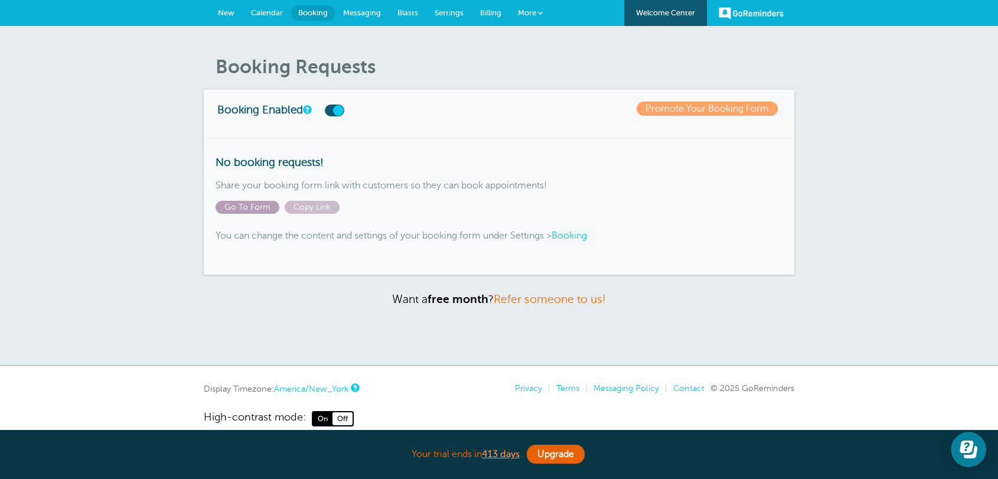
click at [249, 208] on span "Go To Form" at bounding box center [248, 207] width 64 height 13
click at [461, 12] on span "Settings" at bounding box center [449, 12] width 29 height 9
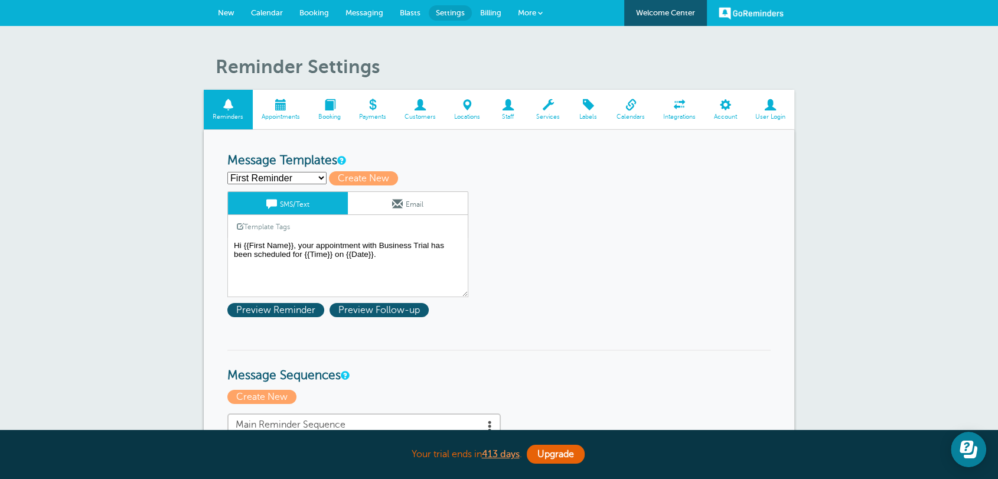
click at [325, 115] on span "Booking" at bounding box center [329, 116] width 29 height 7
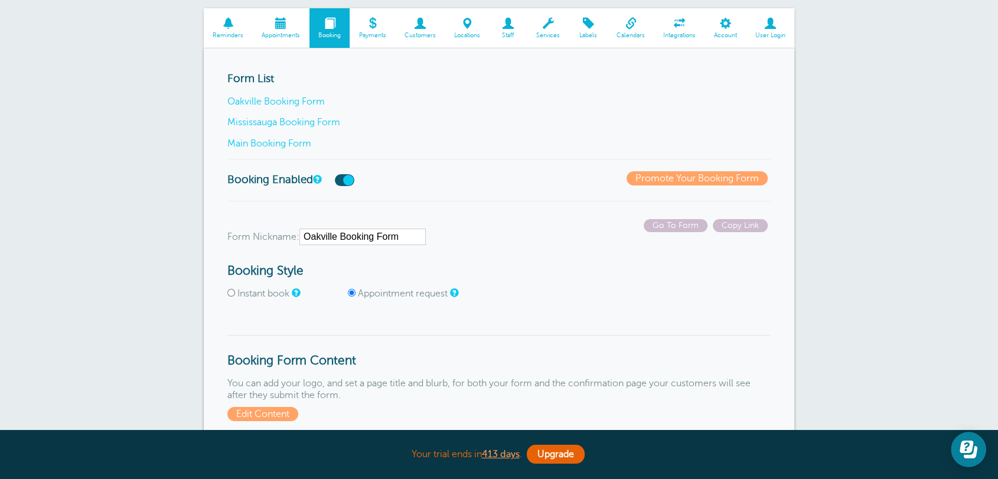
scroll to position [153, 0]
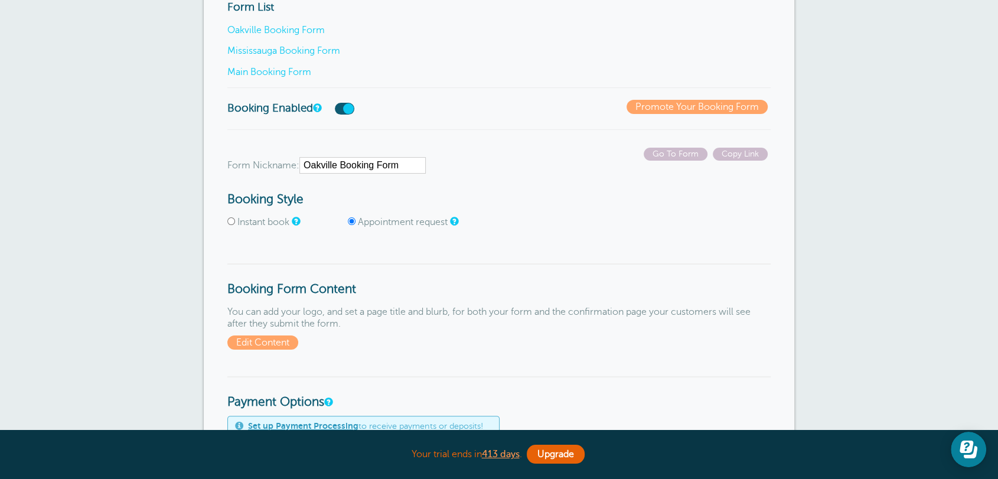
click at [231, 223] on input "Instant book" at bounding box center [231, 221] width 8 height 8
radio input "true"
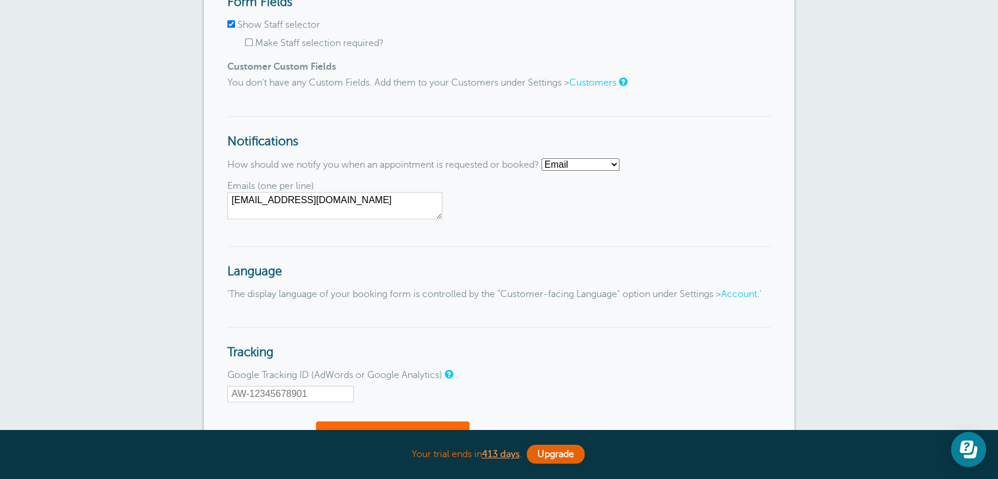
scroll to position [1785, 0]
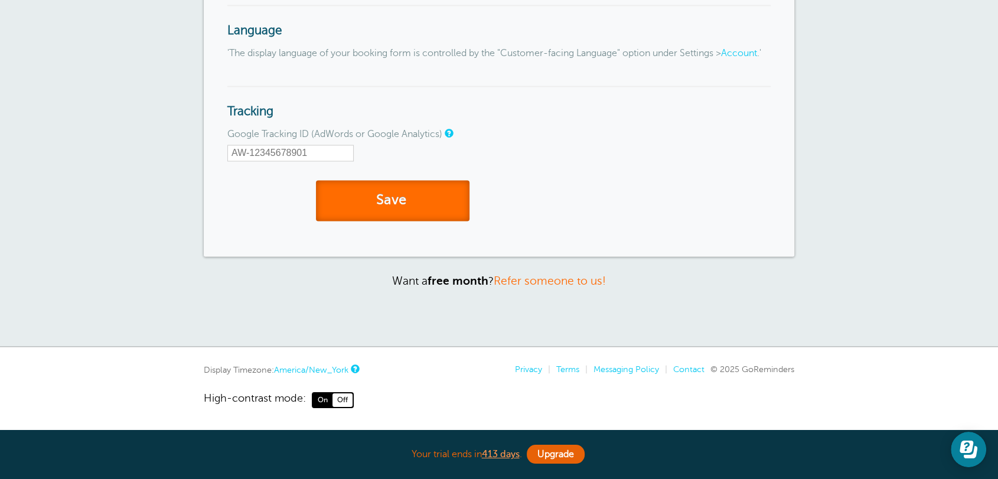
click at [384, 209] on button "Save" at bounding box center [393, 200] width 154 height 41
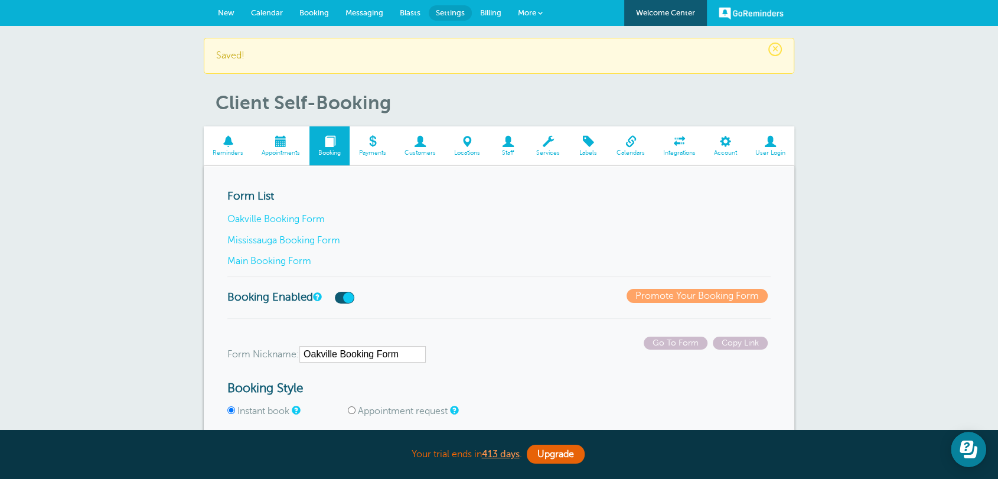
click at [582, 194] on h3 "Form List" at bounding box center [498, 196] width 543 height 13
click at [233, 11] on span "New" at bounding box center [226, 12] width 17 height 9
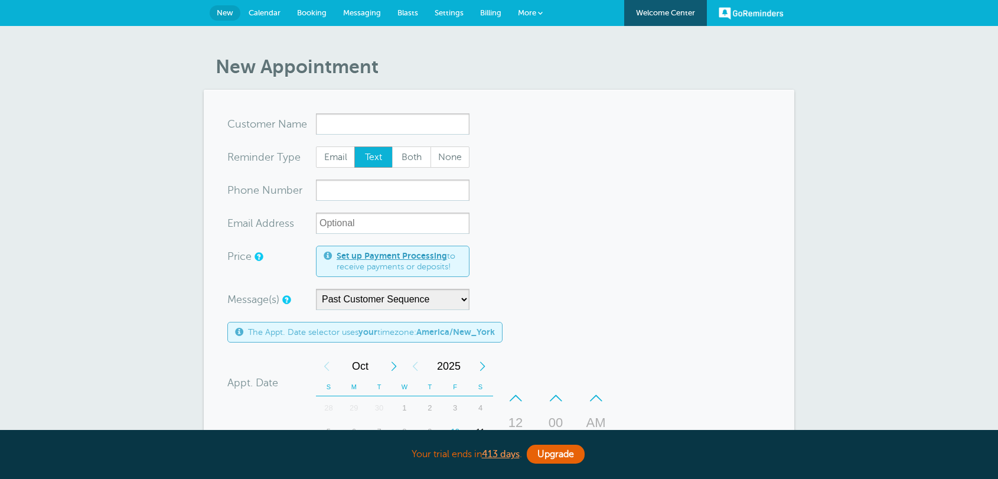
select select "163655"
click at [268, 10] on span "Calendar" at bounding box center [265, 12] width 32 height 9
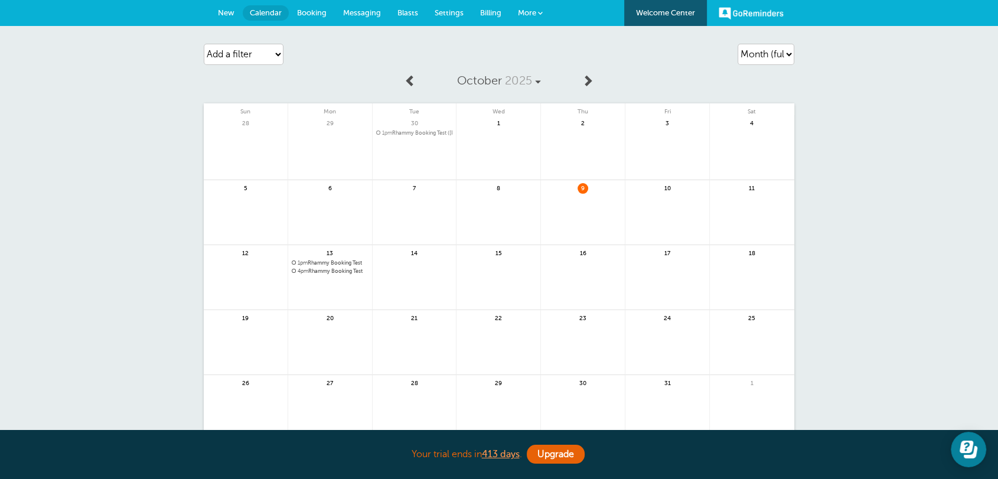
click at [235, 12] on link "New" at bounding box center [226, 13] width 33 height 26
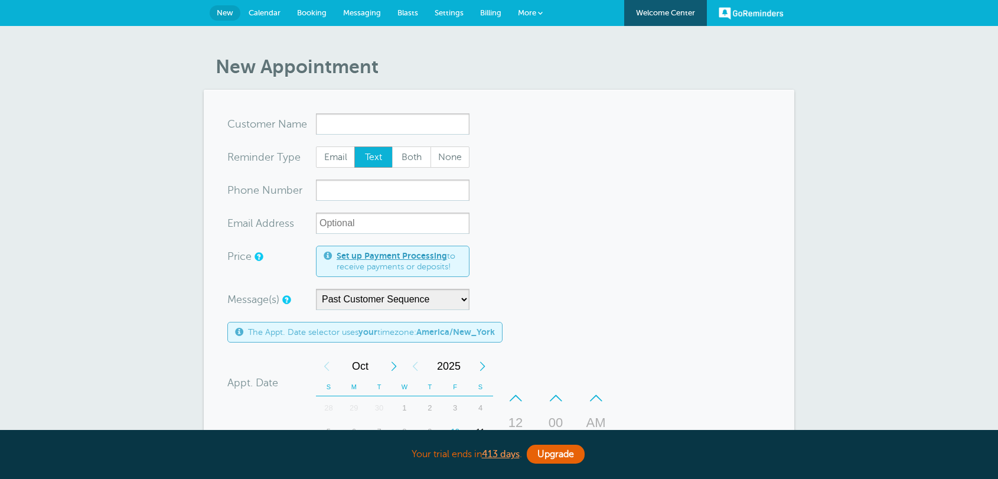
select select "163655"
click at [543, 146] on form "You are creating a new customer. To use an existing customer select one from th…" at bounding box center [498, 437] width 543 height 649
click at [574, 191] on form "You are creating a new customer. To use an existing customer select one from th…" at bounding box center [498, 437] width 543 height 649
click at [582, 273] on form "You are creating a new customer. To use an existing customer select one from th…" at bounding box center [498, 437] width 543 height 649
click at [458, 16] on span "Settings" at bounding box center [449, 12] width 29 height 9
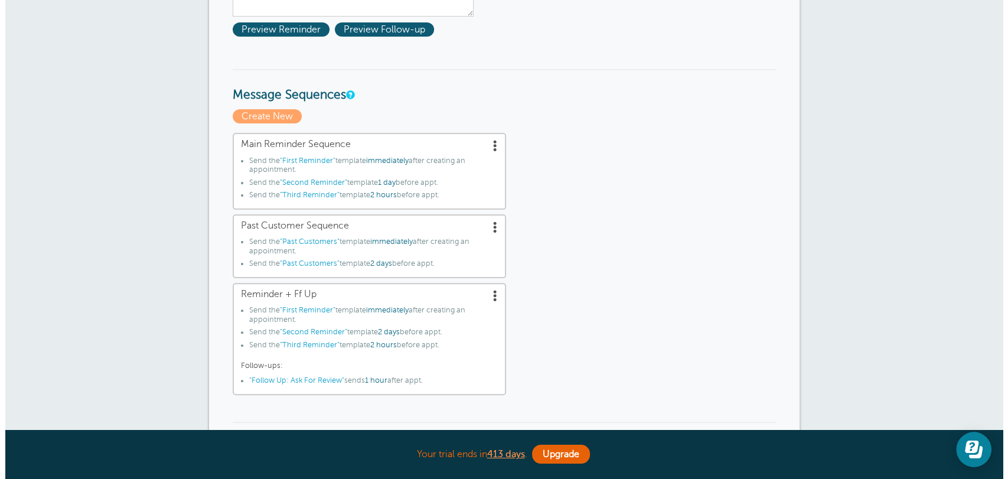
scroll to position [306, 0]
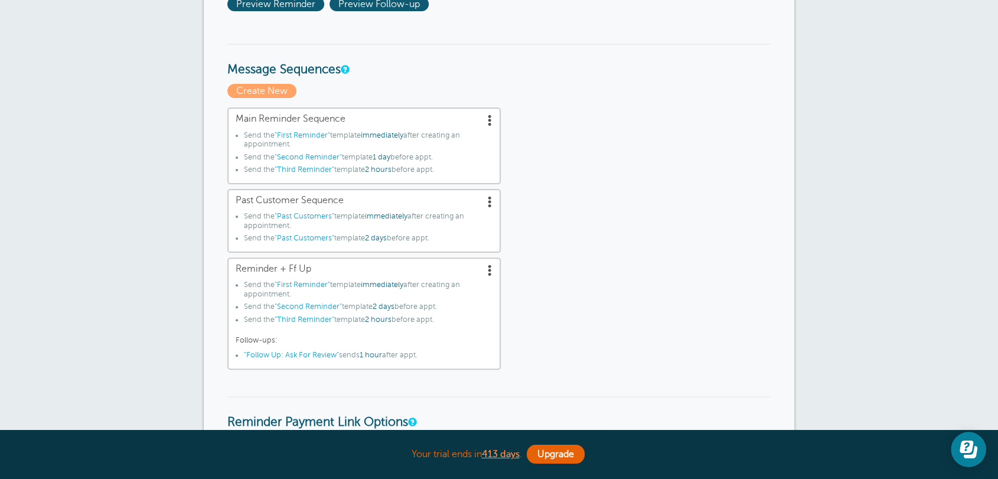
click at [488, 200] on span at bounding box center [490, 201] width 12 height 12
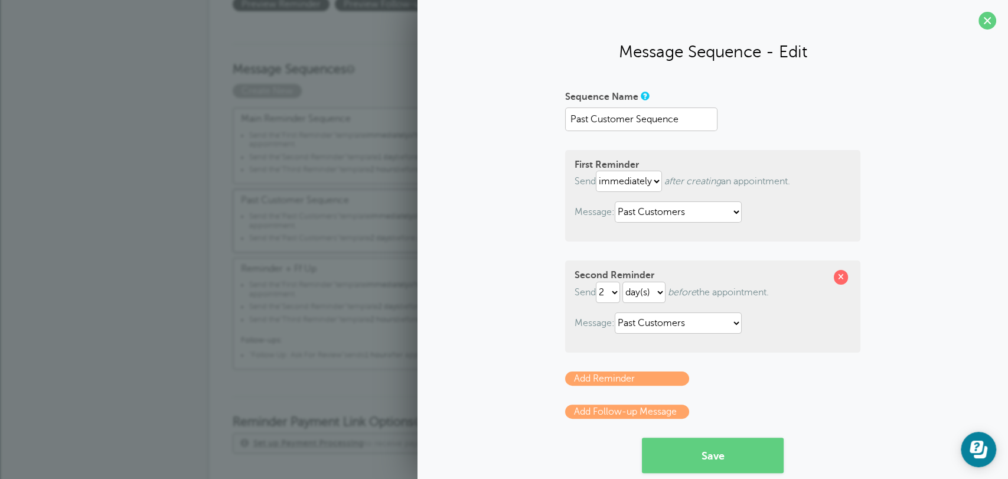
scroll to position [73, 0]
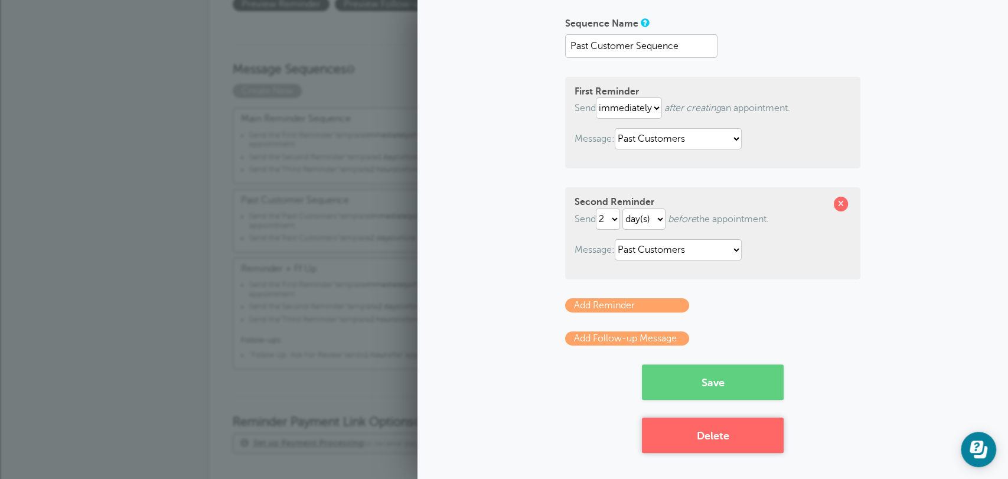
click at [716, 423] on button "Delete" at bounding box center [713, 434] width 142 height 35
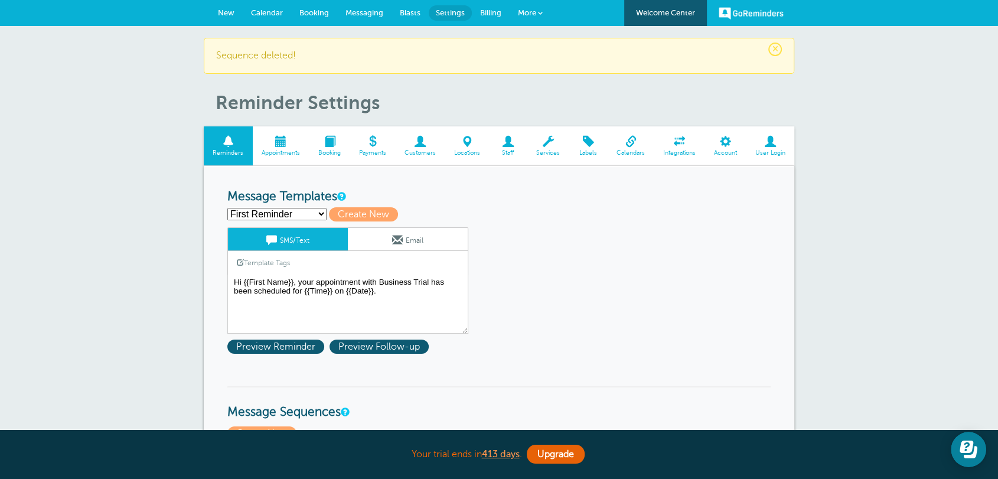
click at [299, 215] on select "First Reminder Follow Up: Ask For Review Past Customers Second Reminder Third R…" at bounding box center [276, 214] width 99 height 12
select select "163654"
click at [227, 208] on select "First Reminder Follow Up: Ask For Review Past Customers Second Reminder Third R…" at bounding box center [276, 214] width 99 height 12
type input "Past Customers"
type textarea "Hi {{First Name}}, you have not scheduled a carpet clean in the last 6 months. …"
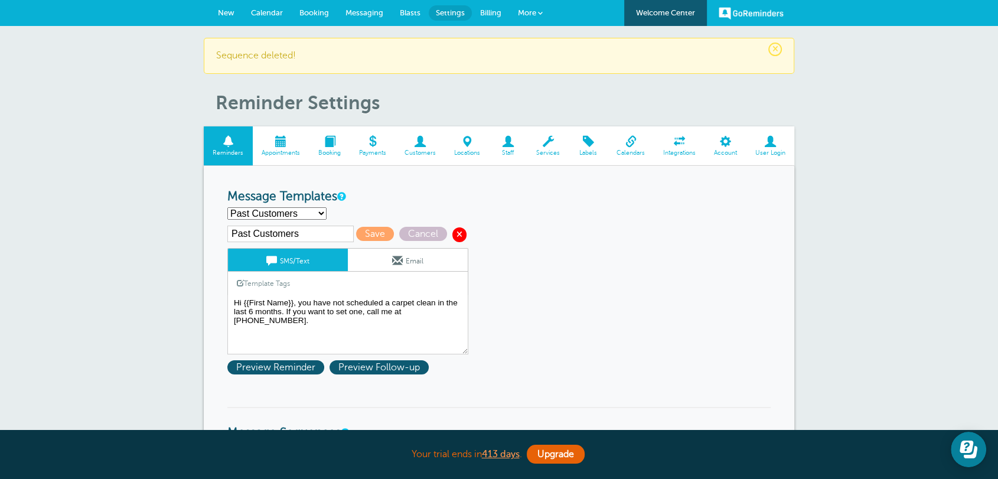
click at [453, 228] on span at bounding box center [459, 234] width 14 height 14
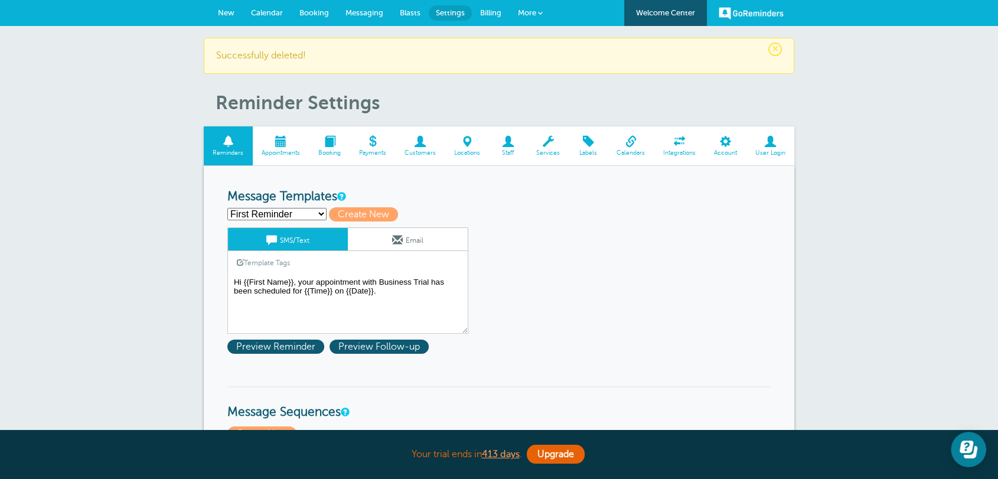
click at [210, 7] on div "GoReminders [GEOGRAPHIC_DATA] New Calendar Booking Messaging Blasts Settings Bi…" at bounding box center [499, 13] width 998 height 26
click at [221, 7] on link "New" at bounding box center [226, 13] width 33 height 26
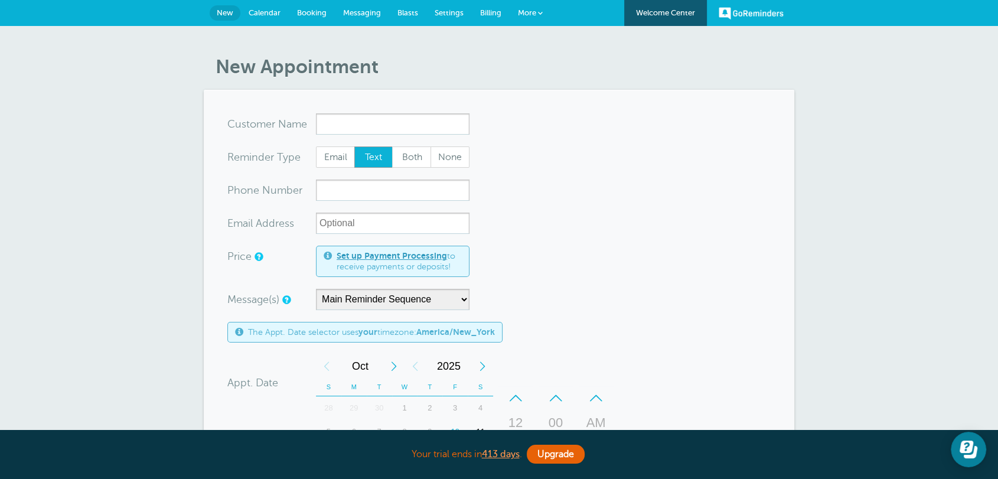
click at [576, 184] on form "You are creating a new customer. To use an existing customer select one from th…" at bounding box center [498, 437] width 543 height 649
click at [265, 17] on link "Calendar" at bounding box center [264, 13] width 48 height 26
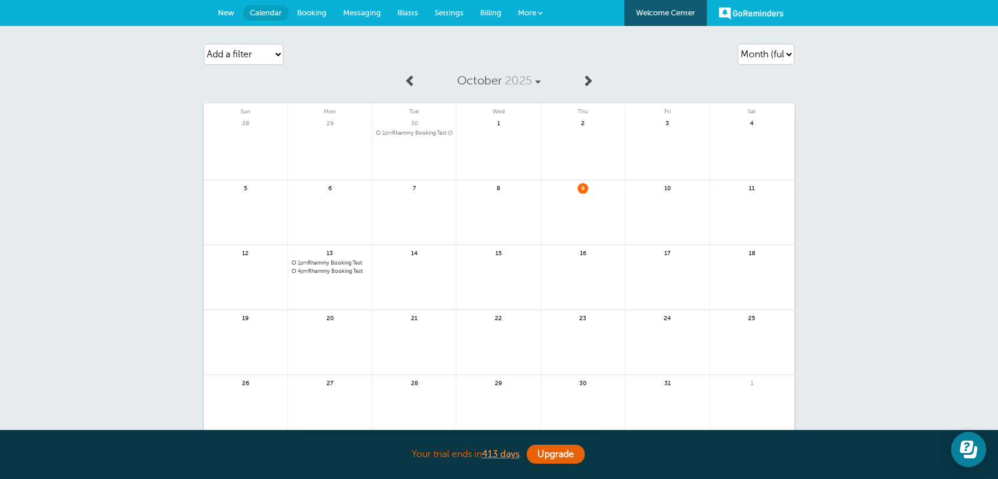
click at [446, 19] on link "Settings" at bounding box center [448, 13] width 45 height 26
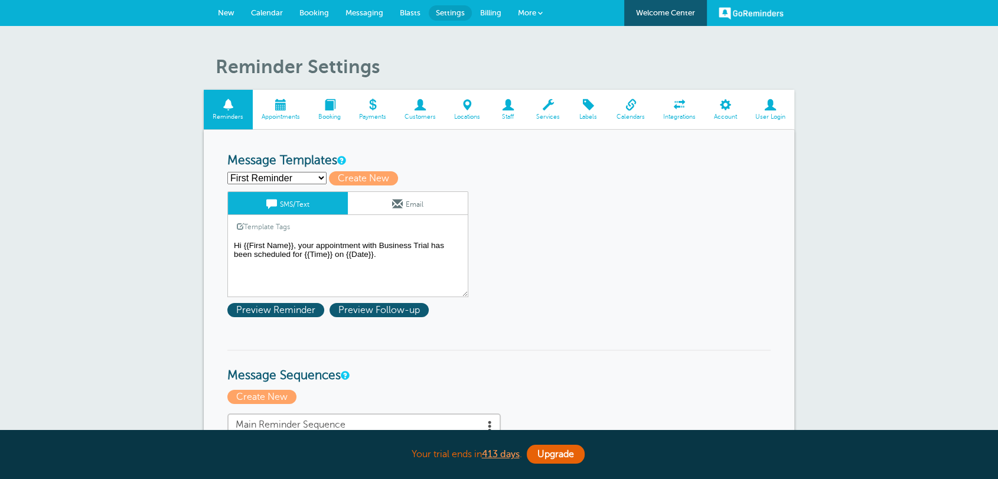
click at [400, 288] on textarea "Hi {{First Name}}, your appointment with Business Trial has been scheduled for …" at bounding box center [347, 267] width 241 height 59
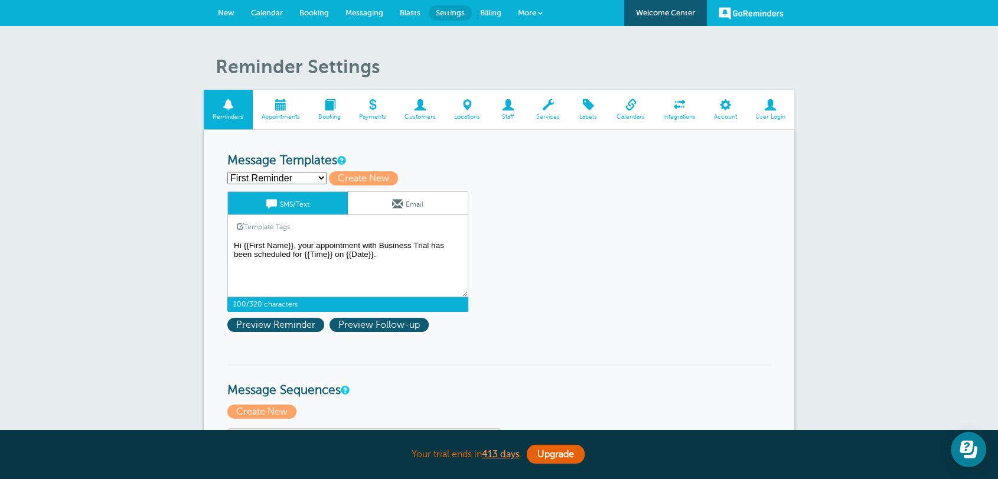
click at [433, 263] on textarea "Hi {{First Name}}, your appointment with Business Trial has been scheduled for …" at bounding box center [347, 267] width 241 height 59
click at [350, 179] on span "Create New" at bounding box center [363, 178] width 69 height 14
select select
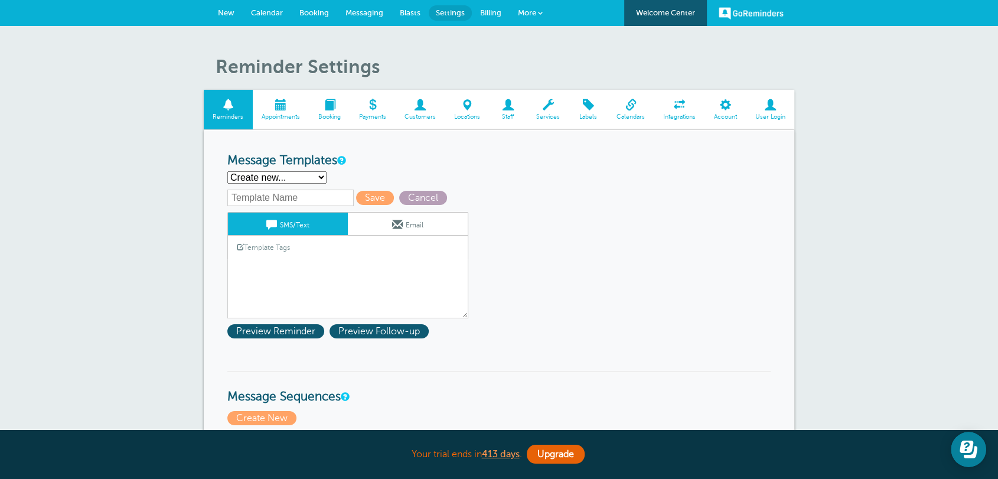
click at [413, 195] on span "Cancel" at bounding box center [423, 198] width 48 height 14
select select "142289"
type textarea "Hi {{First Name}}, your appointment with Business Trial has been scheduled for …"
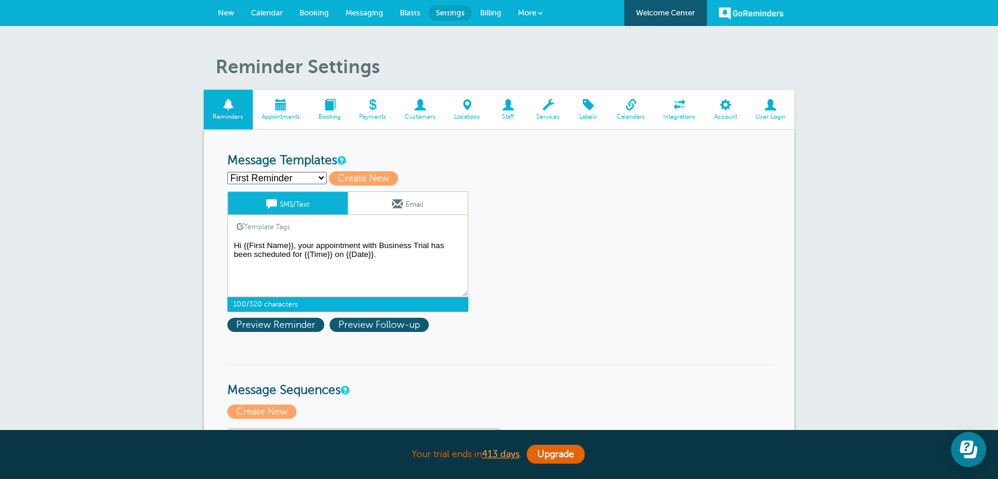
drag, startPoint x: 388, startPoint y: 253, endPoint x: 241, endPoint y: 185, distance: 161.7
click at [371, 181] on span "Create New" at bounding box center [363, 178] width 69 height 14
select select
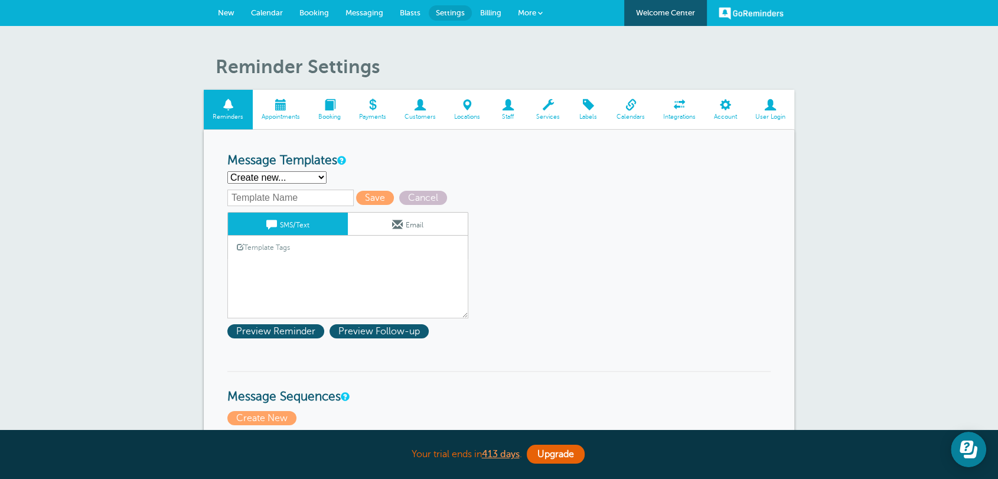
click at [365, 250] on div "Template Tags Copy SMS" at bounding box center [347, 247] width 241 height 23
click at [358, 262] on textarea "Hi {{First Name}}, your appointment with Business Trial has been scheduled for …" at bounding box center [347, 288] width 241 height 59
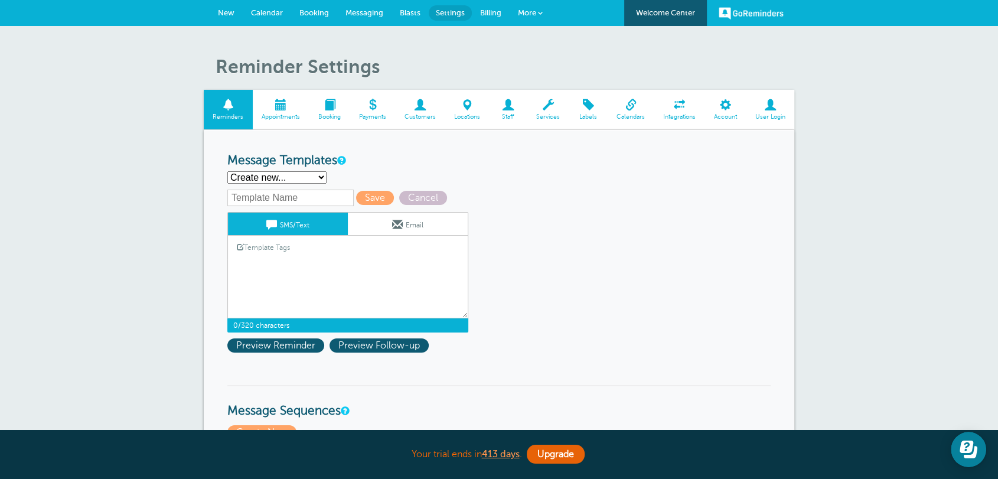
paste textarea "Hi {{First Name}}, your appointment with Business Trial has been scheduled for …"
click at [345, 273] on textarea "Hi {{First Name}}, your appointment with Business Trial has been scheduled for …" at bounding box center [347, 288] width 241 height 59
drag, startPoint x: 398, startPoint y: 267, endPoint x: 429, endPoint y: 267, distance: 31.3
click at [429, 267] on textarea "Hi {{First Name}}, your appointment with Business Trial has been scheduled for …" at bounding box center [347, 288] width 241 height 59
paste textarea "Clark County Carpet Cleaning"
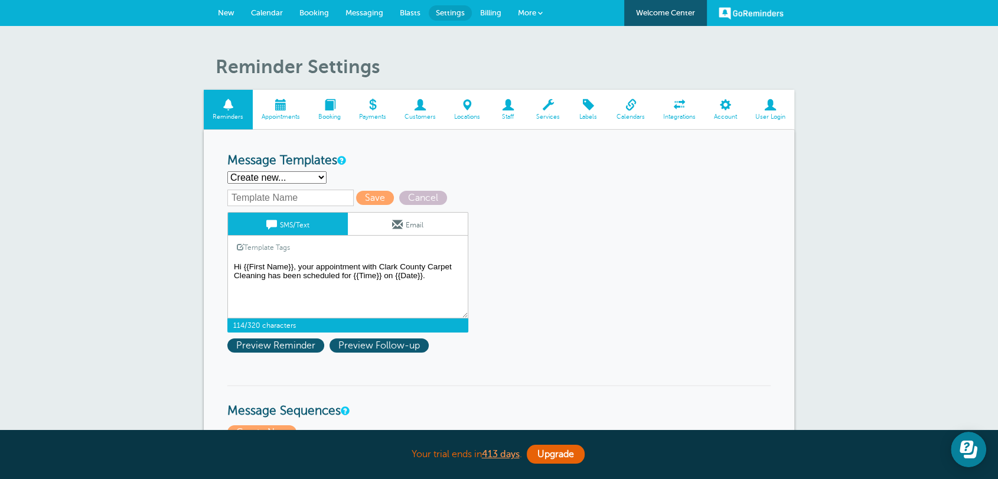
click at [311, 281] on textarea "Hi {{First Name}}, your appointment with Business Trial has been scheduled for …" at bounding box center [347, 288] width 241 height 59
click at [363, 280] on textarea "Hi {{First Name}}, your appointment with Business Trial has been scheduled for …" at bounding box center [347, 288] width 241 height 59
click at [415, 278] on textarea "Hi {{First Name}}, your appointment with Business Trial has been scheduled for …" at bounding box center [347, 288] width 241 height 59
click at [428, 277] on textarea "Hi {{First Name}}, your appointment with Business Trial has been scheduled for …" at bounding box center [347, 288] width 241 height 59
drag, startPoint x: 383, startPoint y: 275, endPoint x: 343, endPoint y: 275, distance: 39.6
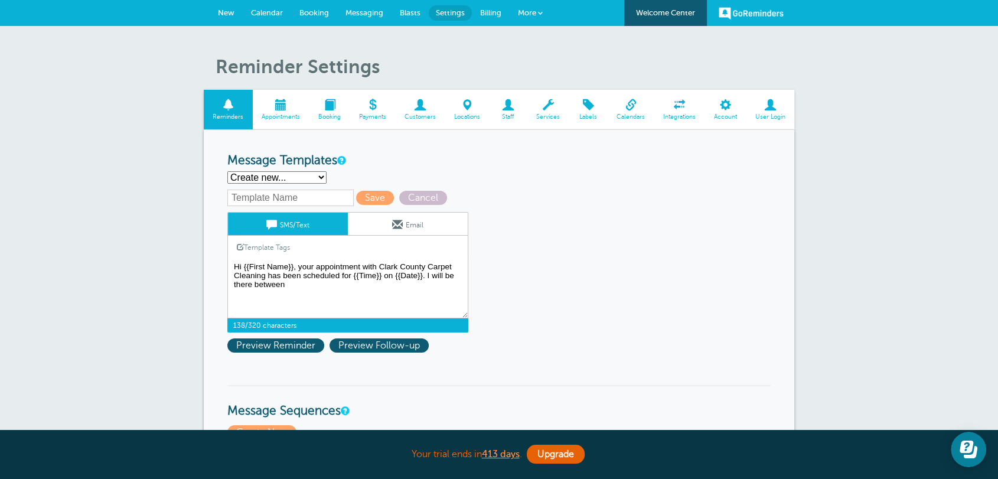
click at [343, 275] on textarea "Hi {{First Name}}, your appointment with Business Trial has been scheduled for …" at bounding box center [347, 288] width 241 height 59
click at [422, 287] on textarea "Hi {{First Name}}, your appointment with Business Trial has been scheduled for …" at bounding box center [347, 288] width 241 height 59
click at [285, 247] on link "Template Tags" at bounding box center [263, 247] width 71 height 23
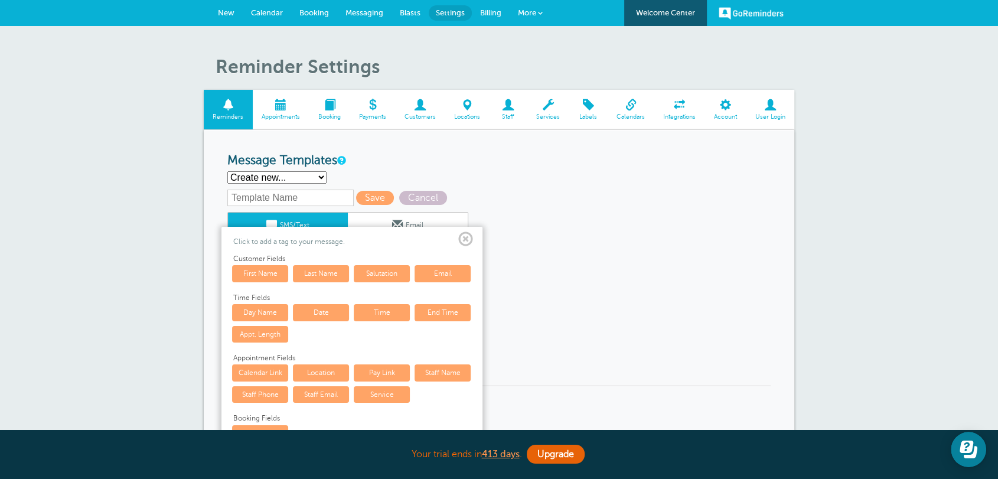
click at [374, 318] on link "Time" at bounding box center [382, 312] width 56 height 17
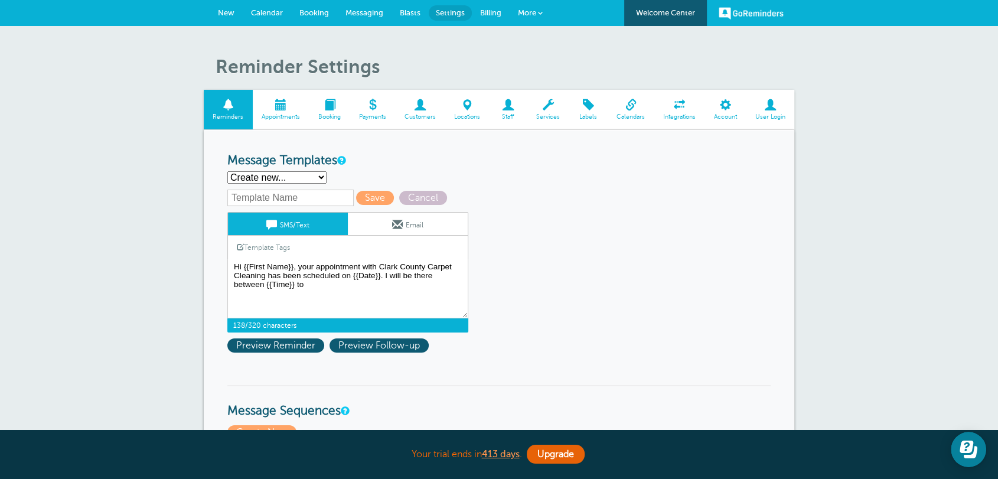
click at [269, 245] on link "Template Tags" at bounding box center [263, 247] width 71 height 23
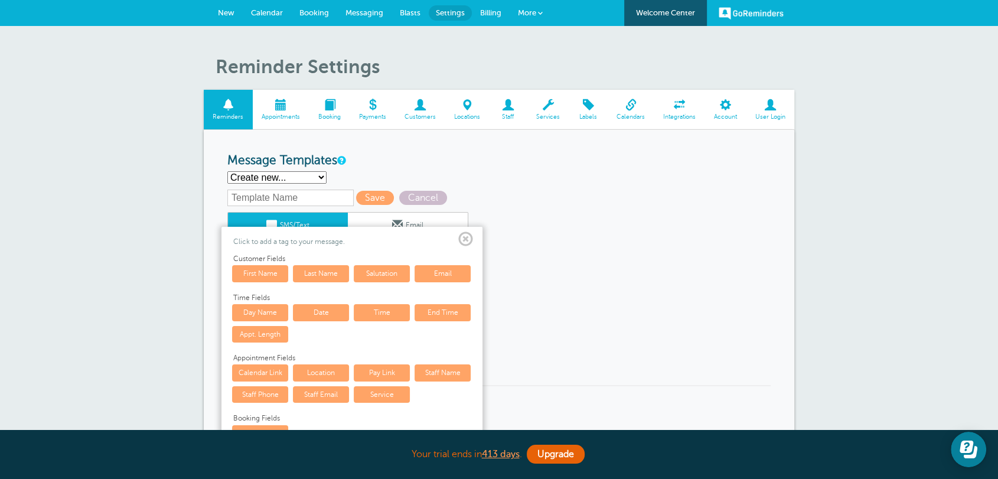
click at [456, 318] on link "End Time" at bounding box center [442, 312] width 56 height 17
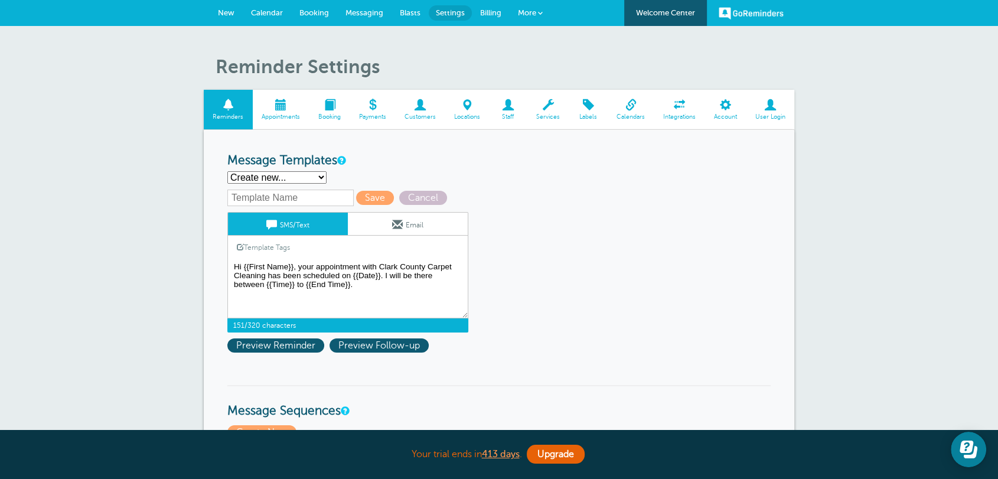
drag, startPoint x: 265, startPoint y: 289, endPoint x: 296, endPoint y: 283, distance: 31.7
click at [296, 283] on textarea "Hi {{First Name}}, your appointment with Business Trial has been scheduled for …" at bounding box center [347, 288] width 241 height 59
drag, startPoint x: 309, startPoint y: 282, endPoint x: 347, endPoint y: 282, distance: 37.2
click at [347, 282] on textarea "Hi {{First Name}}, your appointment with Business Trial has been scheduled for …" at bounding box center [347, 288] width 241 height 59
click at [355, 290] on textarea "Hi {{First Name}}, your appointment with Business Trial has been scheduled for …" at bounding box center [347, 288] width 241 height 59
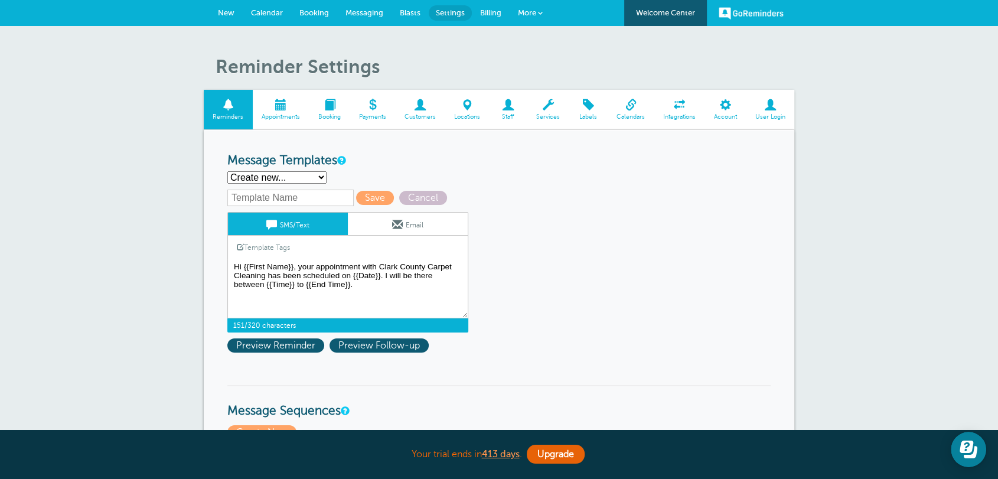
click at [269, 286] on textarea "Hi {{First Name}}, your appointment with Business Trial has been scheduled for …" at bounding box center [347, 288] width 241 height 59
click at [344, 299] on textarea "Hi {{First Name}}, your appointment with Business Trial has been scheduled for …" at bounding box center [347, 288] width 241 height 59
click at [365, 294] on textarea "Hi {{First Name}}, your appointment with Business Trial has been scheduled for …" at bounding box center [347, 288] width 241 height 59
drag, startPoint x: 284, startPoint y: 285, endPoint x: 269, endPoint y: 285, distance: 14.8
click at [269, 285] on textarea "Hi {{First Name}}, your appointment with Business Trial has been scheduled for …" at bounding box center [347, 288] width 241 height 59
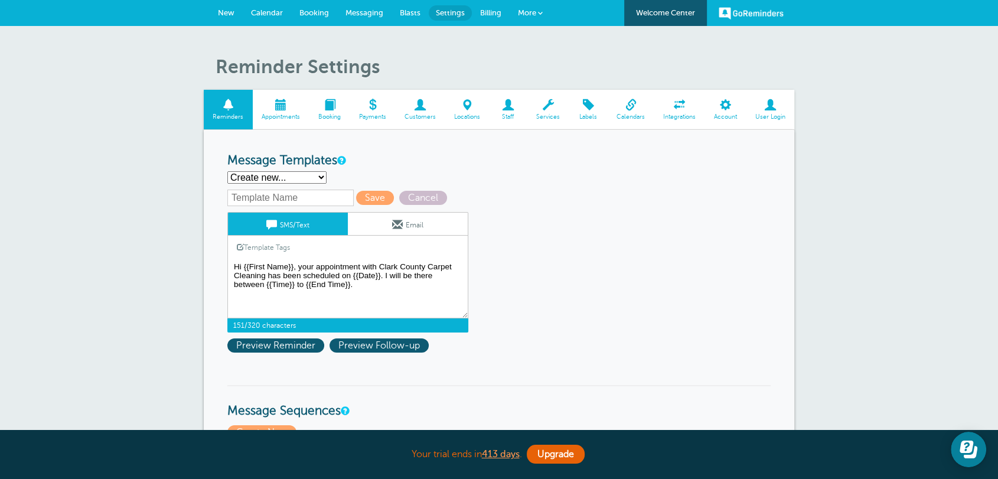
drag, startPoint x: 314, startPoint y: 289, endPoint x: 358, endPoint y: 287, distance: 43.8
click at [347, 287] on textarea "Hi {{First Name}}, your appointment with Business Trial has been scheduled for …" at bounding box center [347, 288] width 241 height 59
click at [380, 287] on textarea "Hi {{First Name}}, your appointment with Business Trial has been scheduled for …" at bounding box center [347, 288] width 241 height 59
drag, startPoint x: 380, startPoint y: 287, endPoint x: 384, endPoint y: 279, distance: 9.2
click at [384, 279] on textarea "Hi {{First Name}}, your appointment with Business Trial has been scheduled for …" at bounding box center [347, 288] width 241 height 59
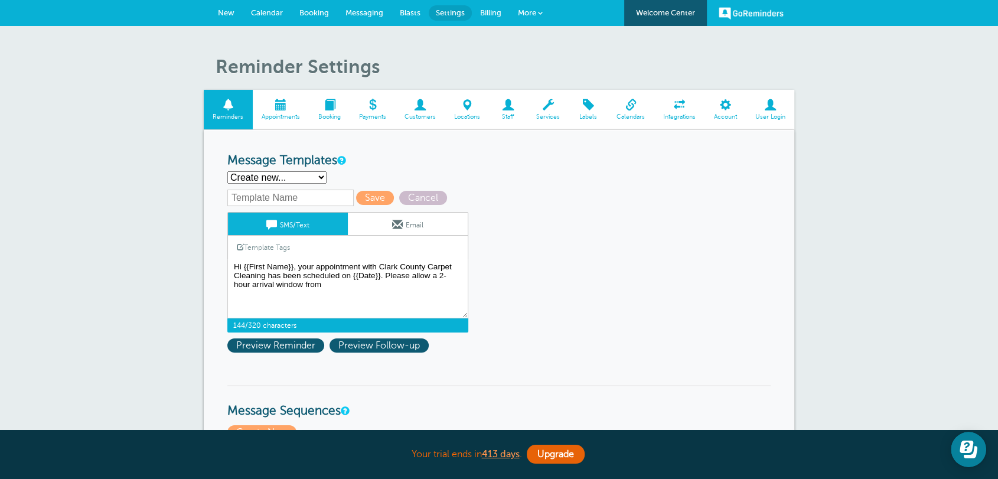
click at [268, 249] on link "Template Tags" at bounding box center [263, 247] width 71 height 23
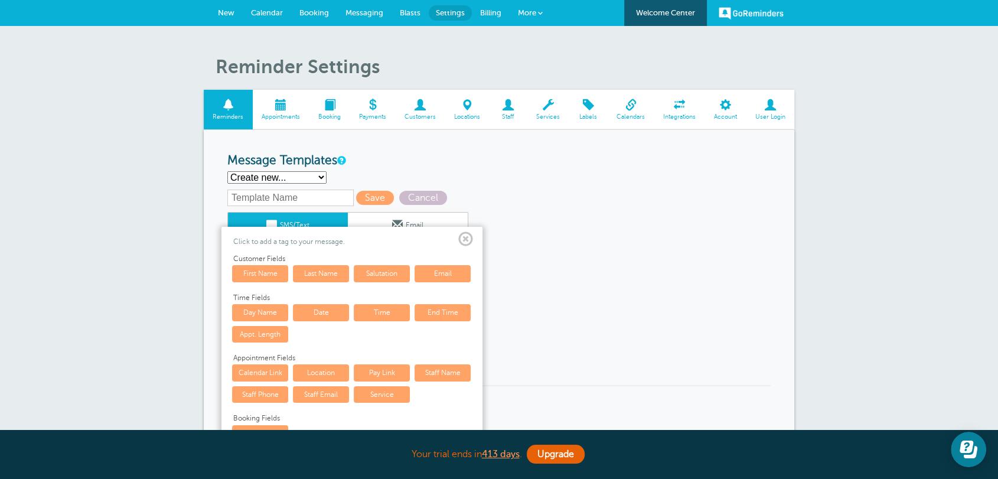
click at [374, 318] on link "Time" at bounding box center [382, 312] width 56 height 17
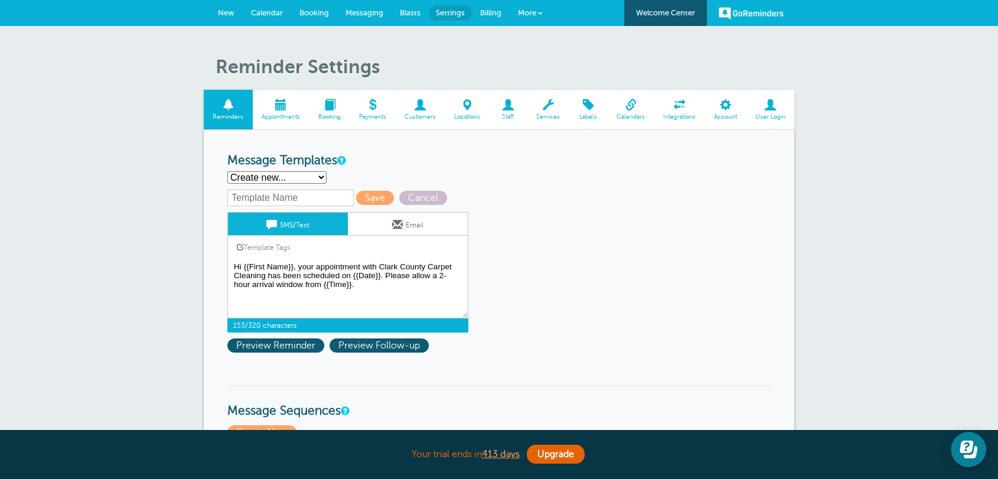
type textarea "Hi {{First Name}}, your appointment with Clark County Carpet Cleaning has been …"
click at [974, 456] on icon "Open Learn | Contact Us" at bounding box center [971, 452] width 14 height 12
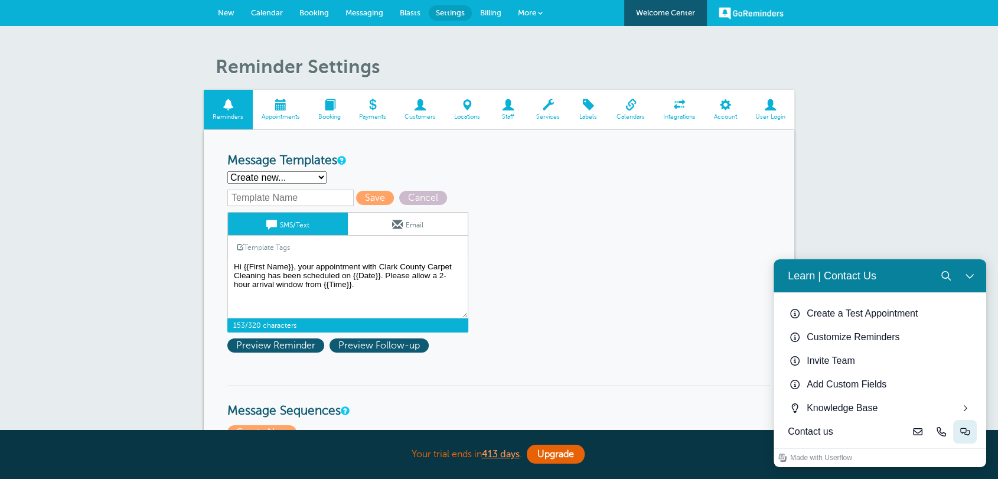
click at [965, 433] on icon "Live-chat" at bounding box center [964, 431] width 9 height 9
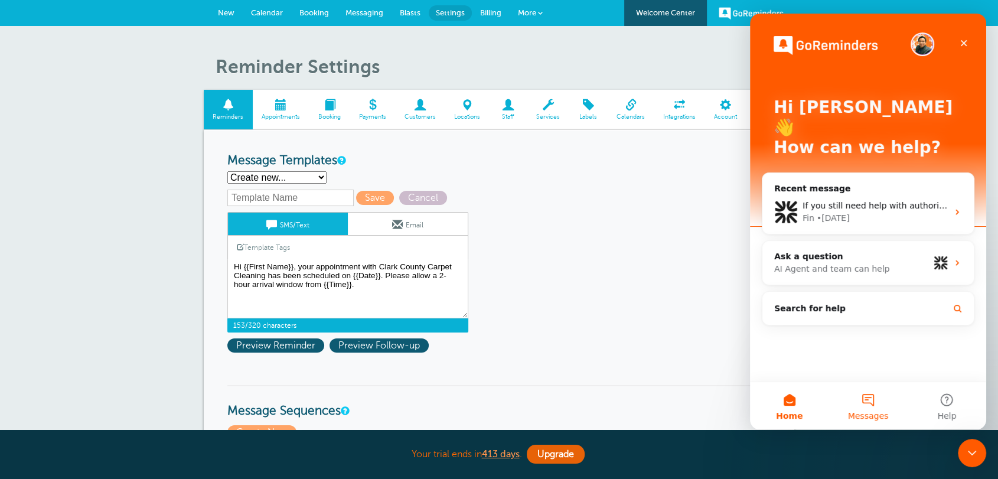
click at [872, 402] on button "Messages" at bounding box center [867, 405] width 79 height 47
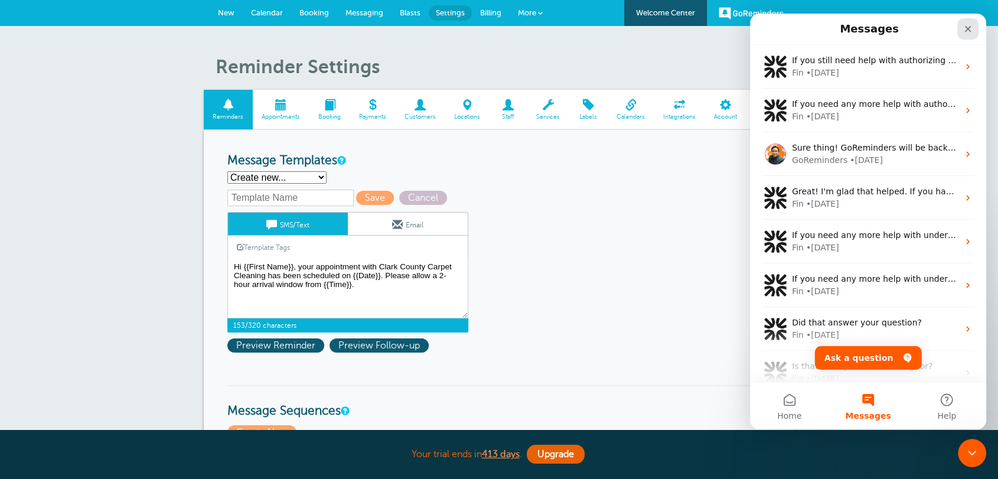
click at [969, 28] on icon "Close" at bounding box center [967, 28] width 9 height 9
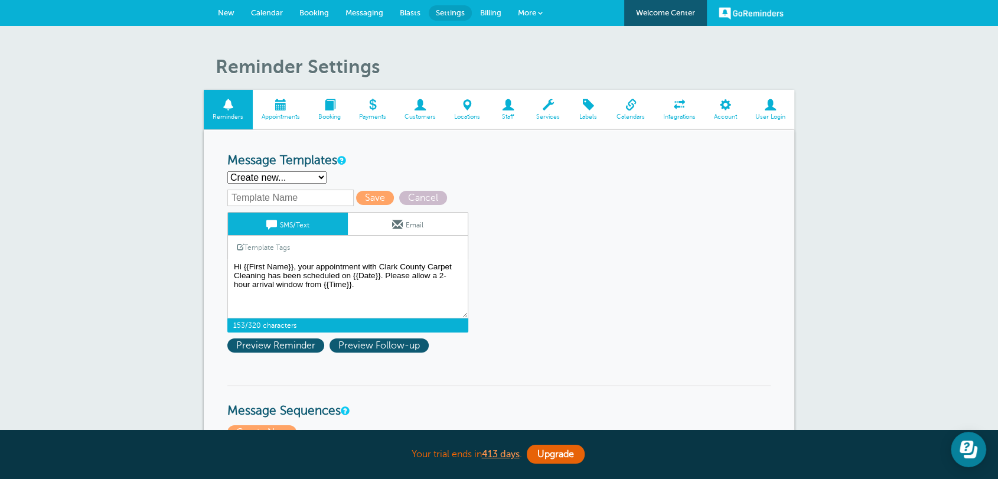
drag, startPoint x: 688, startPoint y: 221, endPoint x: 651, endPoint y: 224, distance: 37.4
click at [415, 200] on span "Cancel" at bounding box center [423, 198] width 48 height 14
select select "142289"
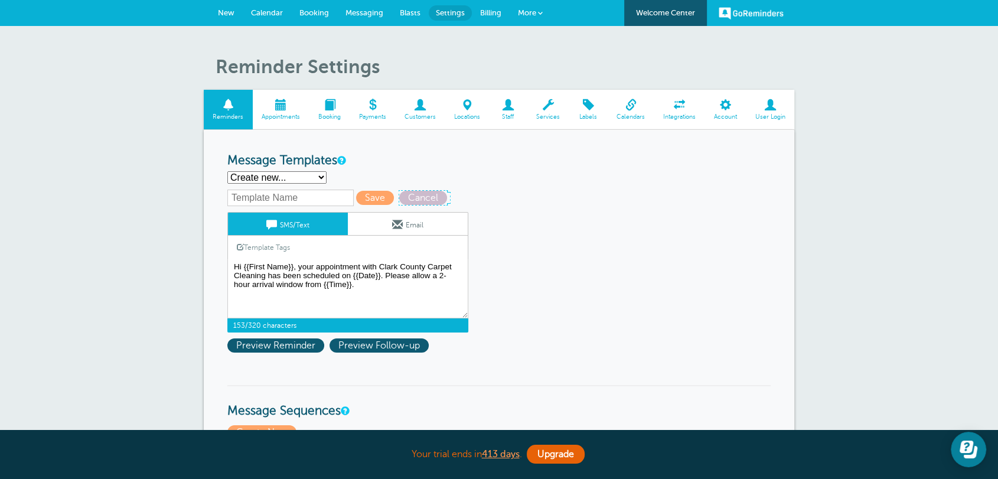
type textarea "Hi {{First Name}}, your appointment with Business Trial has been scheduled for …"
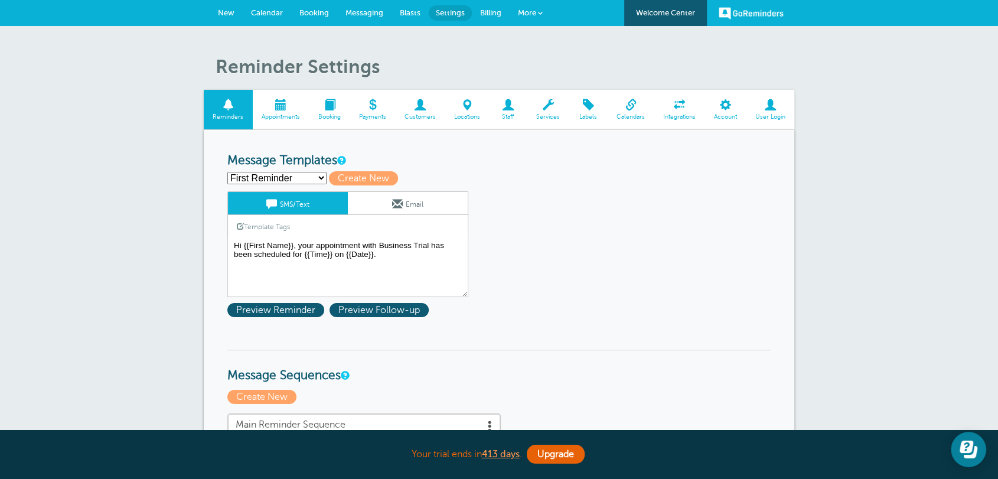
click at [227, 14] on span "New" at bounding box center [226, 12] width 17 height 9
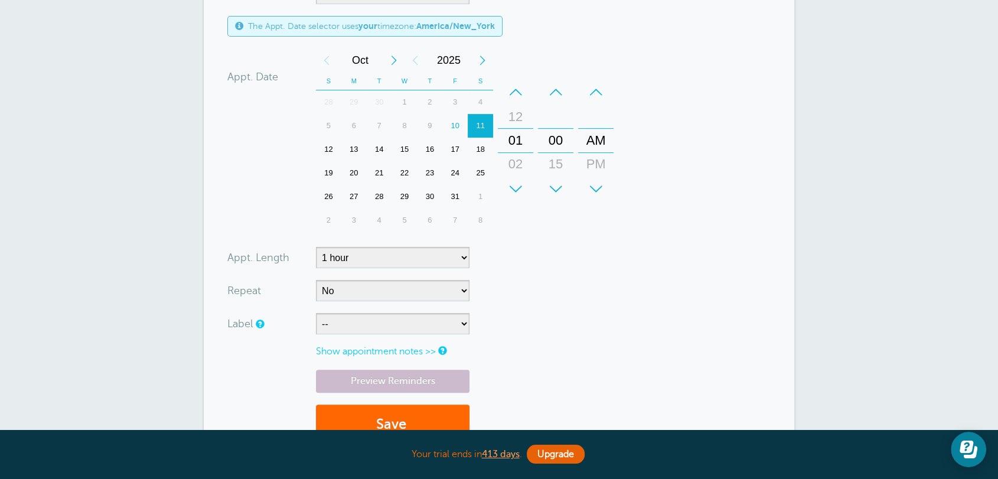
click at [354, 148] on div "13" at bounding box center [353, 150] width 25 height 24
drag, startPoint x: 602, startPoint y: 122, endPoint x: 603, endPoint y: 110, distance: 12.4
click at [603, 110] on div "AM" at bounding box center [596, 121] width 28 height 24
click at [388, 249] on select "5 minutes 10 minutes 15 minutes 20 minutes 25 minutes 30 minutes 35 minutes 40 …" at bounding box center [393, 257] width 154 height 21
select select "120"
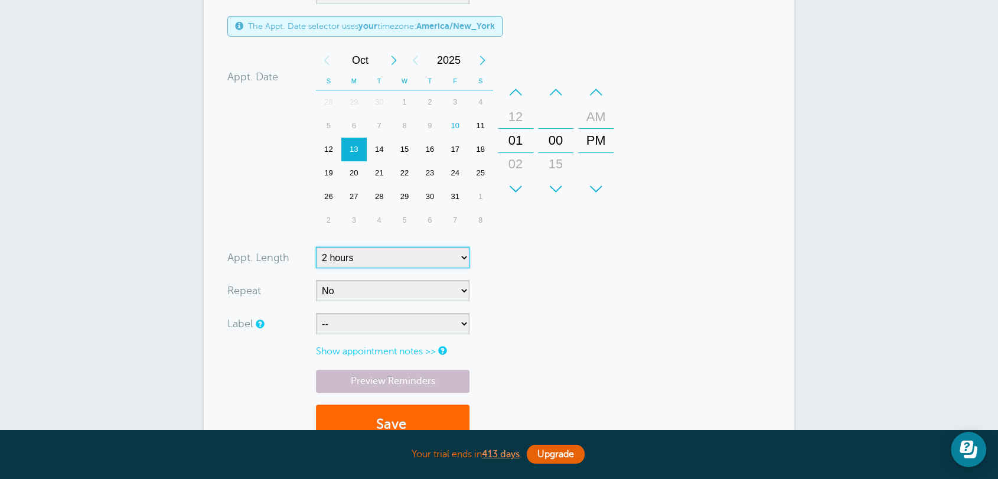
click at [316, 247] on select "5 minutes 10 minutes 15 minutes 20 minutes 25 minutes 30 minutes 35 minutes 40 …" at bounding box center [393, 257] width 154 height 21
click at [511, 243] on form "You are creating a new customer. To use an existing customer select one from th…" at bounding box center [498, 132] width 543 height 649
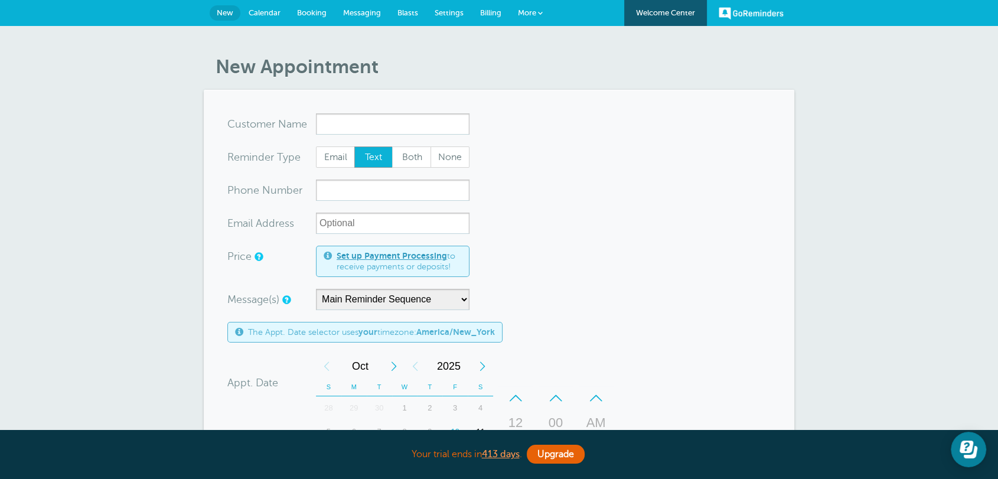
click at [276, 7] on link "Calendar" at bounding box center [264, 13] width 48 height 26
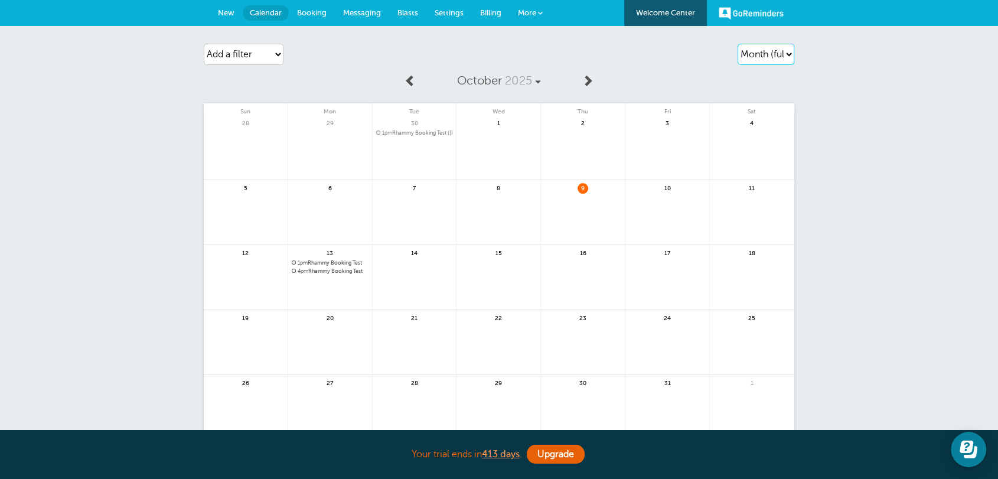
click at [788, 44] on select "Agenda Day Week Month (full view) Month (condensed)" at bounding box center [765, 54] width 57 height 21
select select "agenda"
click at [737, 44] on select "Agenda Day Week Month (full view) Month (condensed)" at bounding box center [765, 54] width 57 height 21
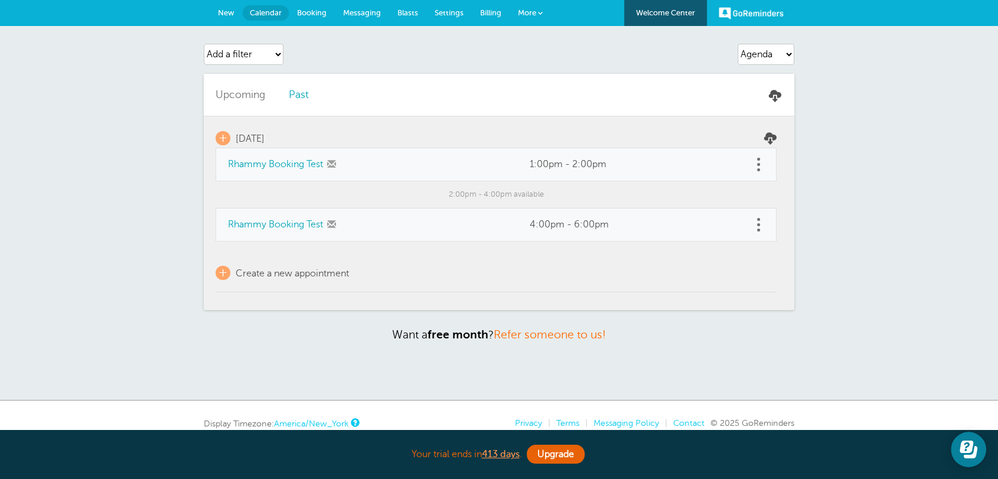
click at [747, 159] on td "1:00pm - 2:00pm" at bounding box center [635, 164] width 234 height 33
click at [757, 159] on span at bounding box center [758, 159] width 3 height 3
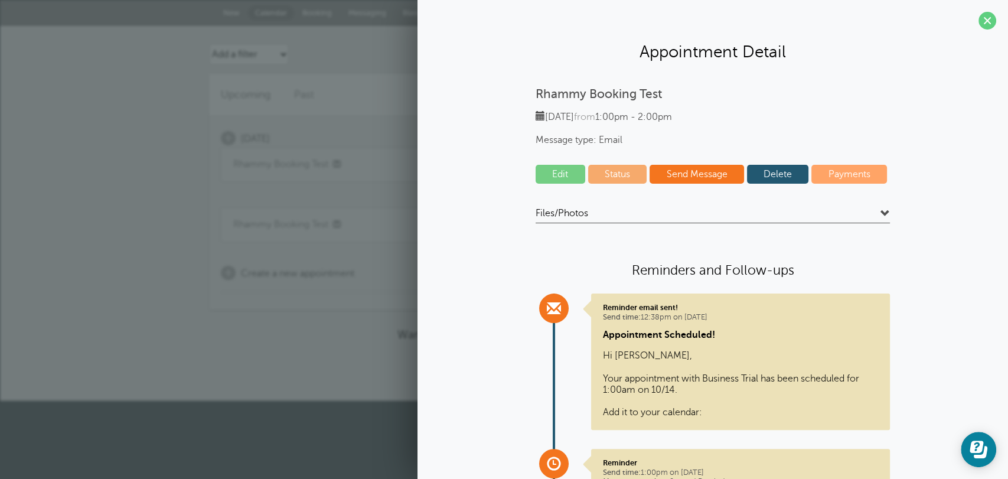
click at [759, 174] on link "Delete" at bounding box center [778, 174] width 62 height 19
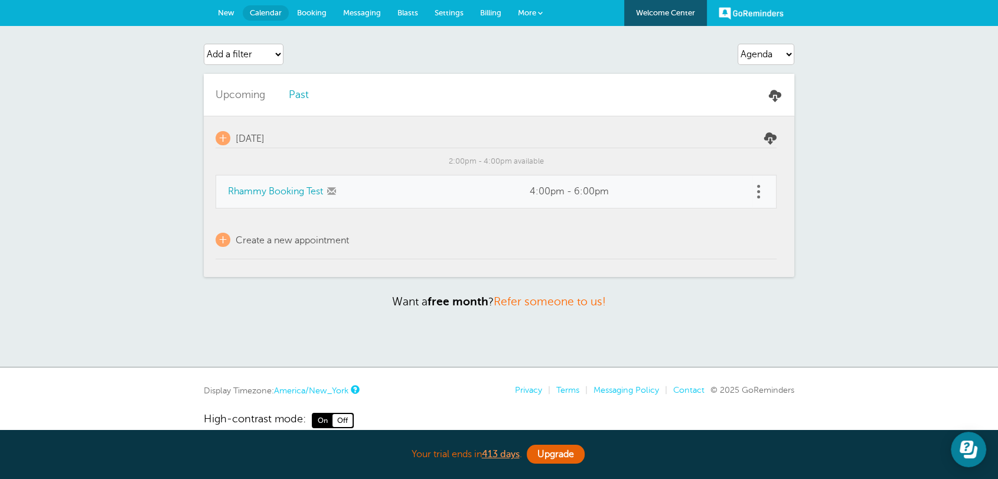
click at [216, 11] on link "New" at bounding box center [226, 13] width 33 height 26
